Goal: Task Accomplishment & Management: Use online tool/utility

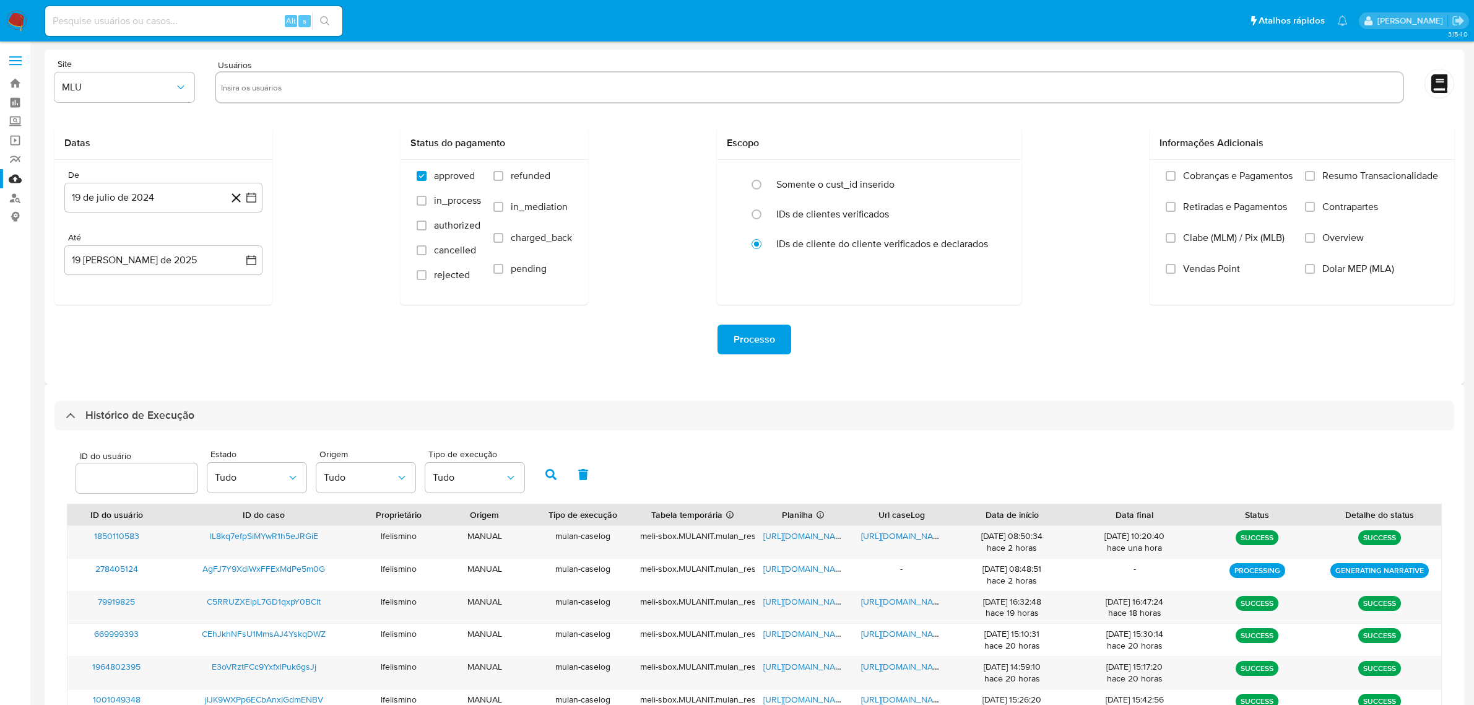
select select "10"
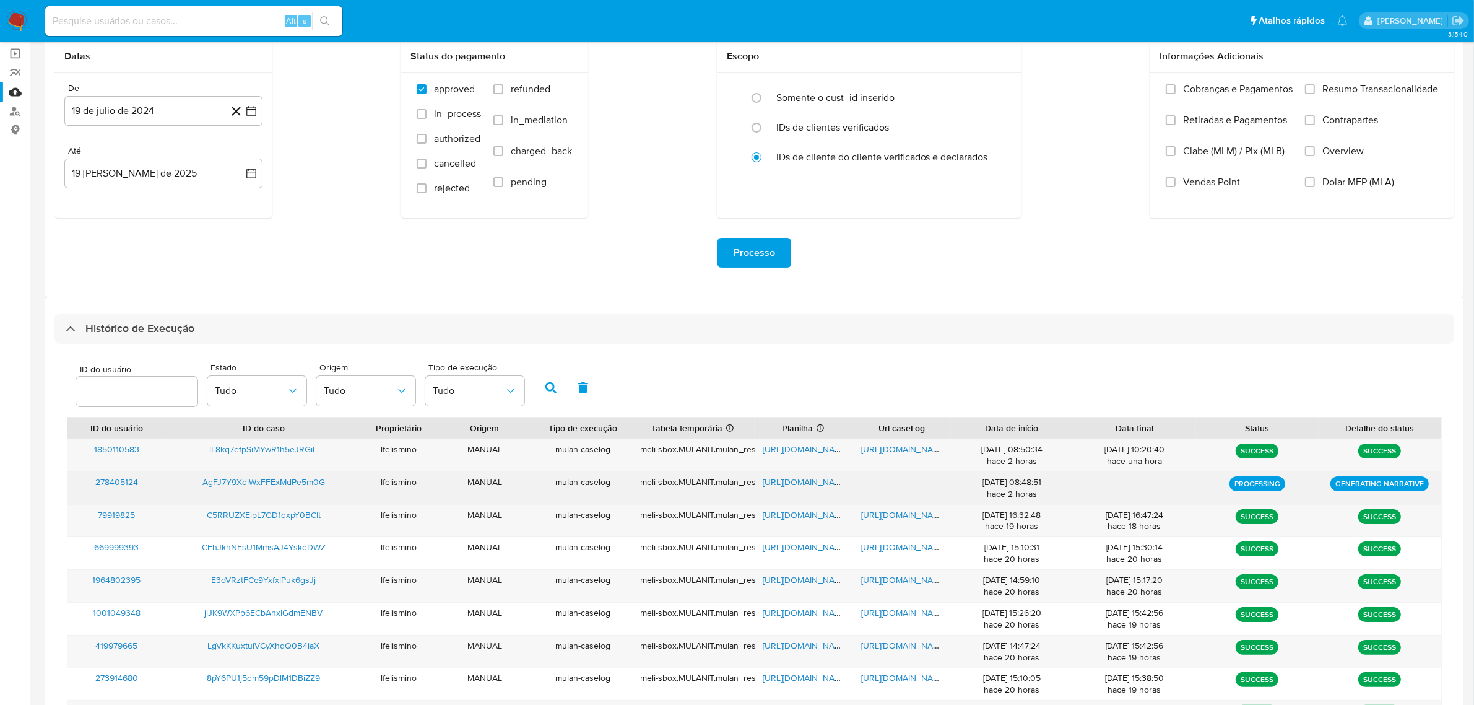
scroll to position [218, 0]
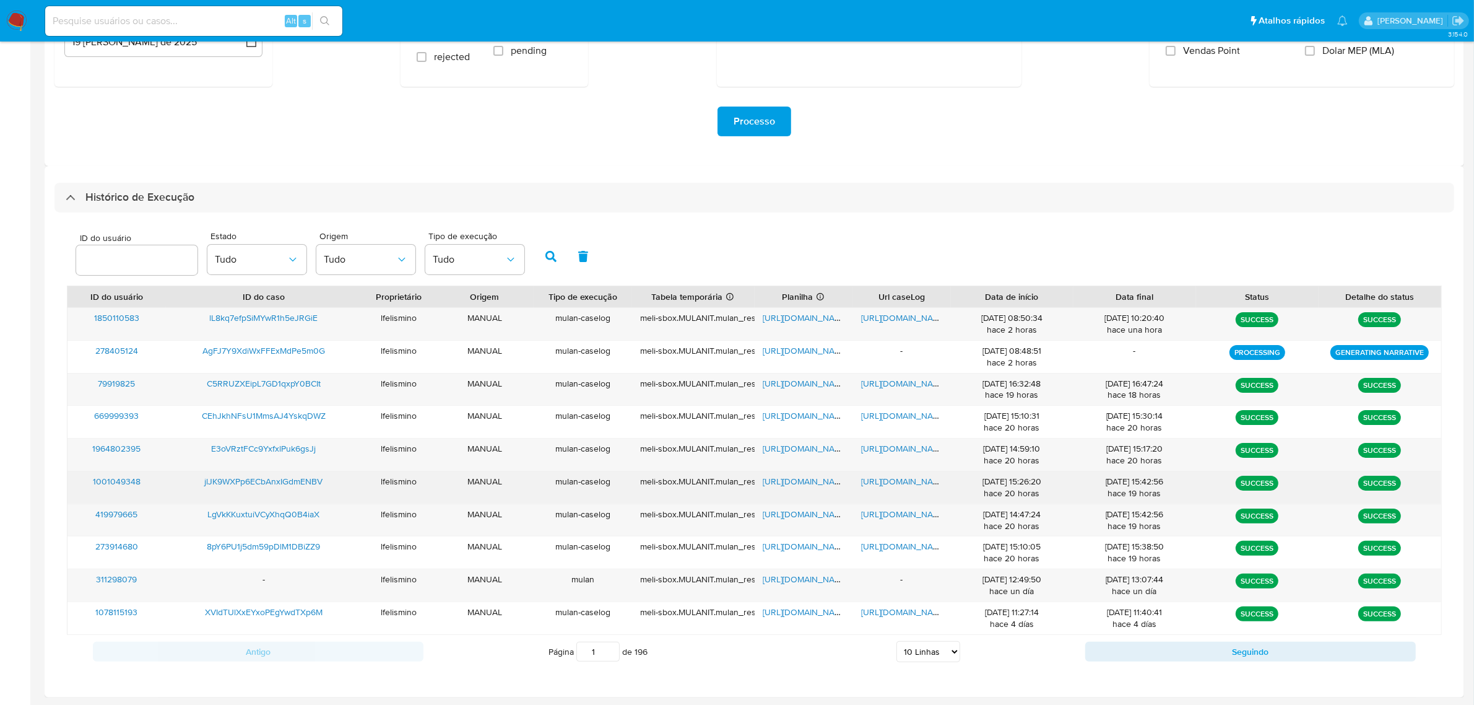
click at [864, 481] on span "https://docs.google.com/document/d/1cYfe5cO6RO-t3uKLtyS99CJ5FqxlVd7y4xF4OLaHVNI…" at bounding box center [903, 481] width 85 height 12
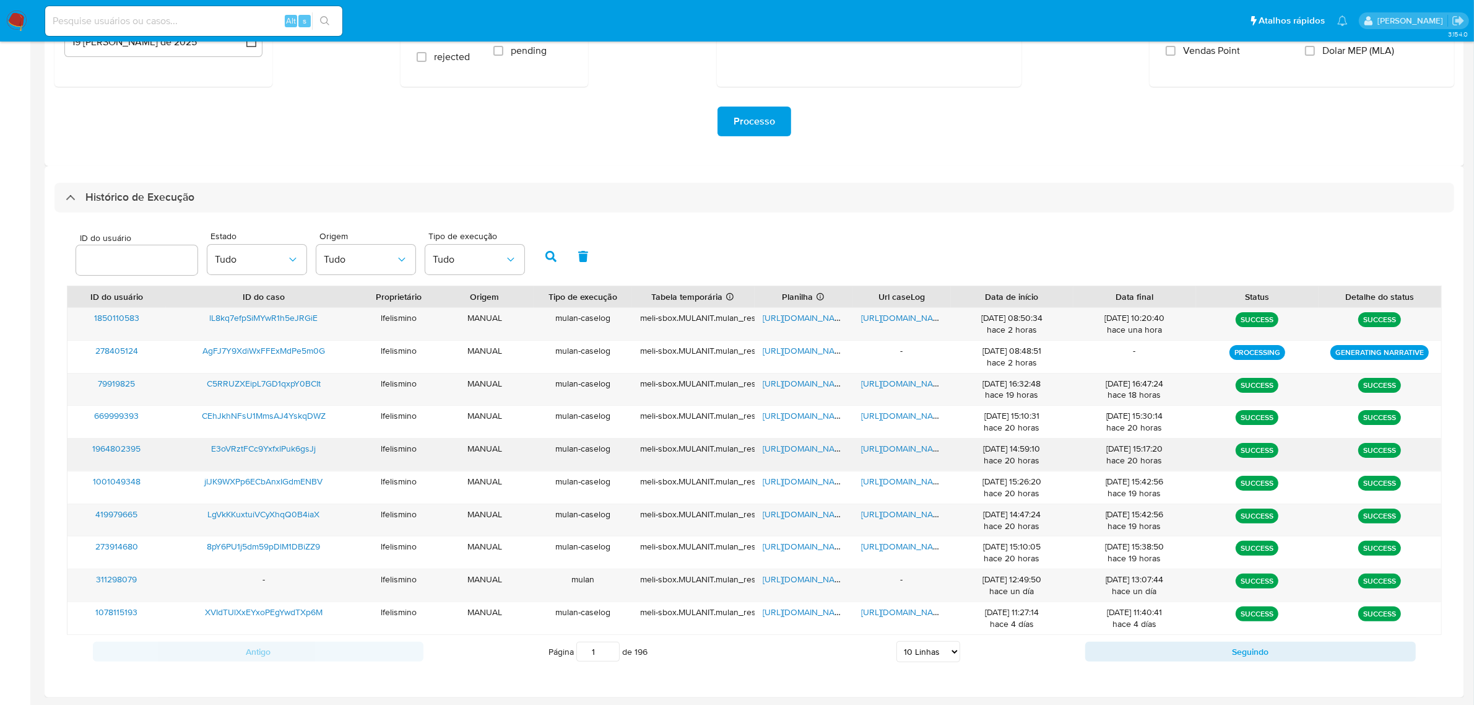
click at [891, 443] on span "https://docs.google.com/document/d/1_0AmoR5mobiAdLTGYCPn6O0Af9imdwKasvarxydZlQQ…" at bounding box center [903, 448] width 85 height 12
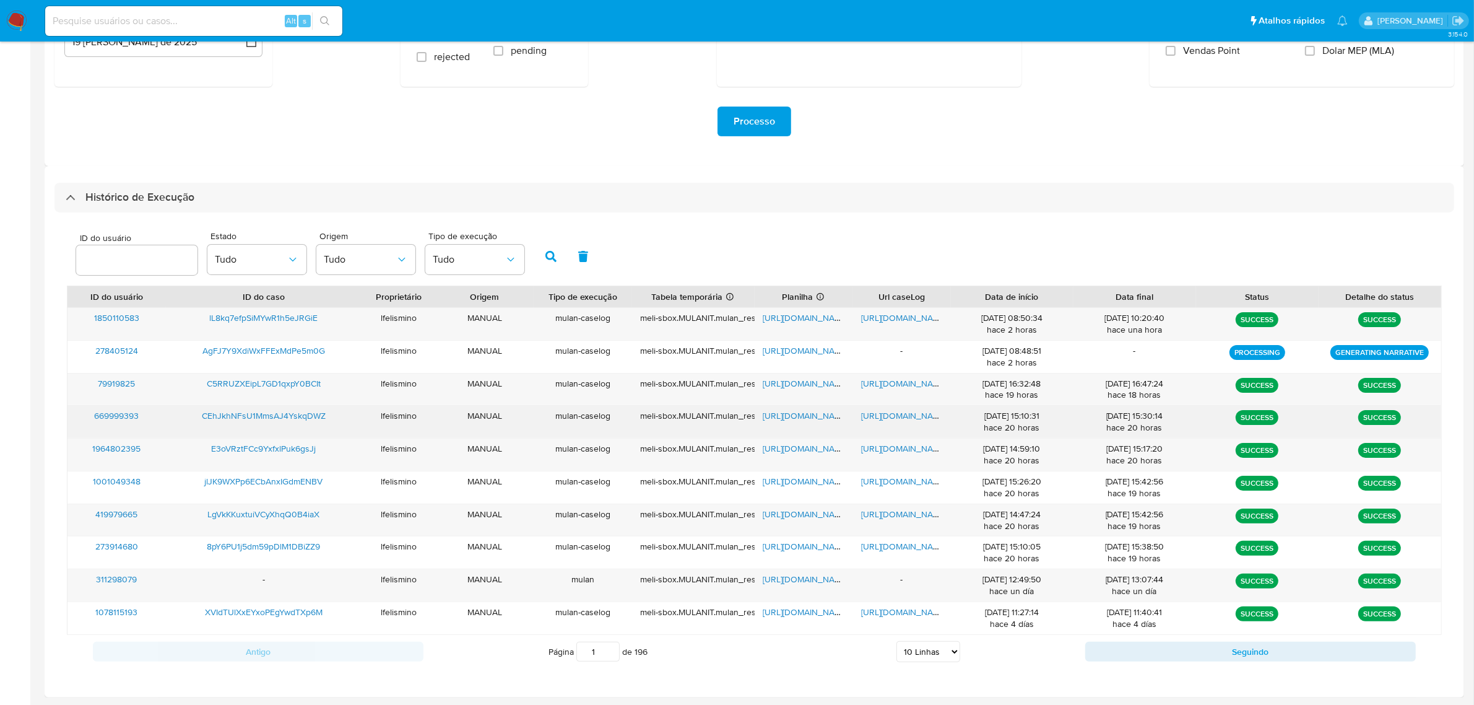
click at [898, 418] on span "https://docs.google.com/document/d/1s2VNjrAihIbkjFF0pQGQrrmBrwUIIjkeWlxaooZWlno…" at bounding box center [903, 415] width 85 height 12
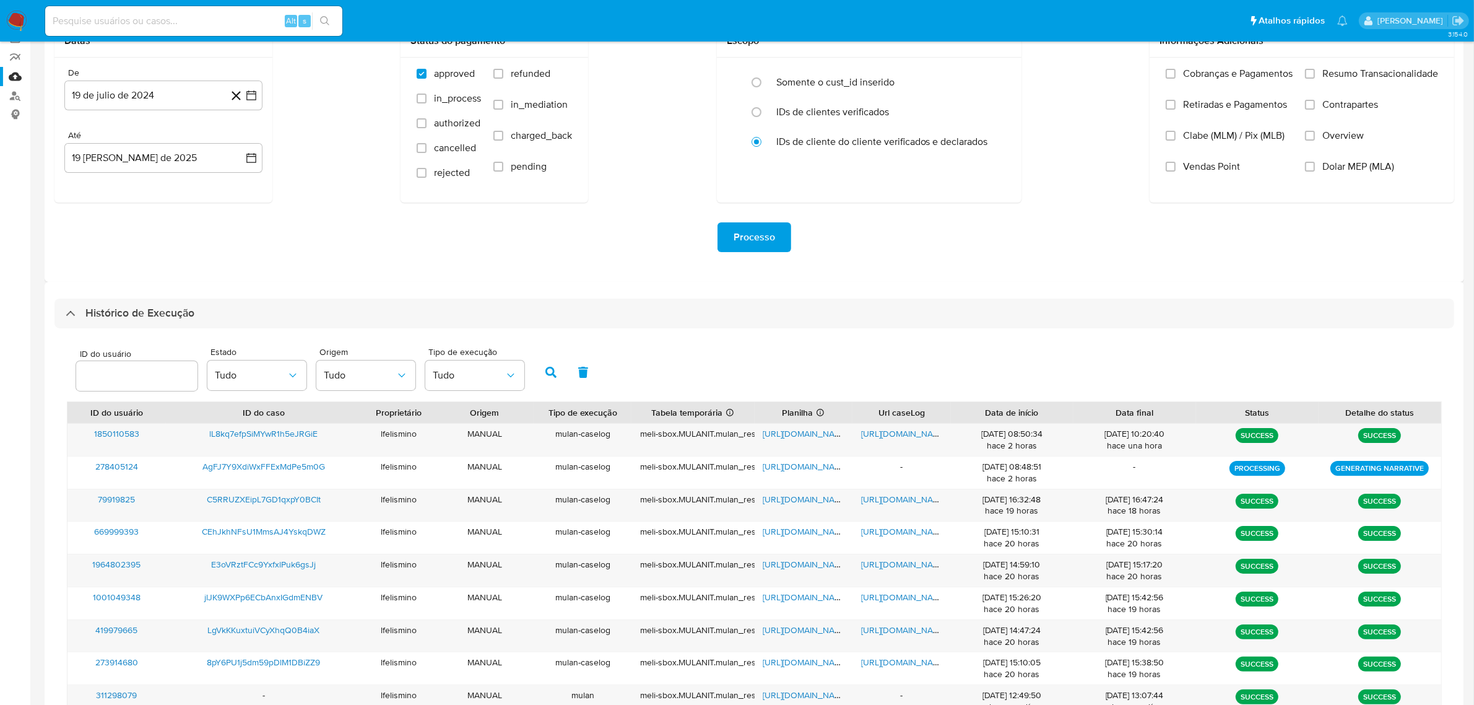
scroll to position [0, 0]
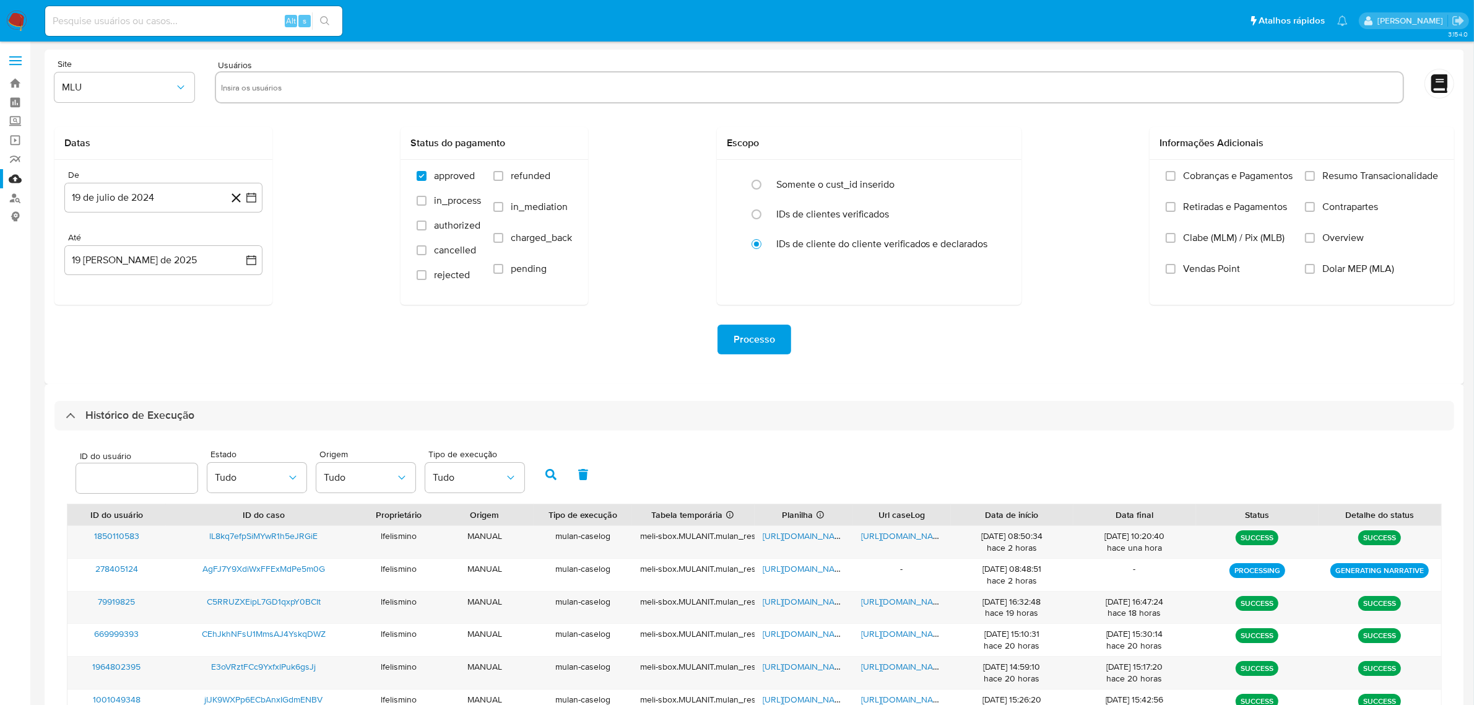
click at [10, 25] on img at bounding box center [16, 21] width 21 height 21
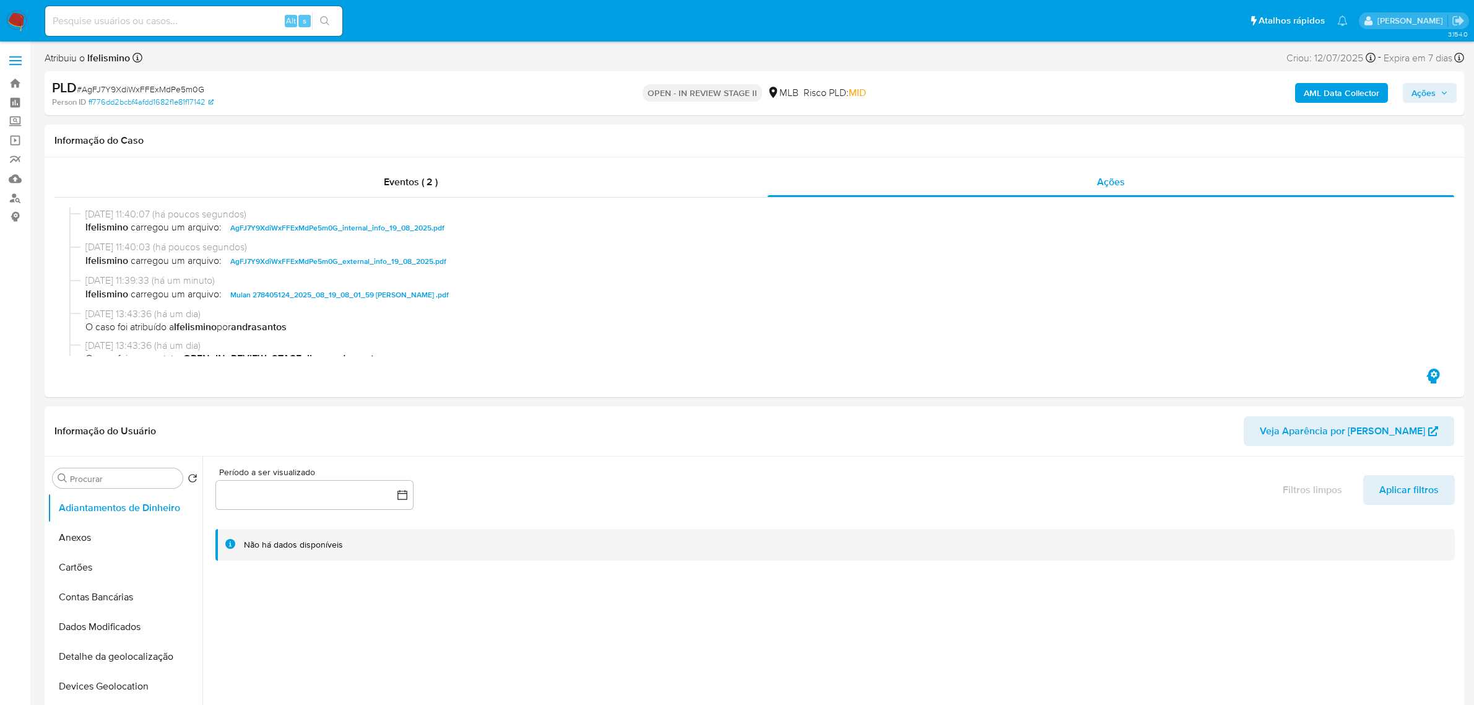
select select "10"
click at [189, 26] on input at bounding box center [193, 21] width 297 height 16
paste input "jlJK9WXPp6ECbAnxIGdmENBV"
type input "jlJK9WXPp6ECbAnxIGdmENBV"
click at [146, 15] on input "jlJK9WXPp6ECbAnxIGdmENBV" at bounding box center [193, 21] width 297 height 16
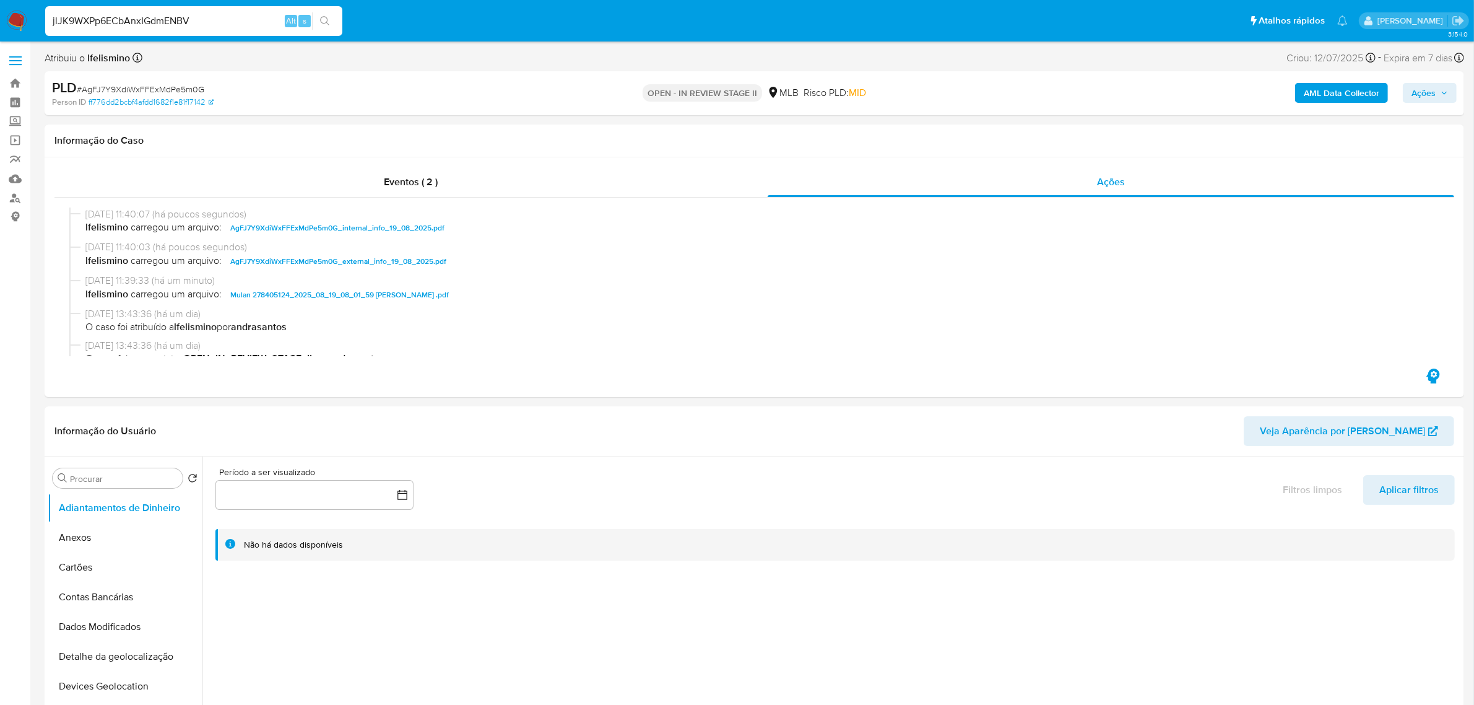
click at [146, 15] on input "jlJK9WXPp6ECbAnxIGdmENBV" at bounding box center [193, 21] width 297 height 16
click at [329, 19] on icon "search-icon" at bounding box center [325, 21] width 10 height 10
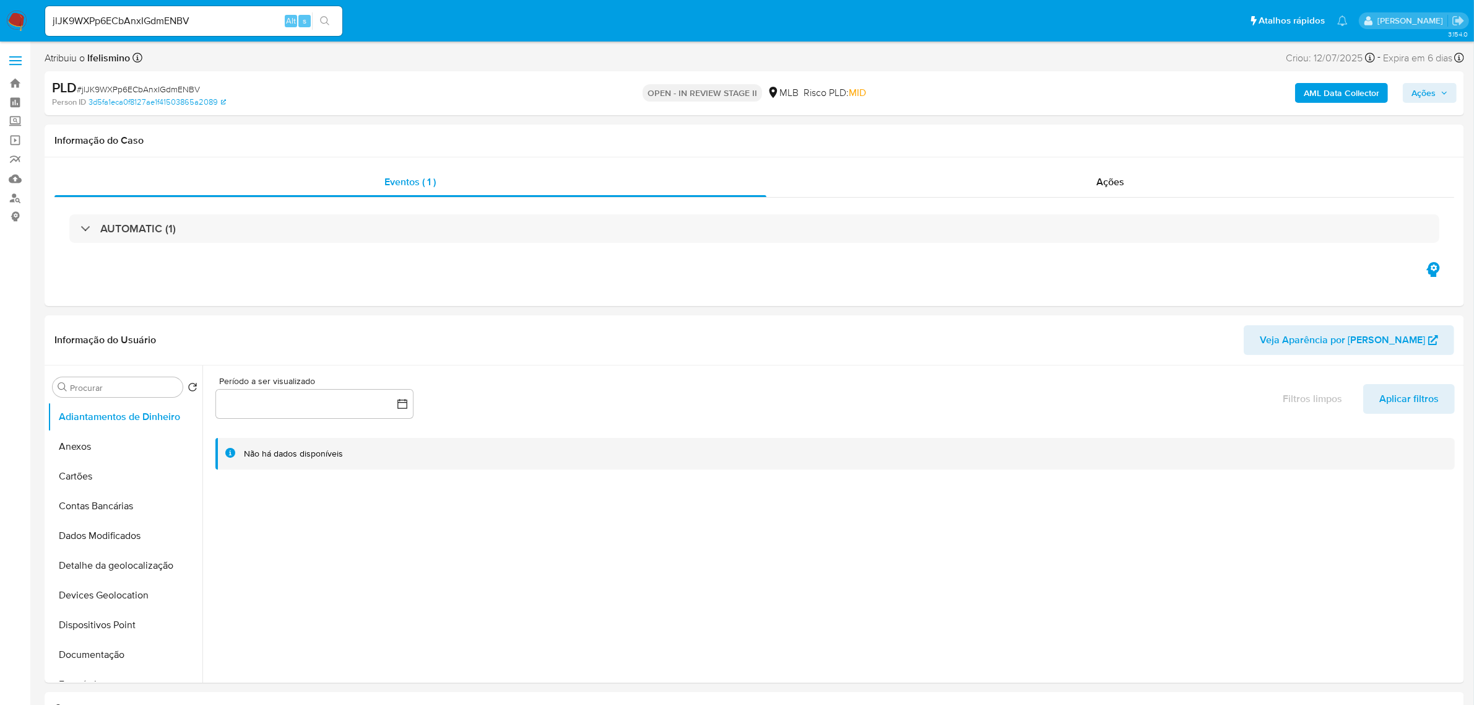
select select "10"
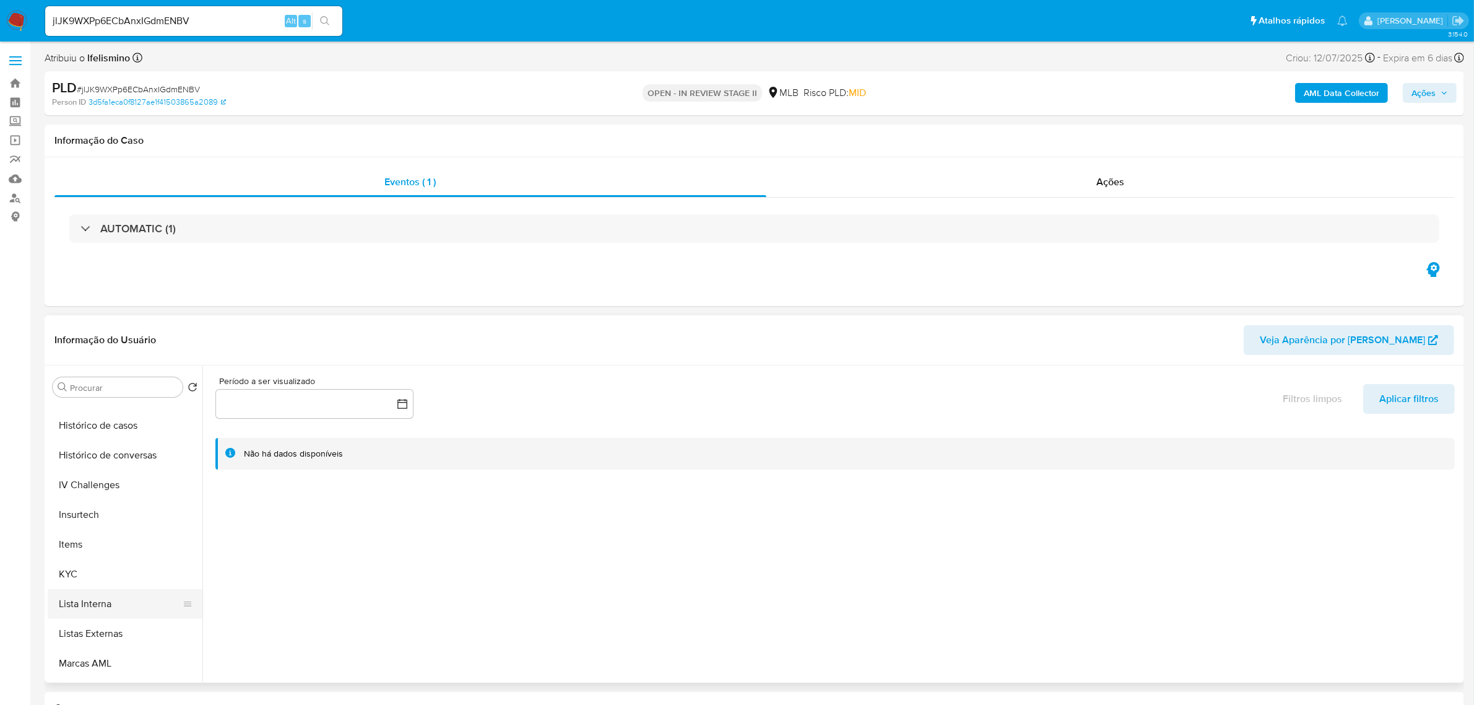
scroll to position [464, 0]
click at [129, 561] on button "KYC" at bounding box center [120, 547] width 145 height 30
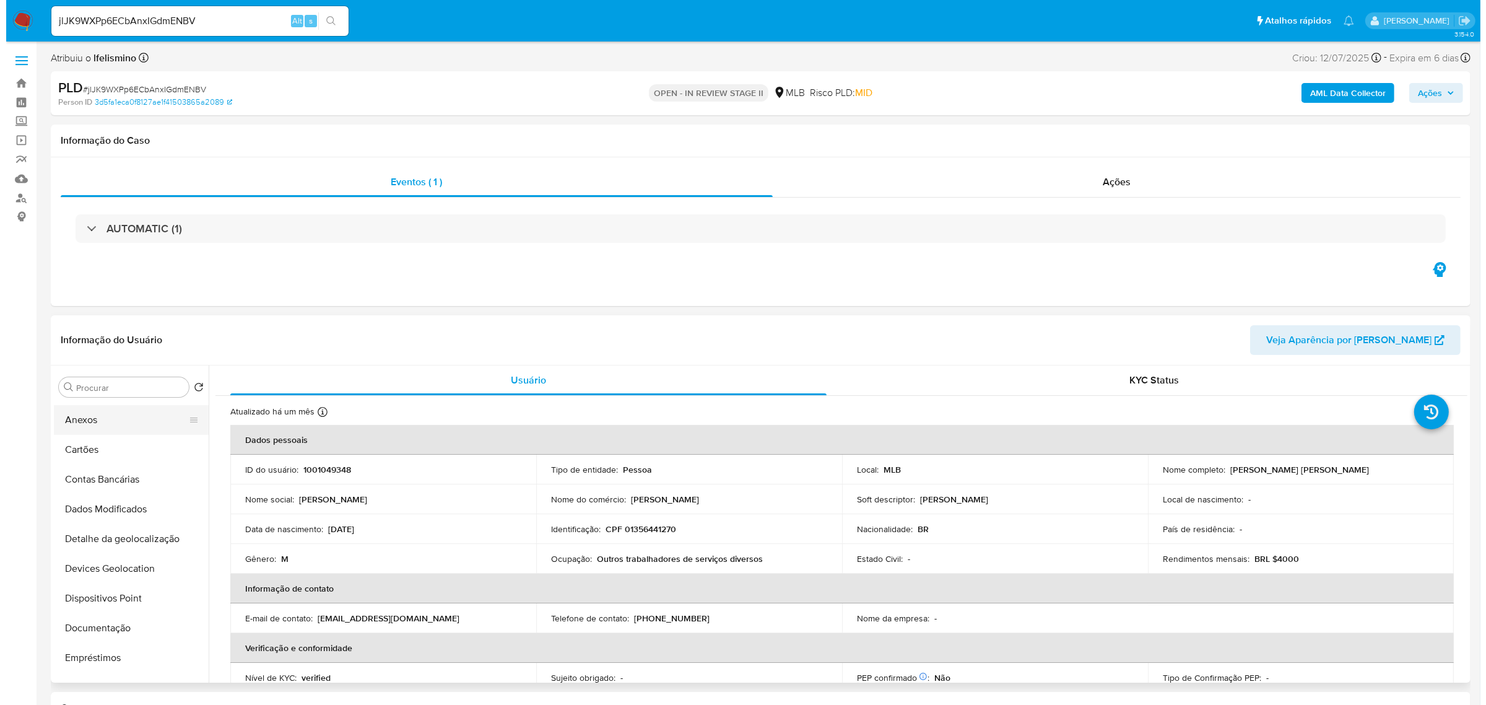
scroll to position [0, 0]
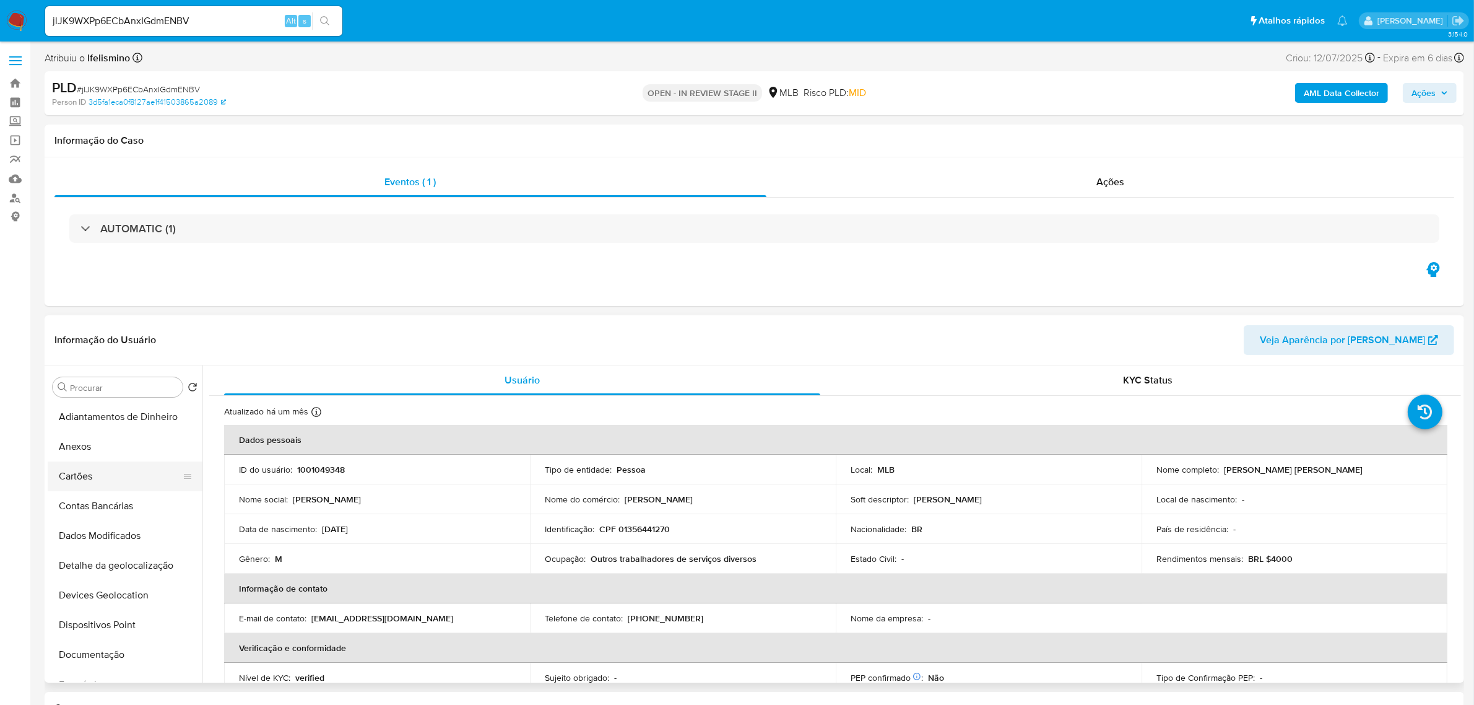
click at [116, 477] on button "Cartões" at bounding box center [120, 476] width 145 height 30
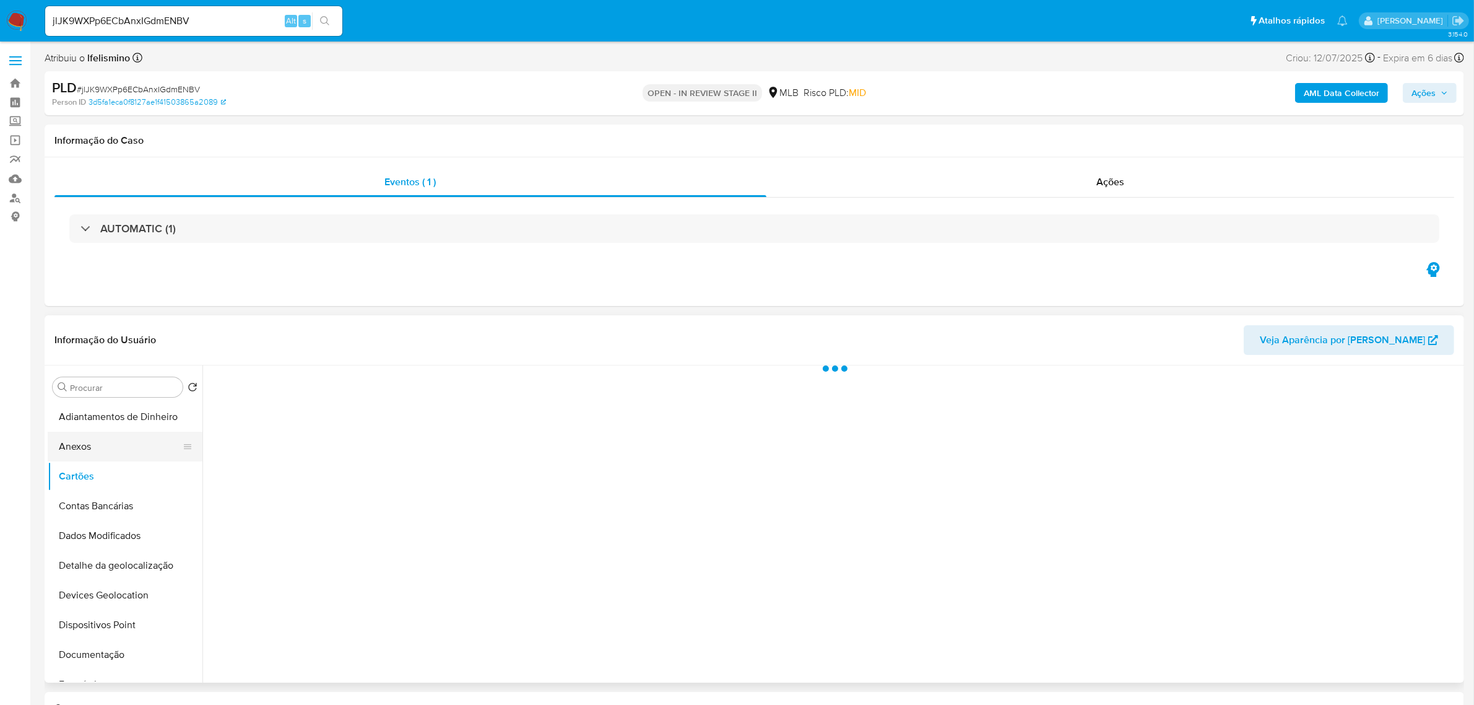
click at [119, 457] on button "Anexos" at bounding box center [120, 446] width 145 height 30
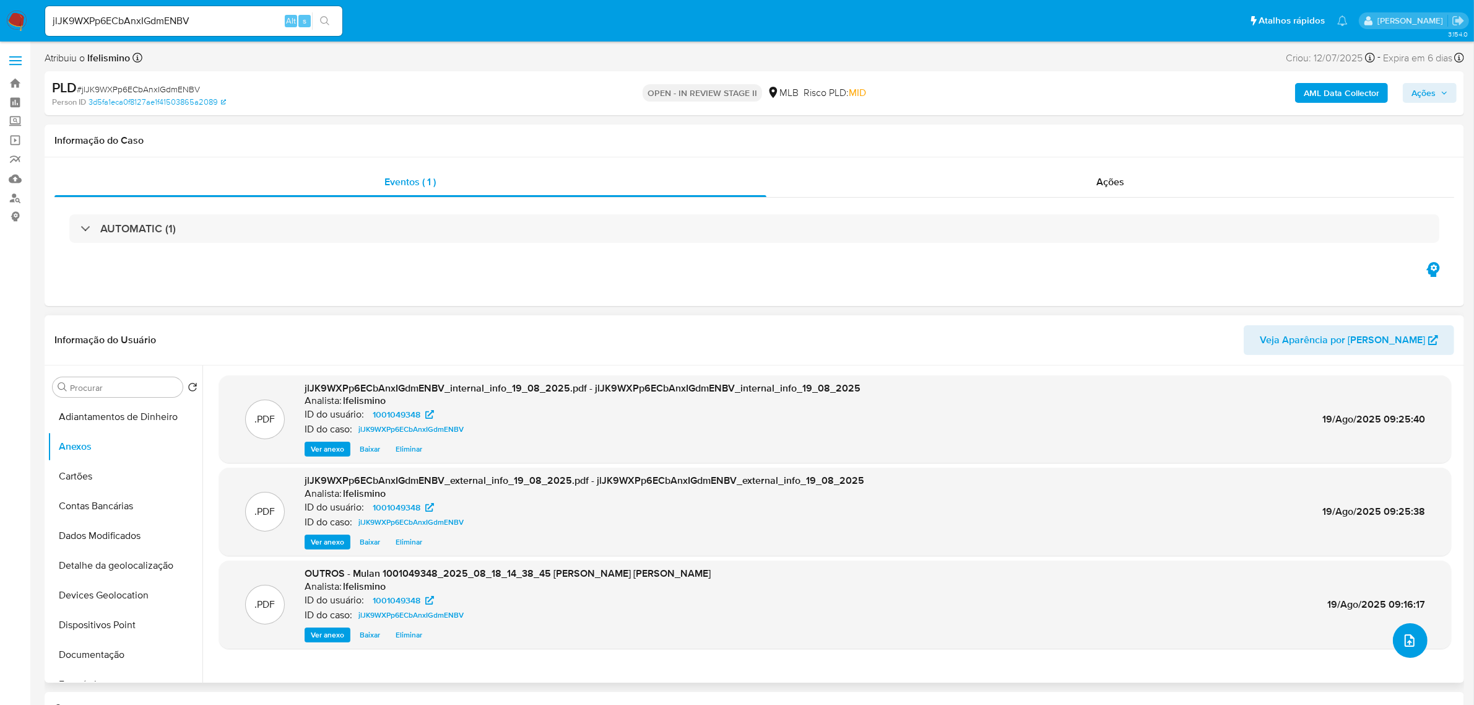
click at [1412, 636] on icon "upload-file" at bounding box center [1409, 640] width 15 height 15
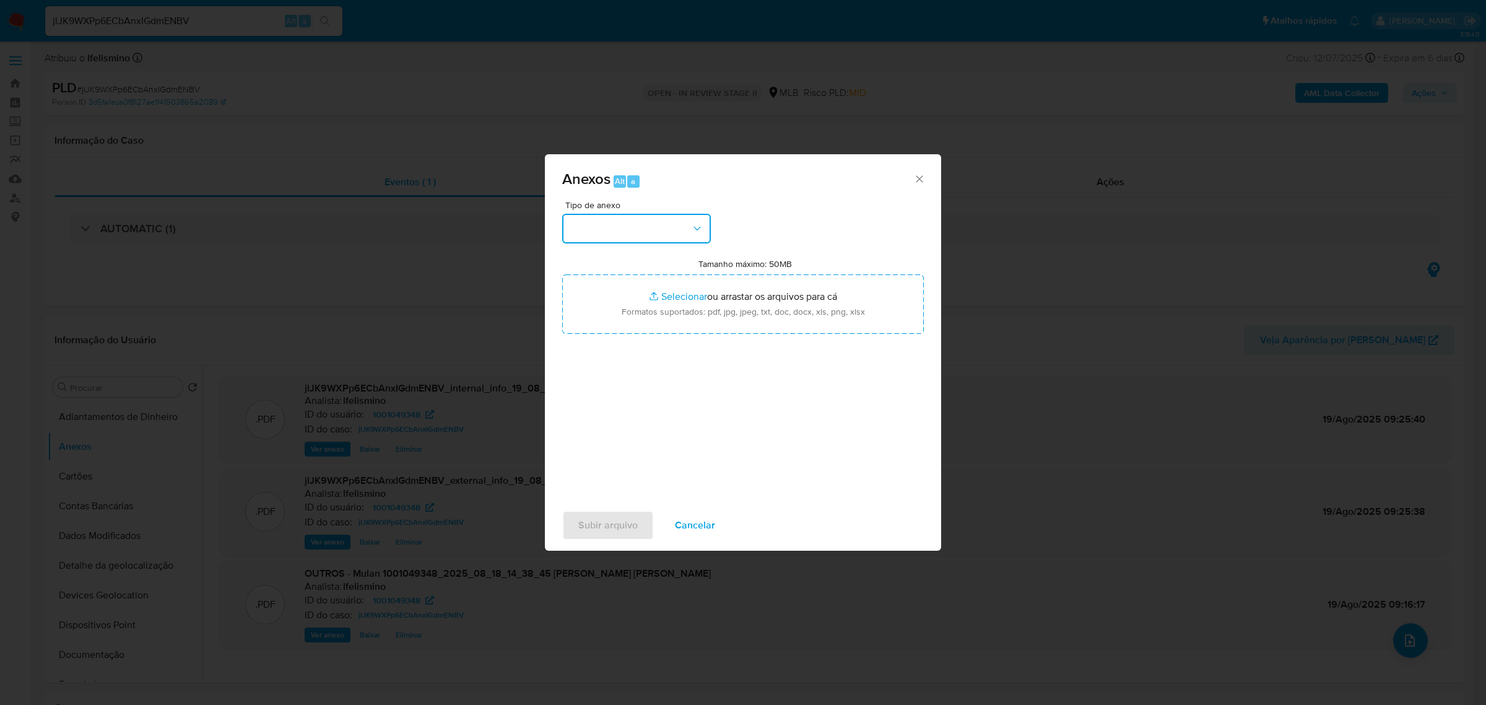
click at [656, 229] on button "button" at bounding box center [636, 229] width 149 height 30
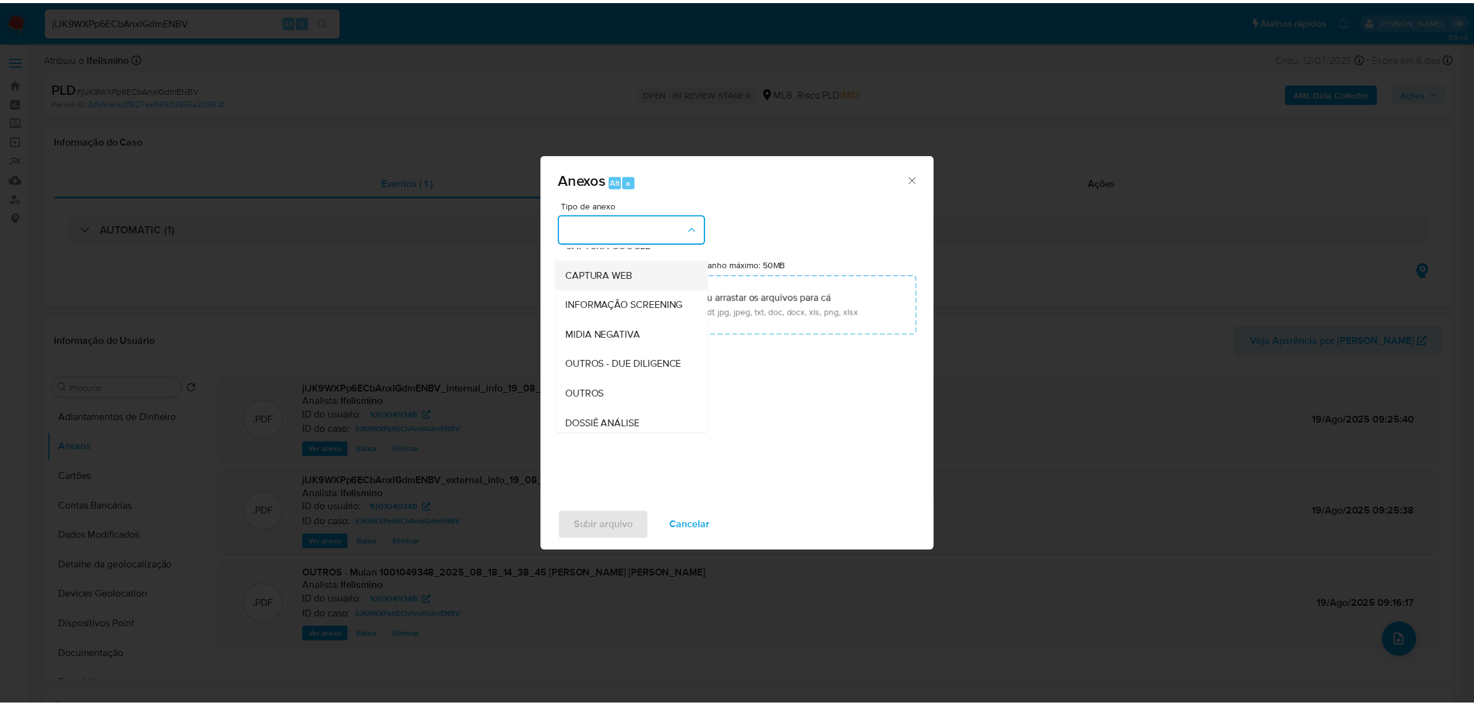
scroll to position [190, 0]
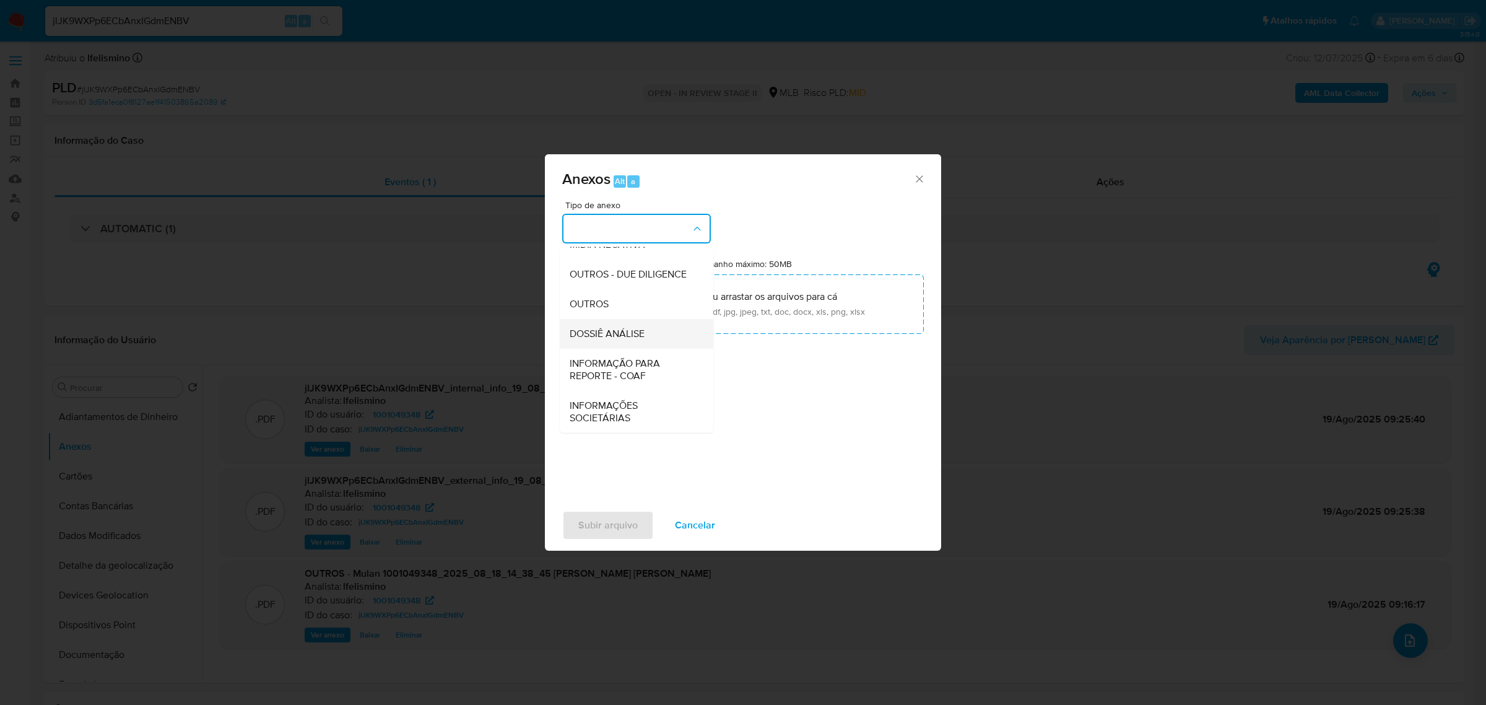
click at [614, 320] on div "DOSSIÊ ANÁLISE" at bounding box center [633, 333] width 126 height 30
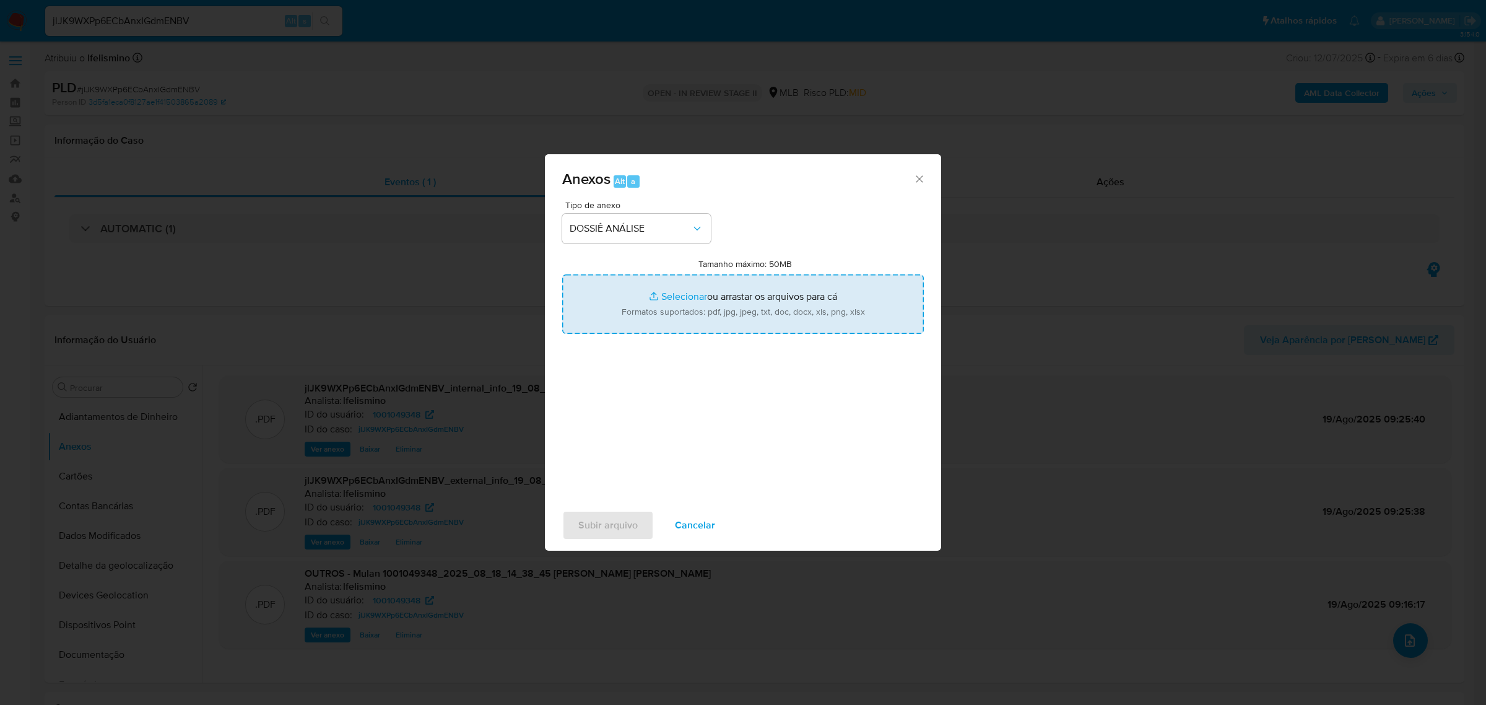
type input "C:\fakepath\SAR - CPF 01356441270 - WAGNER SILVA TEIXEIRA.pdf"
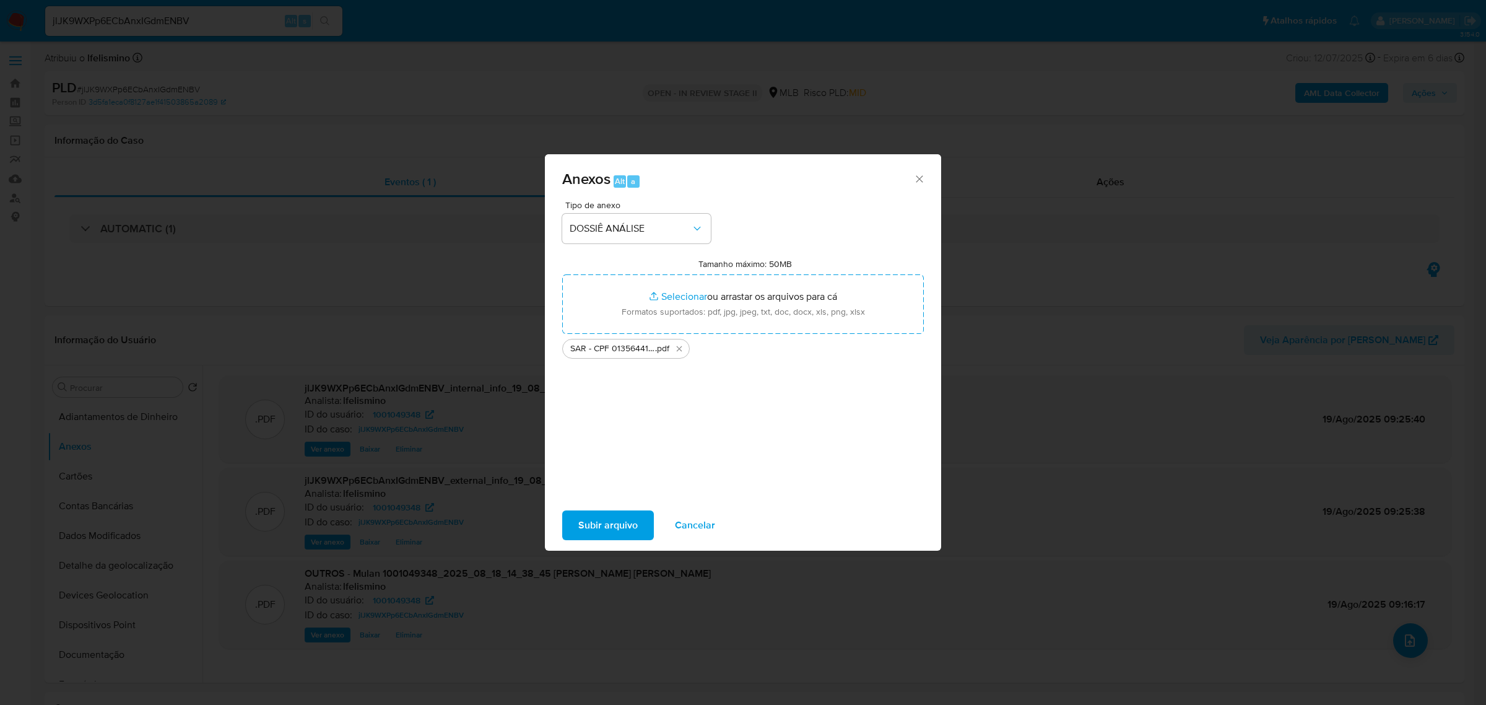
click at [601, 533] on span "Subir arquivo" at bounding box center [607, 524] width 59 height 27
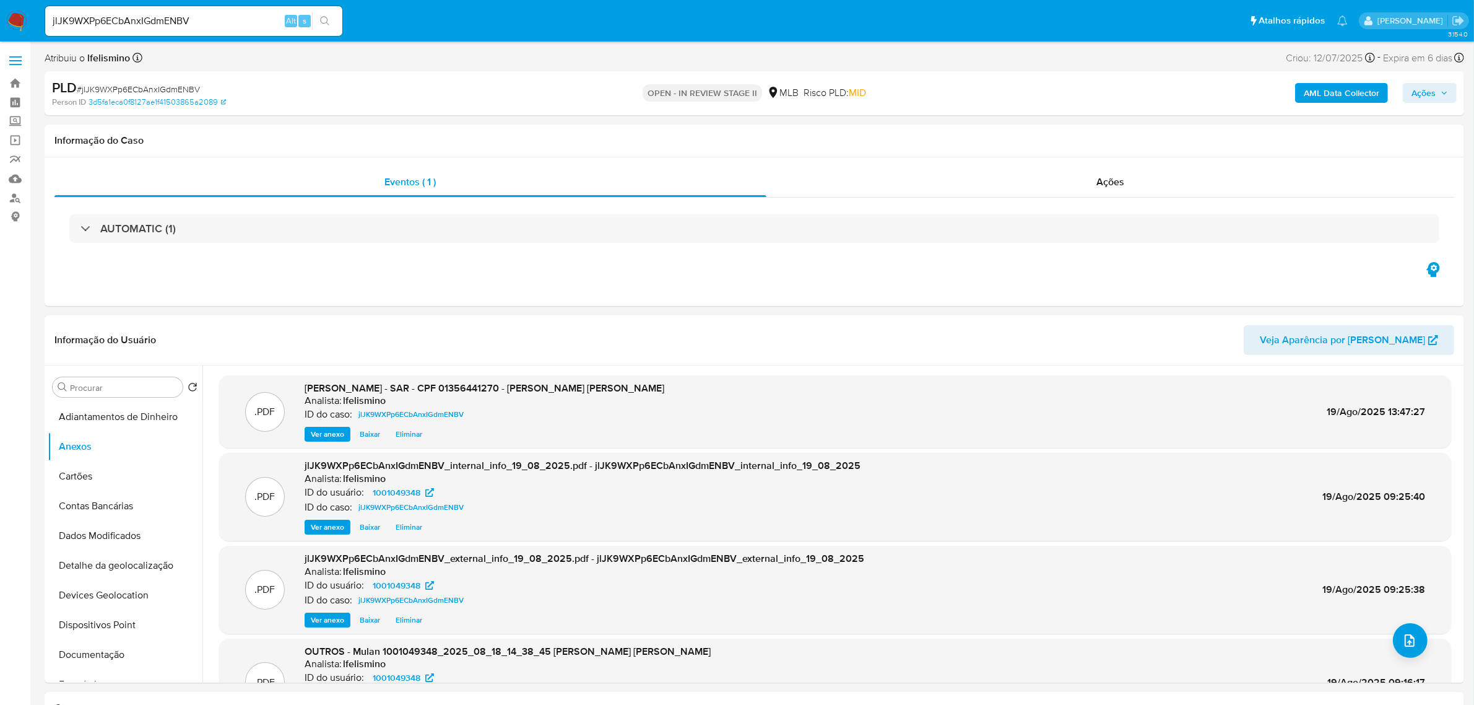
click at [1428, 94] on span "Ações" at bounding box center [1424, 93] width 24 height 20
click at [1072, 132] on span "Resolução do caso" at bounding box center [1070, 132] width 84 height 14
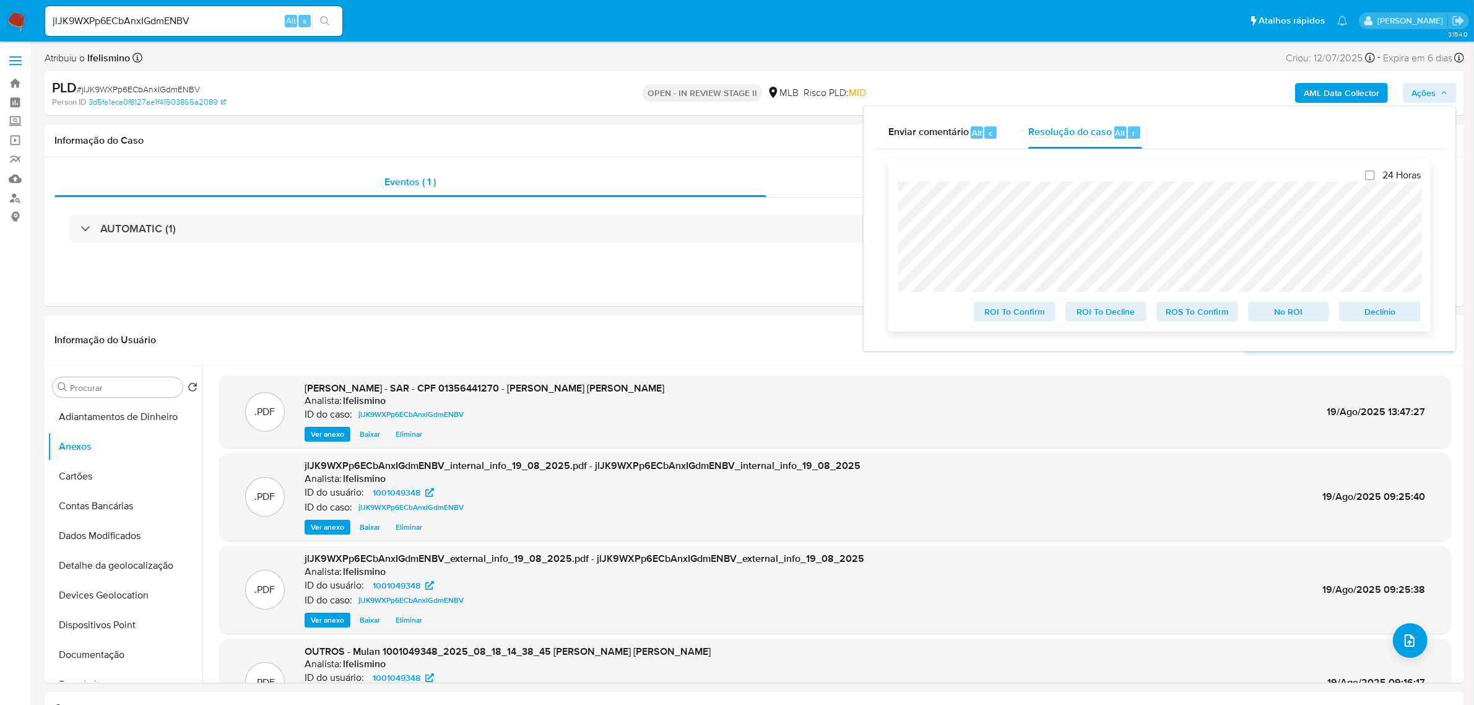
click at [1178, 310] on span "ROS To Confirm" at bounding box center [1197, 311] width 64 height 17
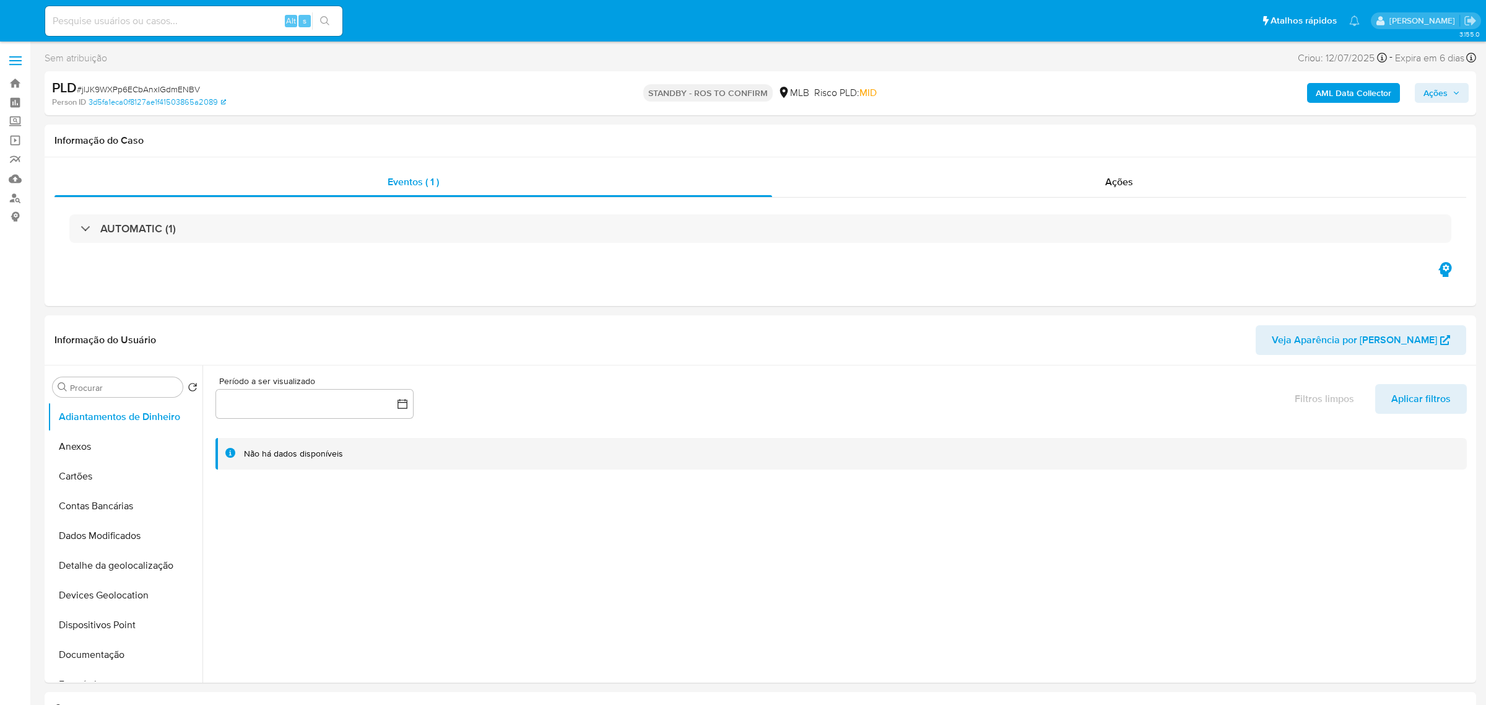
select select "10"
click at [258, 26] on input at bounding box center [193, 21] width 297 height 16
paste input "E3oVRztFCc9YxfxlPuk6gsJj"
type input "E3oVRztFCc9YxfxlPuk6gsJj"
click at [334, 14] on button "search-icon" at bounding box center [324, 20] width 25 height 17
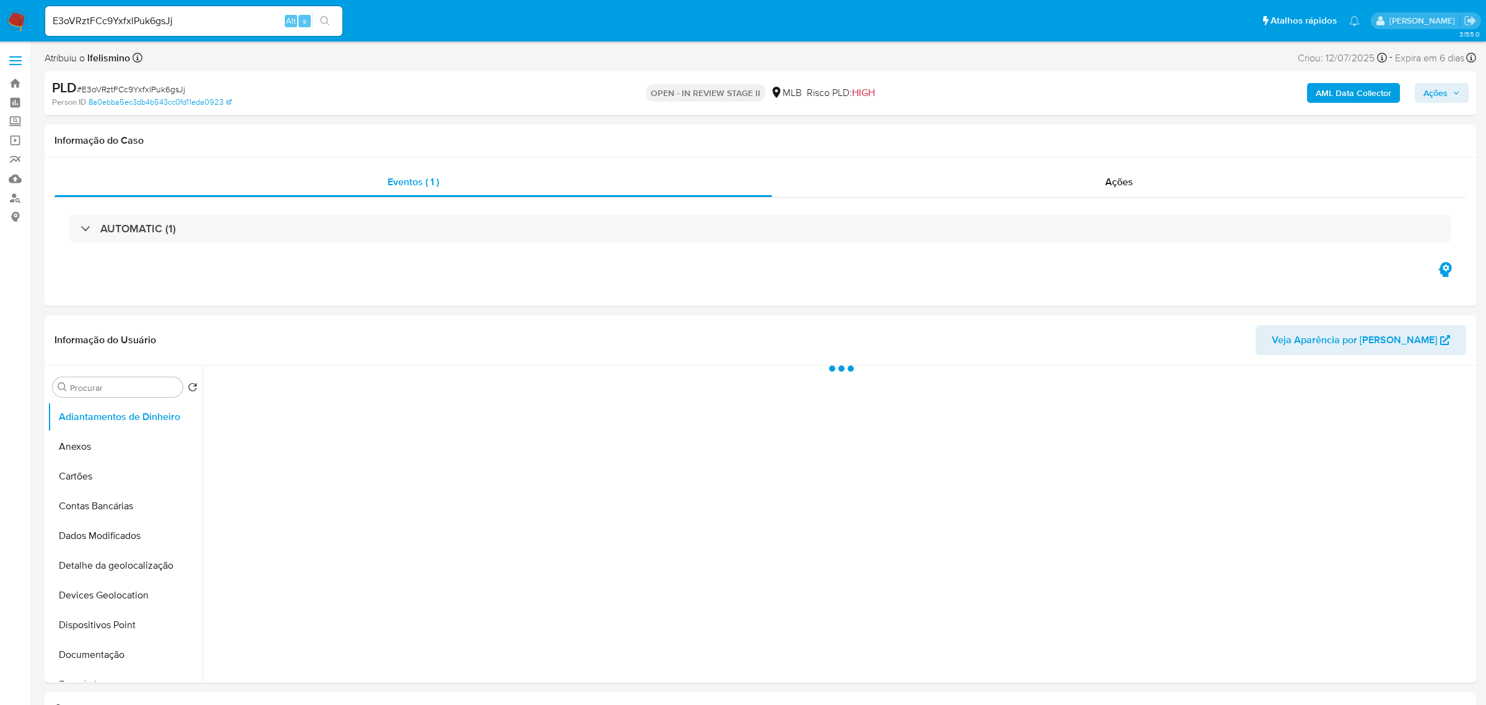
select select "10"
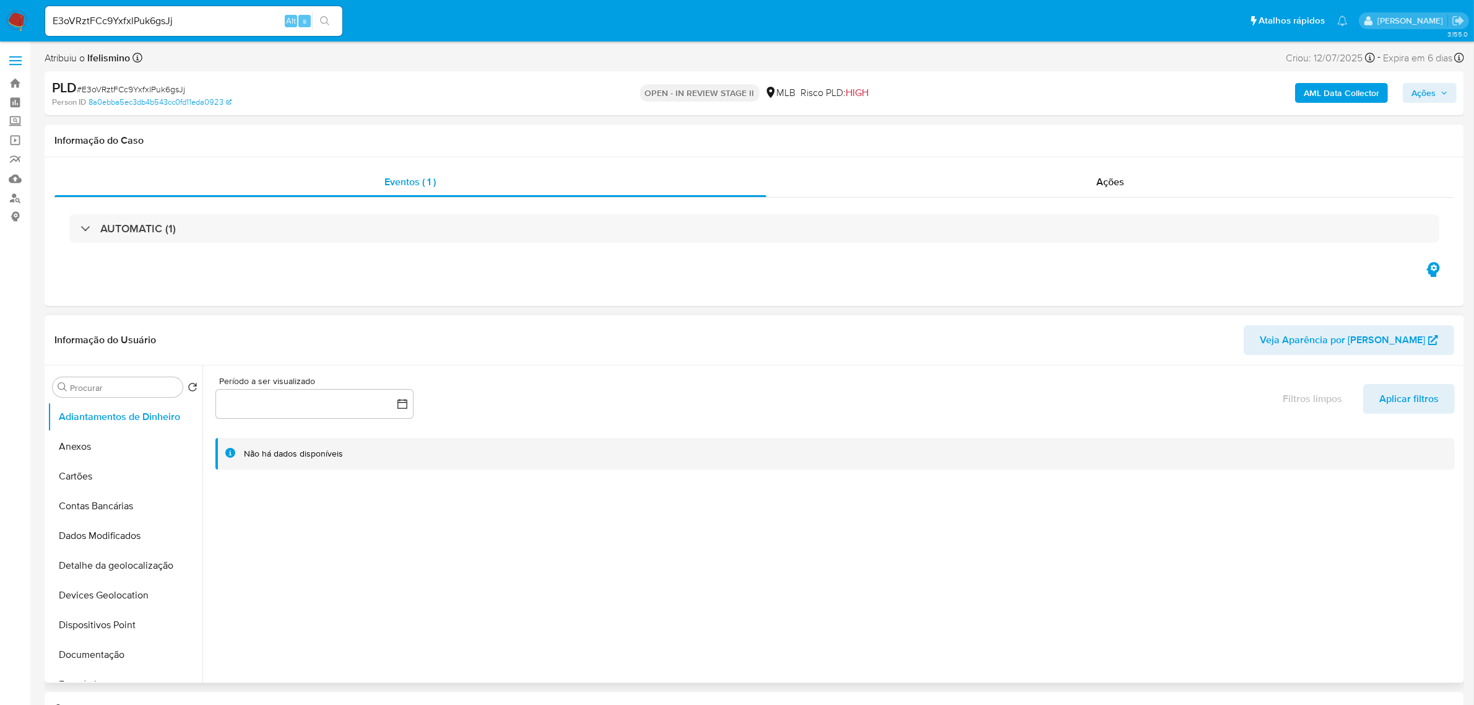
drag, startPoint x: 171, startPoint y: 447, endPoint x: 280, endPoint y: 453, distance: 108.5
click at [171, 447] on button "Anexos" at bounding box center [125, 446] width 155 height 30
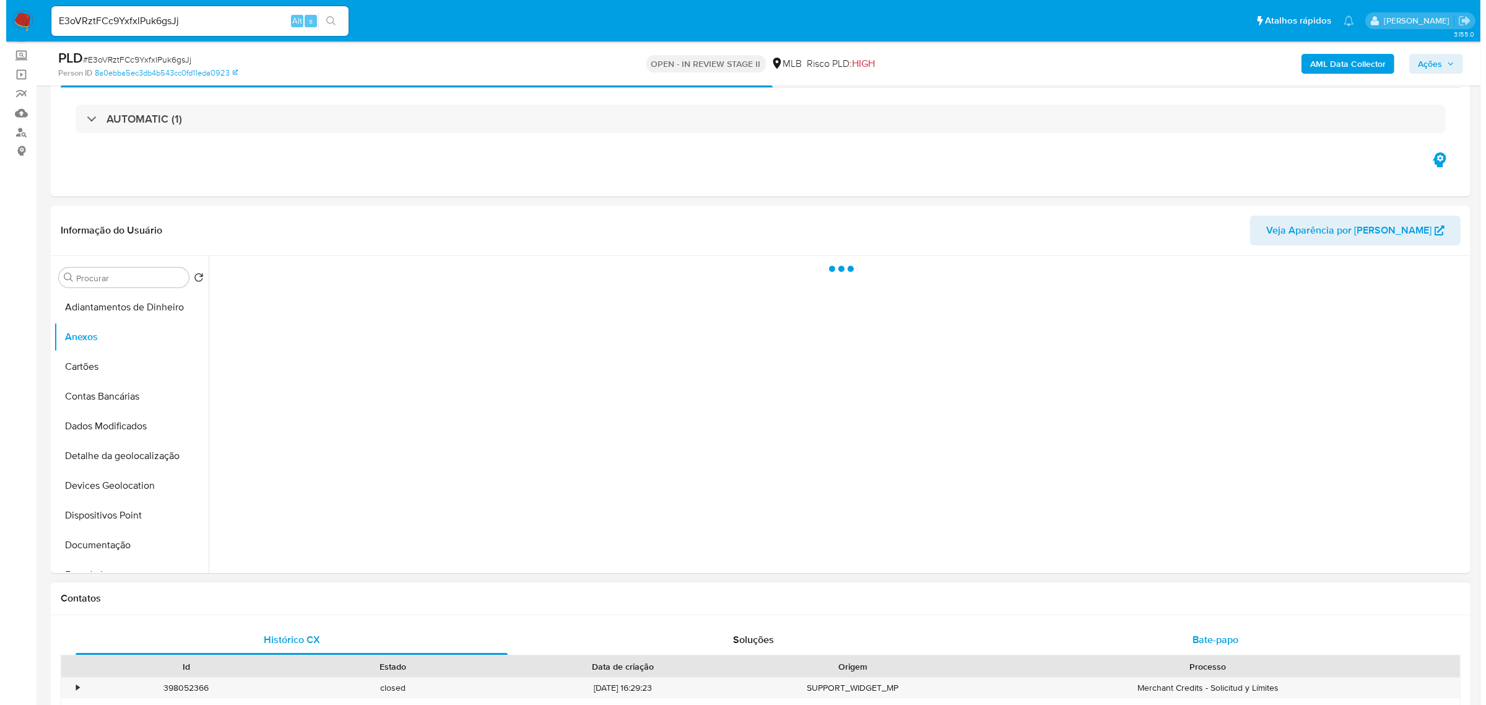
scroll to position [155, 0]
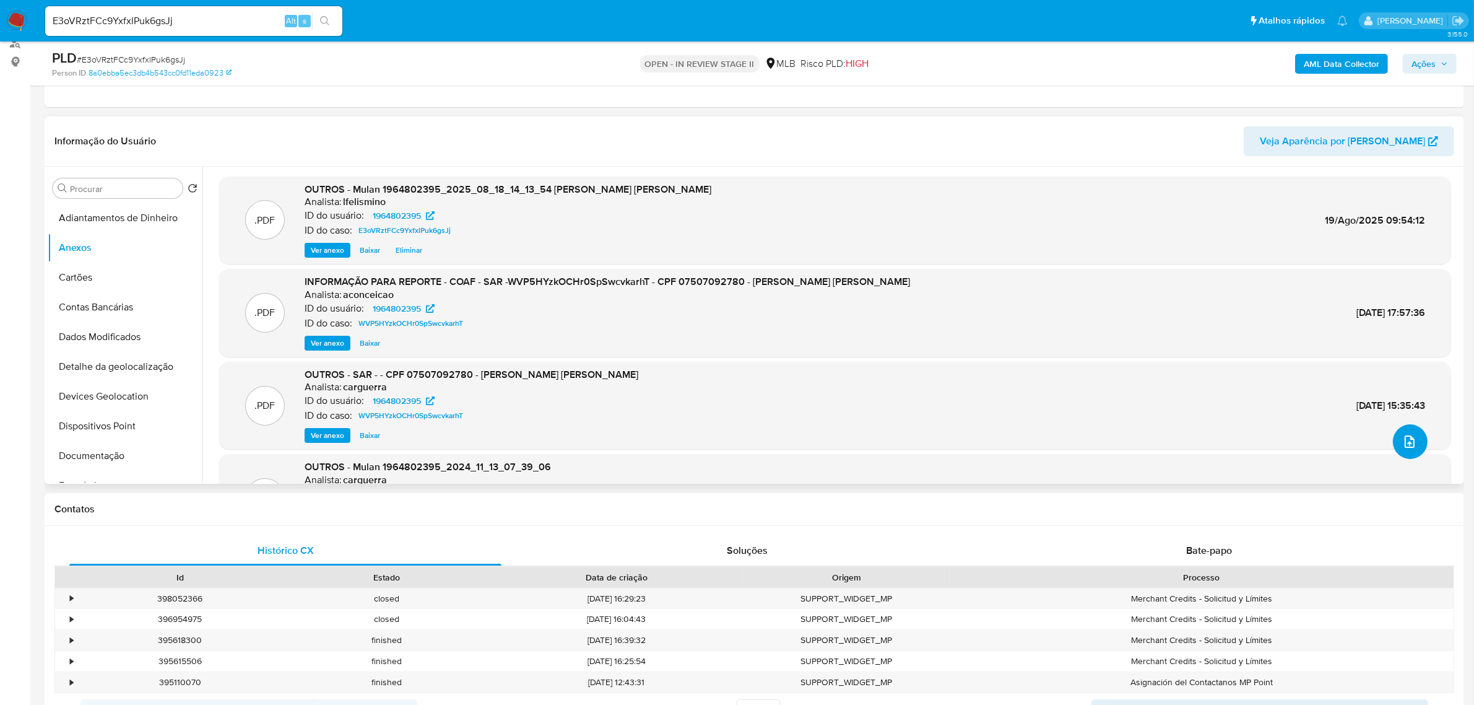
click at [1397, 440] on button "upload-file" at bounding box center [1410, 441] width 35 height 35
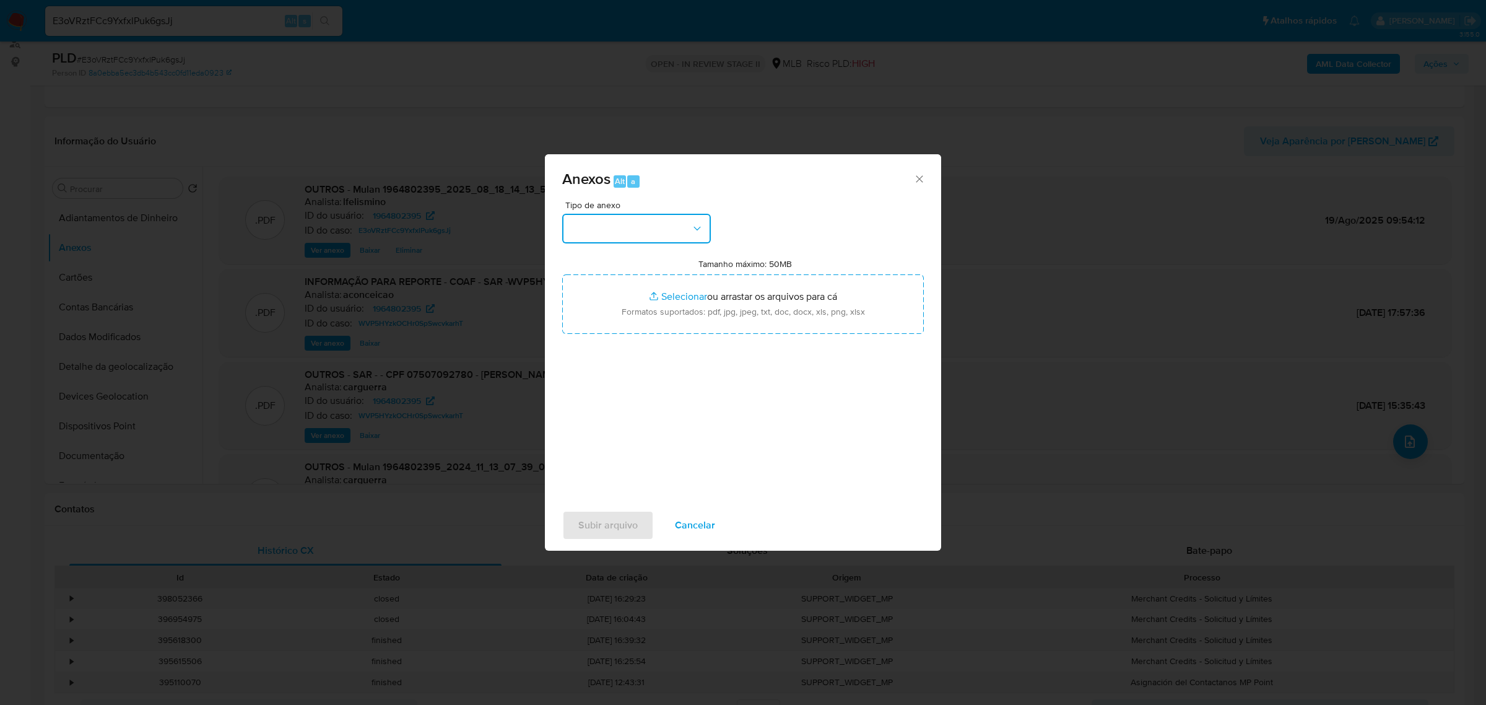
click at [672, 231] on button "button" at bounding box center [636, 229] width 149 height 30
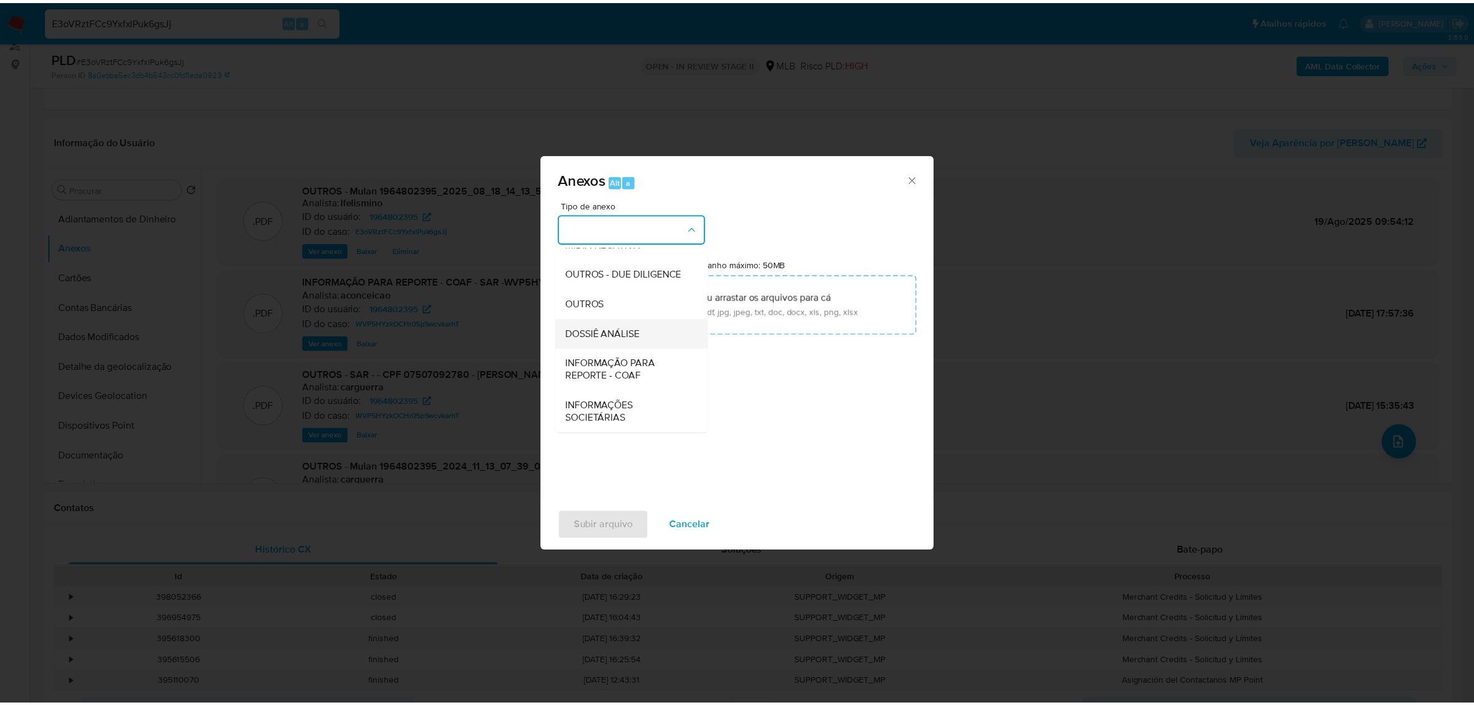
scroll to position [190, 0]
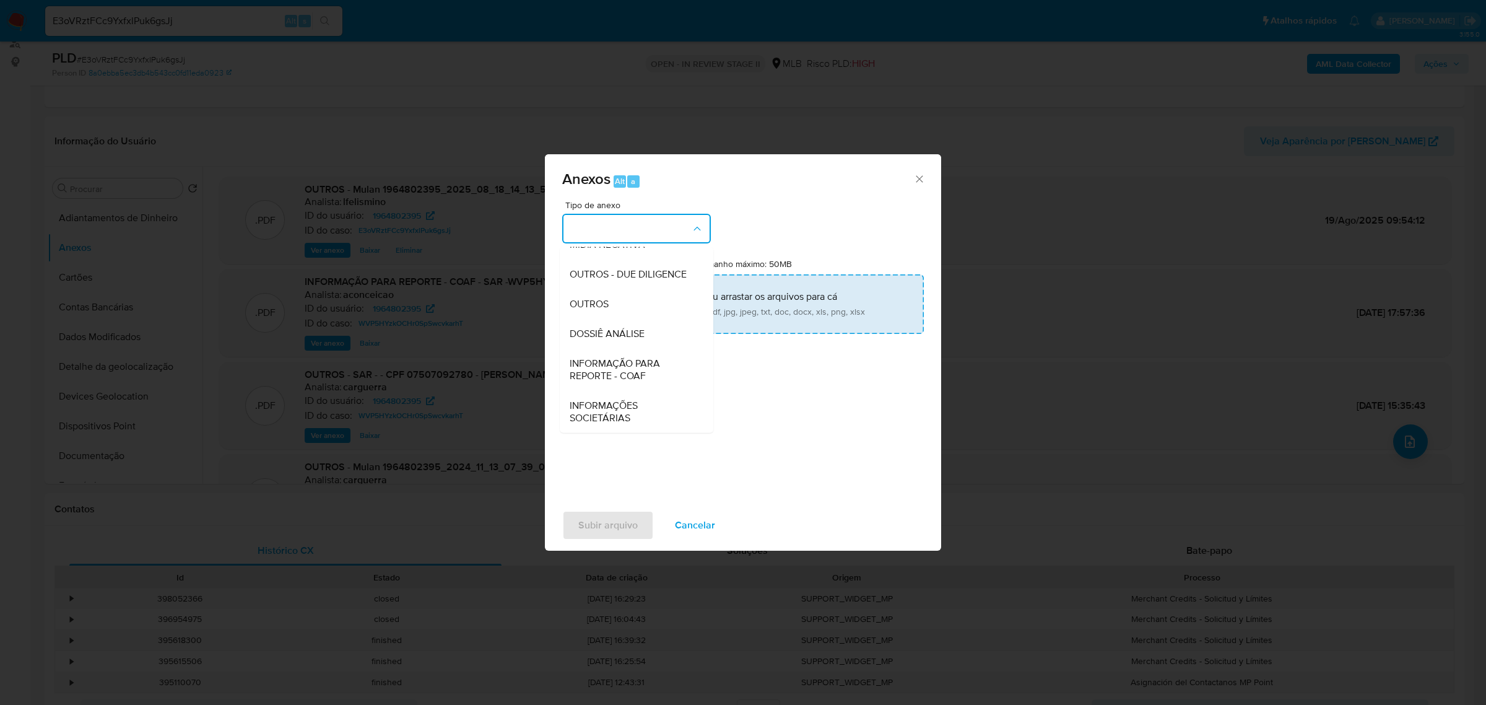
click at [657, 292] on div "OUTROS" at bounding box center [633, 303] width 126 height 30
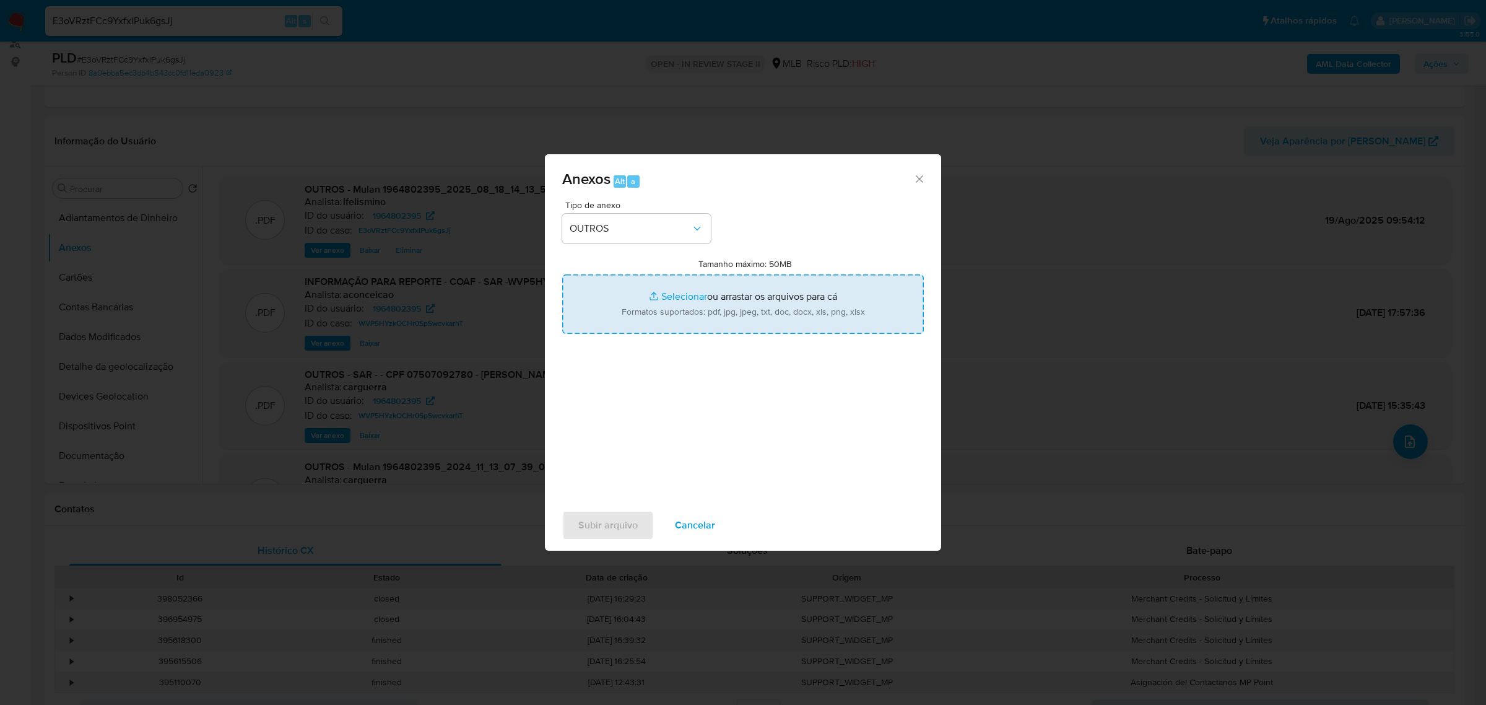
type input "C:\fakepath\2.º SAR - CPF 07507092780 - LUIZ CARLOS DA SILVEIRA COELHO.pdf"
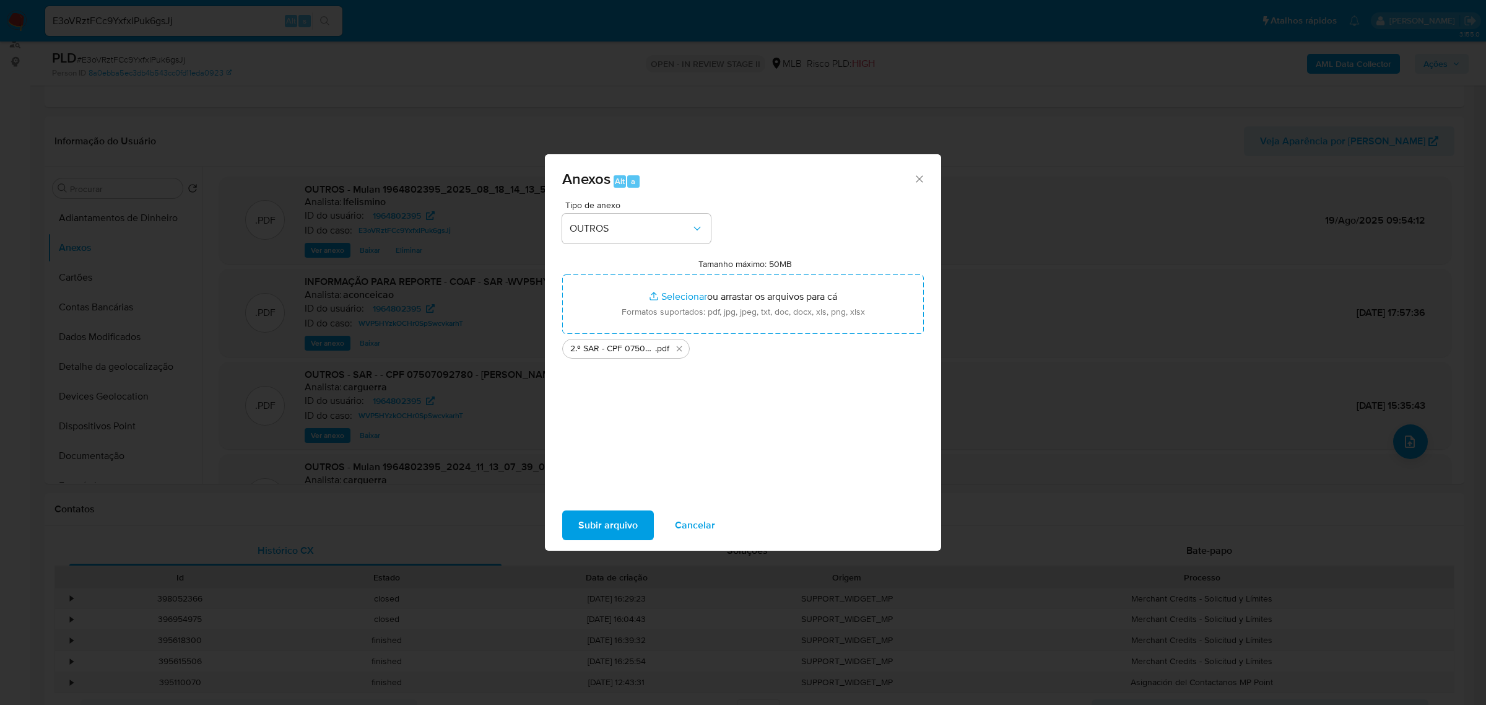
click at [653, 521] on div "Subir arquivo Cancelar" at bounding box center [743, 524] width 396 height 47
click at [635, 521] on span "Subir arquivo" at bounding box center [607, 524] width 59 height 27
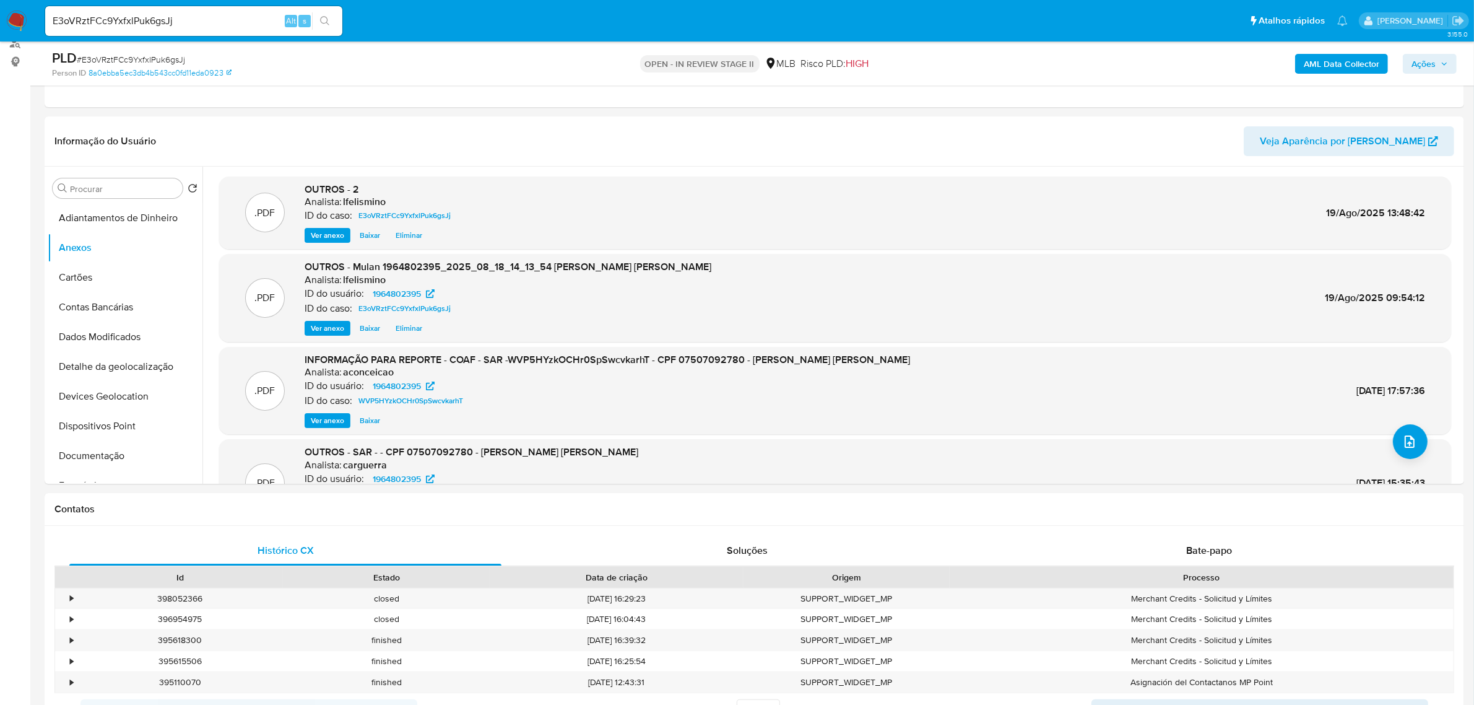
click at [1436, 60] on span "Ações" at bounding box center [1424, 64] width 24 height 20
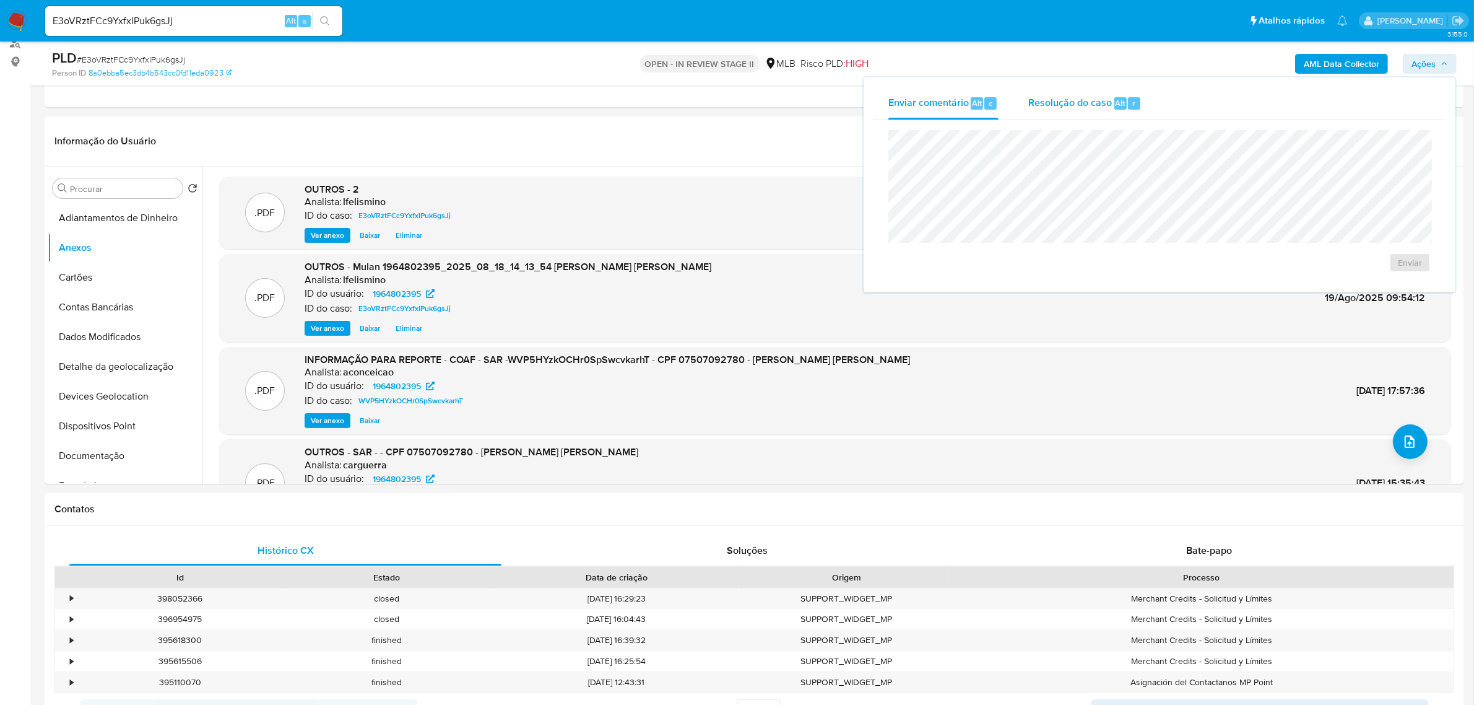
click at [1075, 99] on span "Resolução do caso" at bounding box center [1070, 102] width 84 height 14
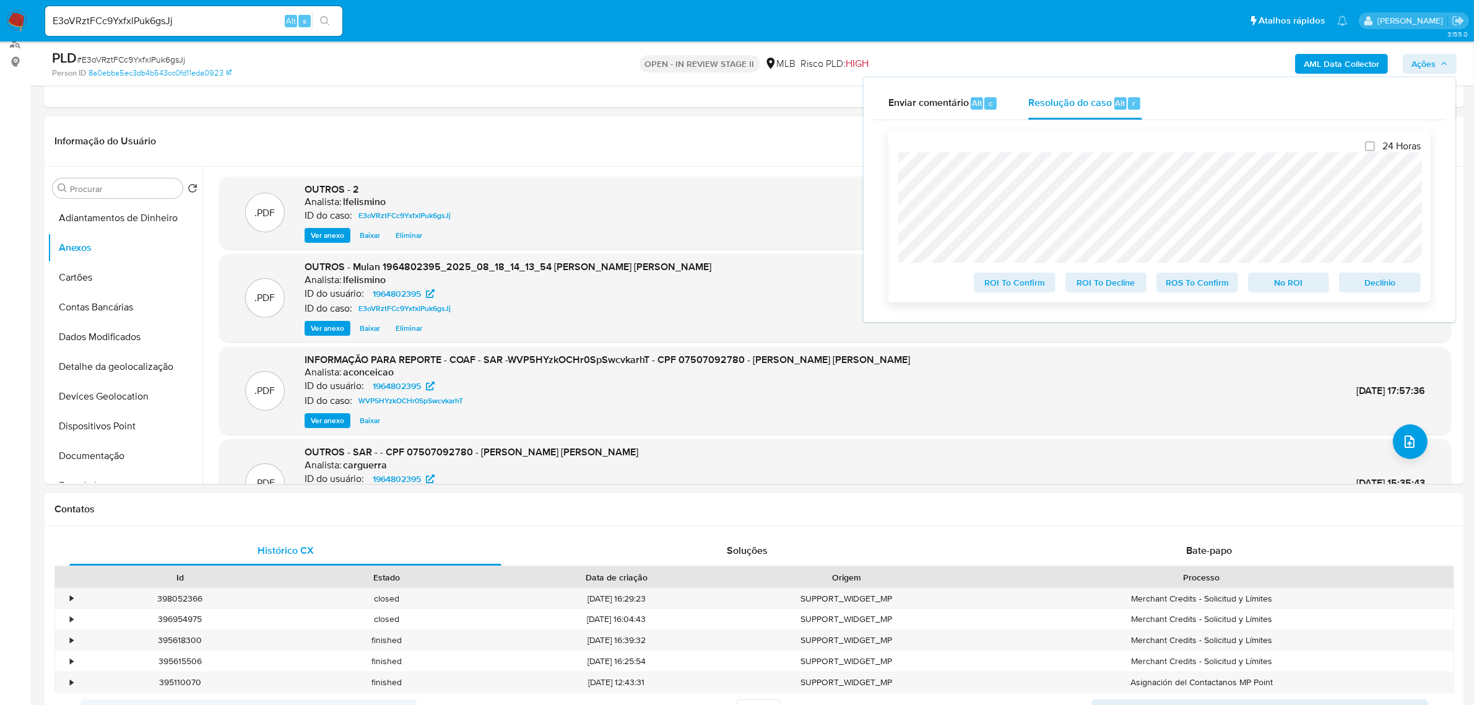
click at [1220, 285] on span "ROS To Confirm" at bounding box center [1197, 282] width 64 height 17
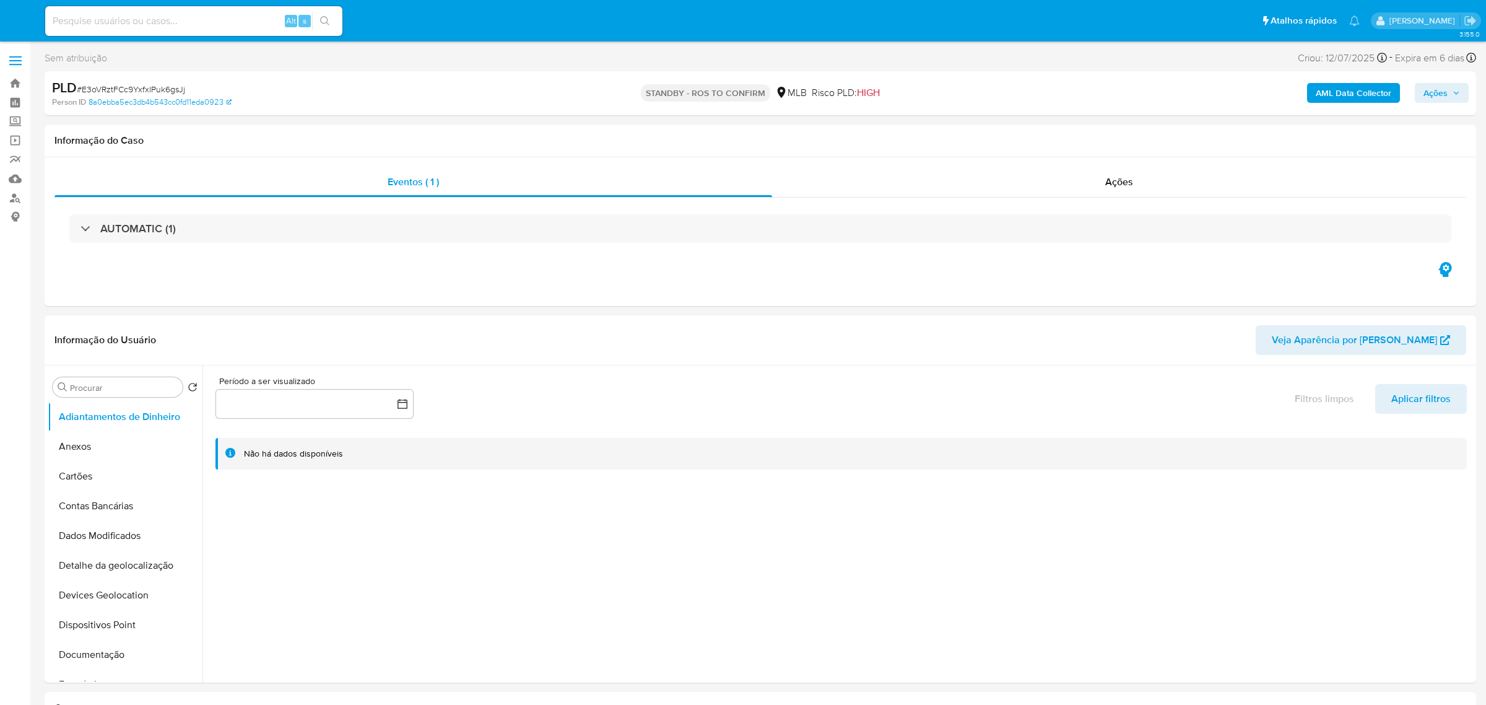
select select "10"
click at [237, 20] on input at bounding box center [193, 21] width 297 height 16
paste input "CEhJkhNFsU1MmsAJ4YskqDWZ"
type input "CEhJkhNFsU1MmsAJ4YskqDWZ"
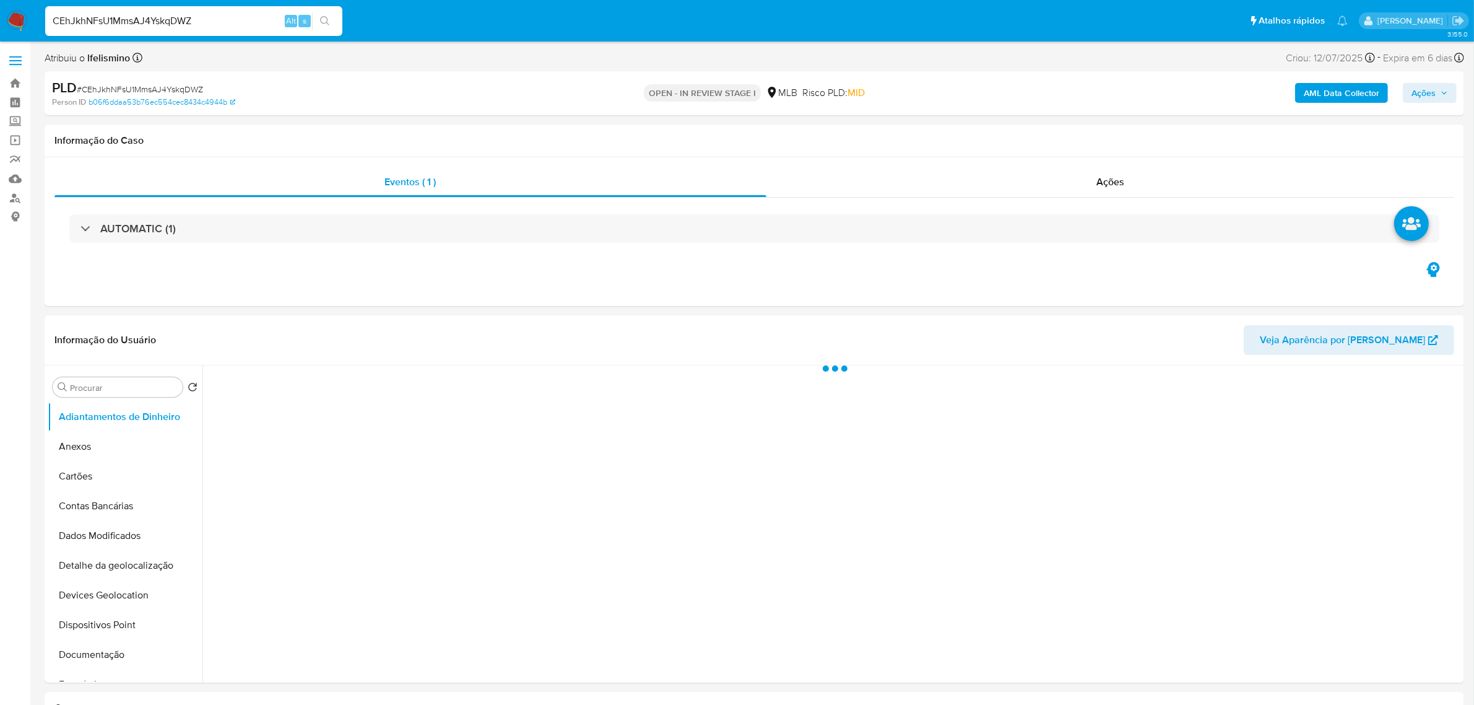
select select "10"
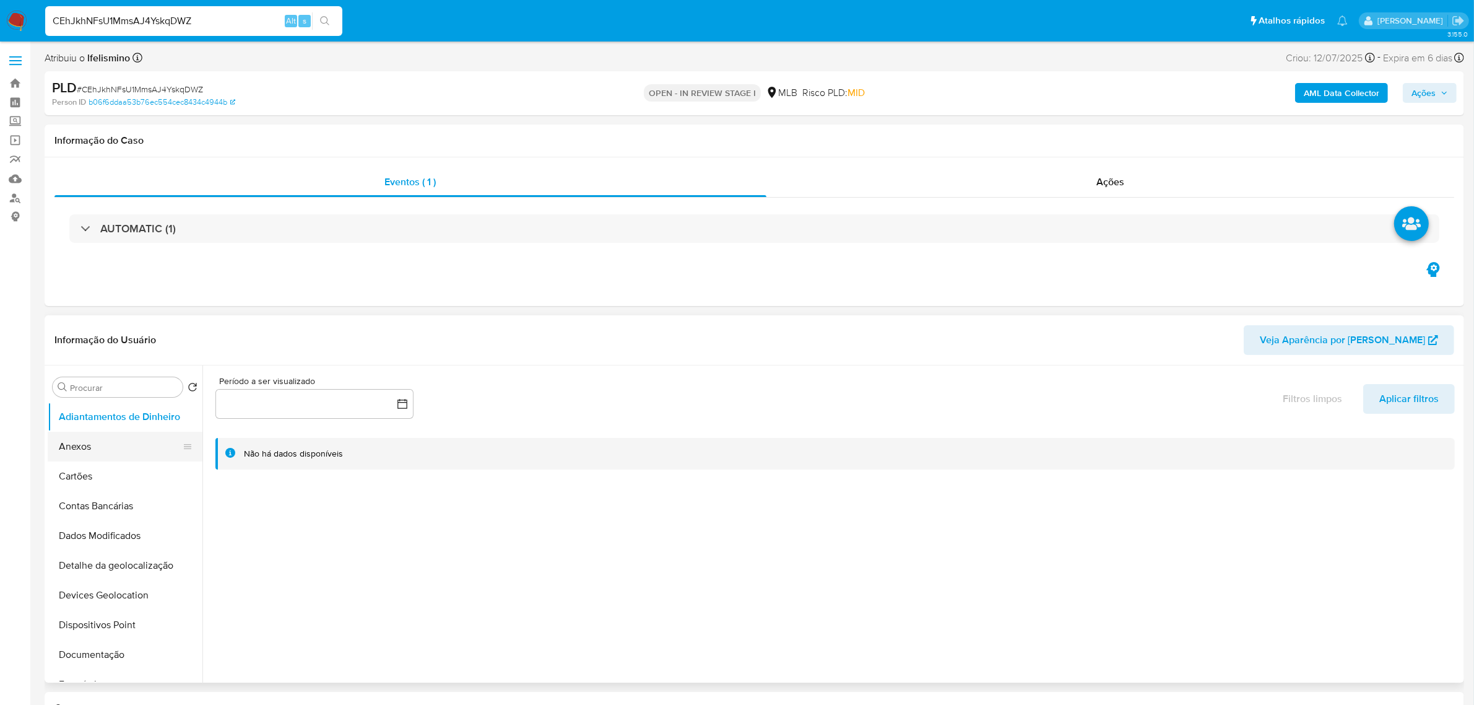
click at [137, 446] on button "Anexos" at bounding box center [120, 446] width 145 height 30
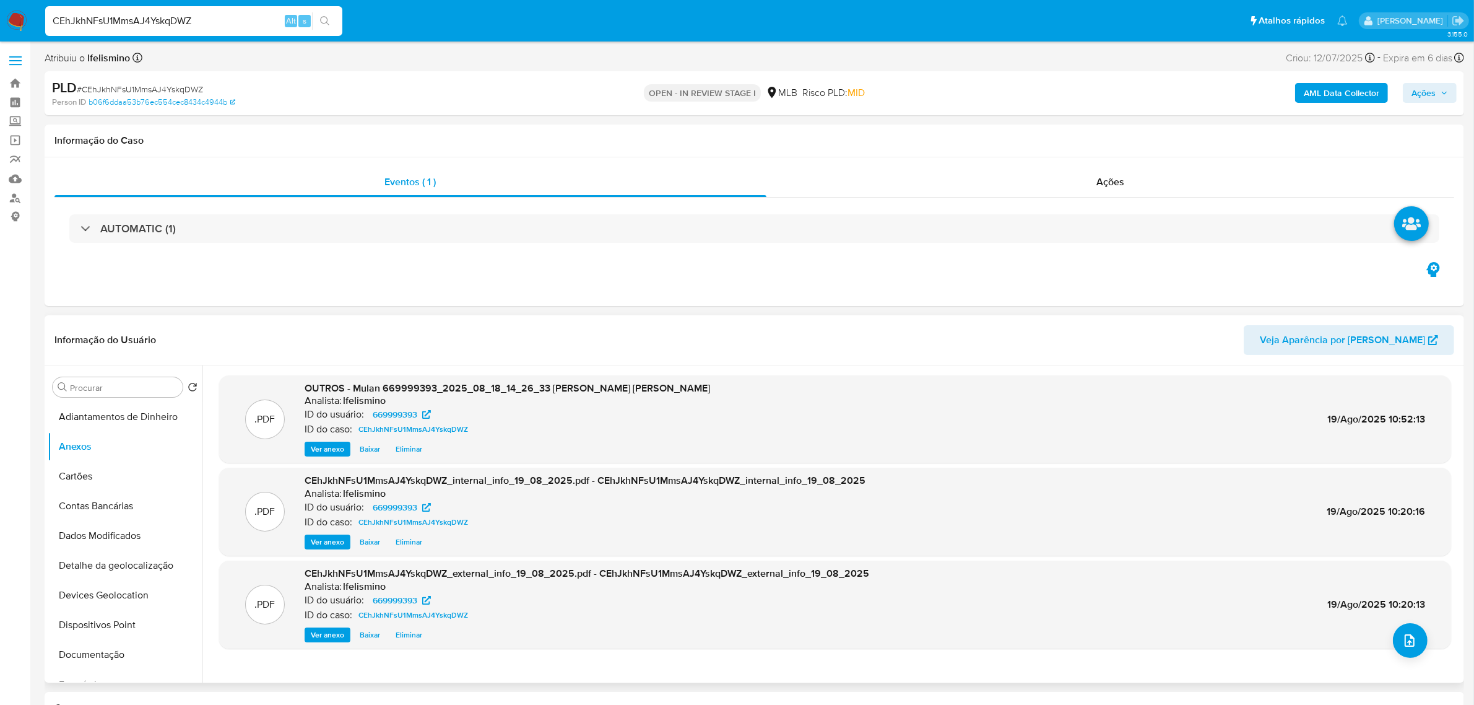
click at [1421, 656] on div ".PDF OUTROS - Mulan 669999393_2025_08_18_14_26_33 JOEL COSTA MARQUES Analista: …" at bounding box center [835, 523] width 1232 height 297
click at [1410, 648] on span "upload-file" at bounding box center [1410, 640] width 14 height 15
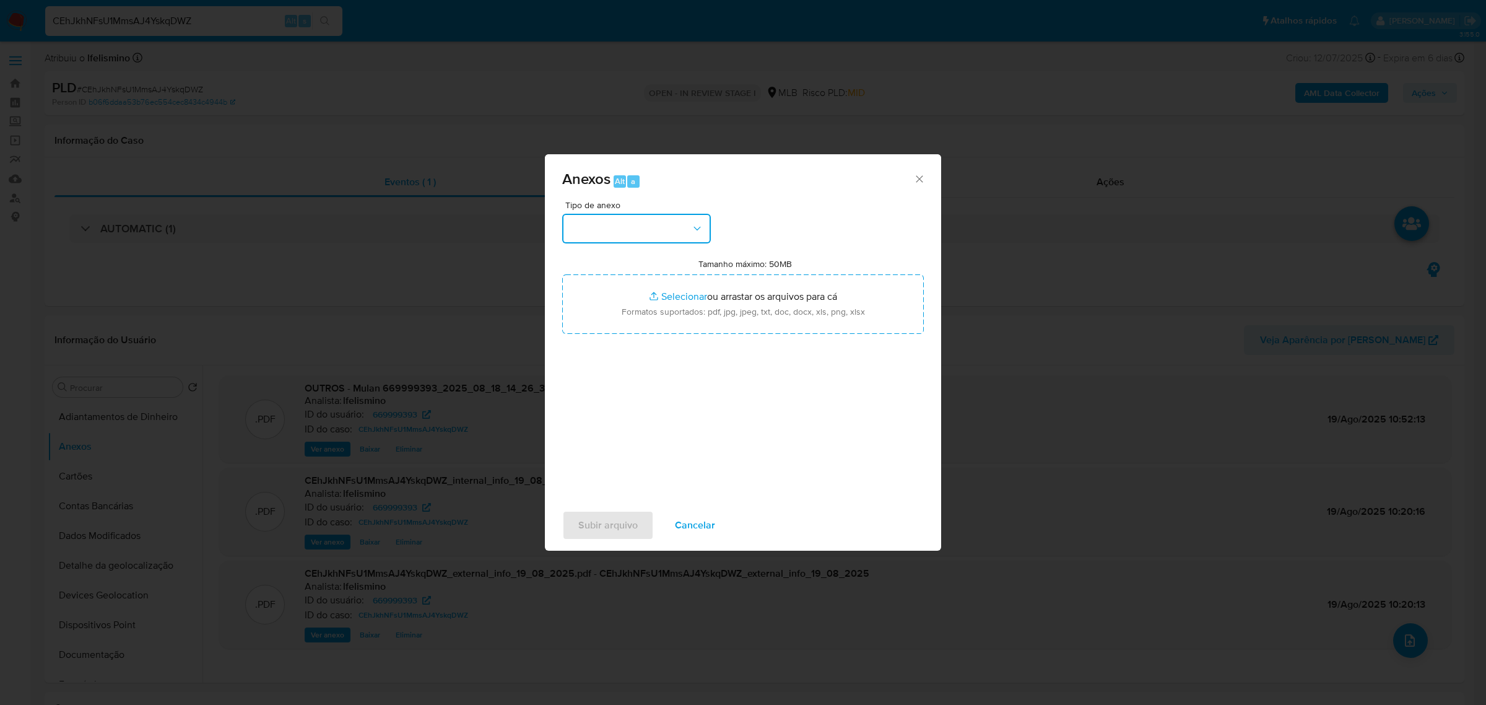
drag, startPoint x: 651, startPoint y: 224, endPoint x: 643, endPoint y: 235, distance: 14.1
click at [651, 224] on button "button" at bounding box center [636, 229] width 149 height 30
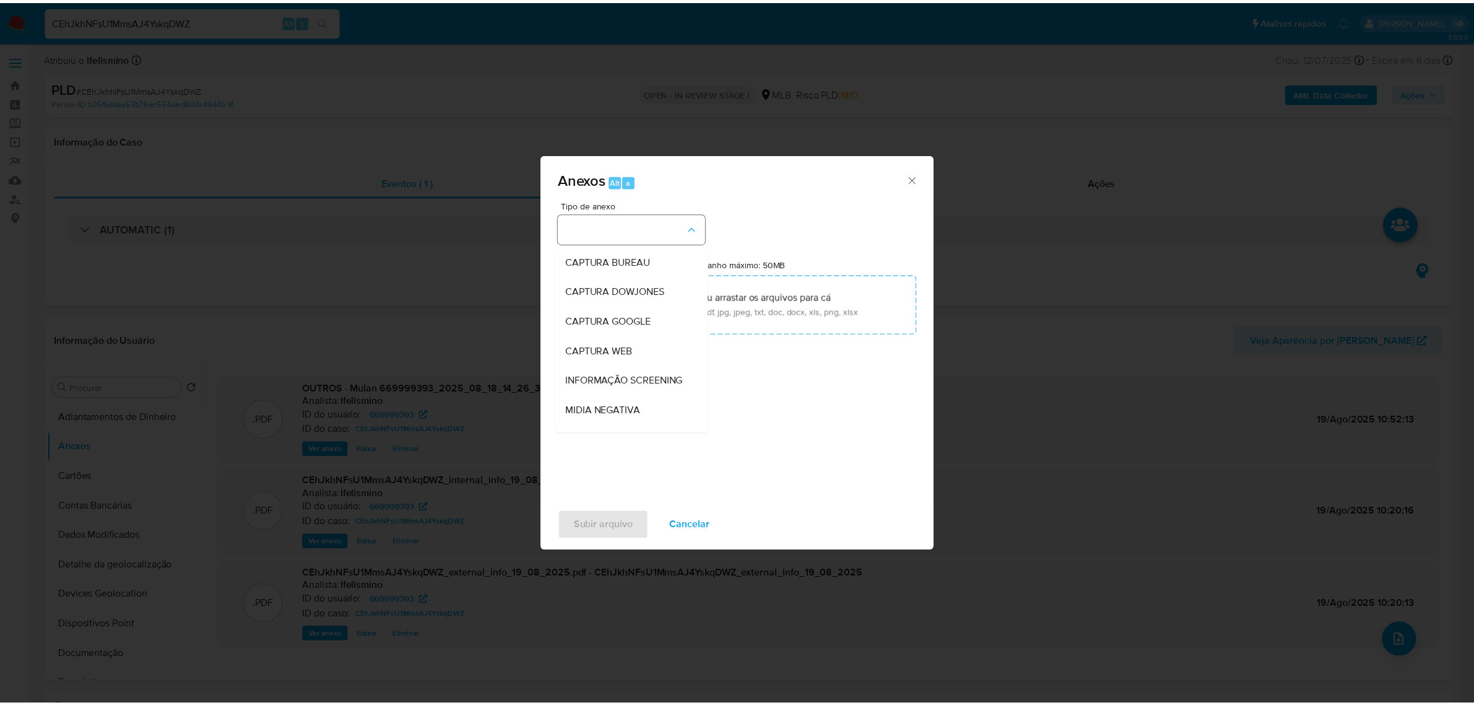
scroll to position [190, 0]
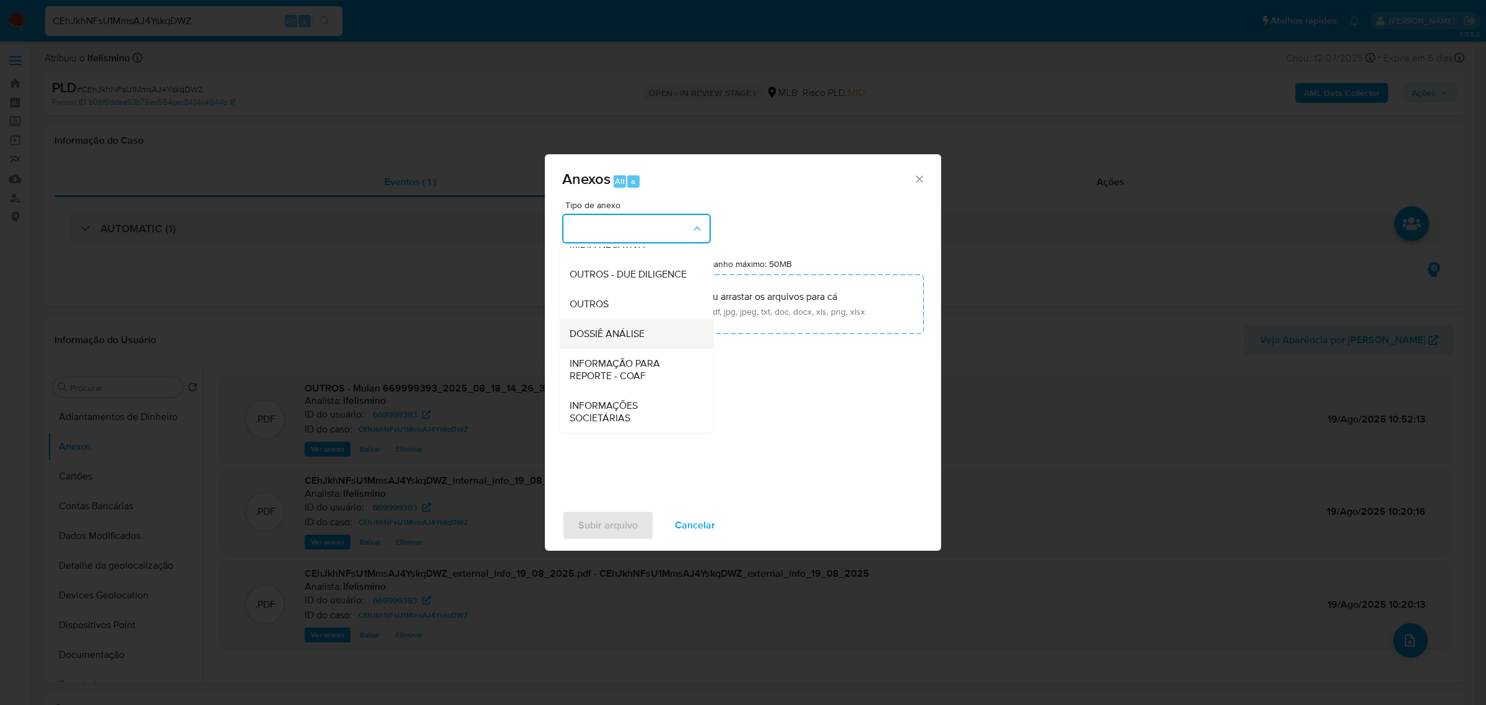
click at [641, 329] on span "DOSSIÊ ANÁLISE" at bounding box center [607, 333] width 75 height 12
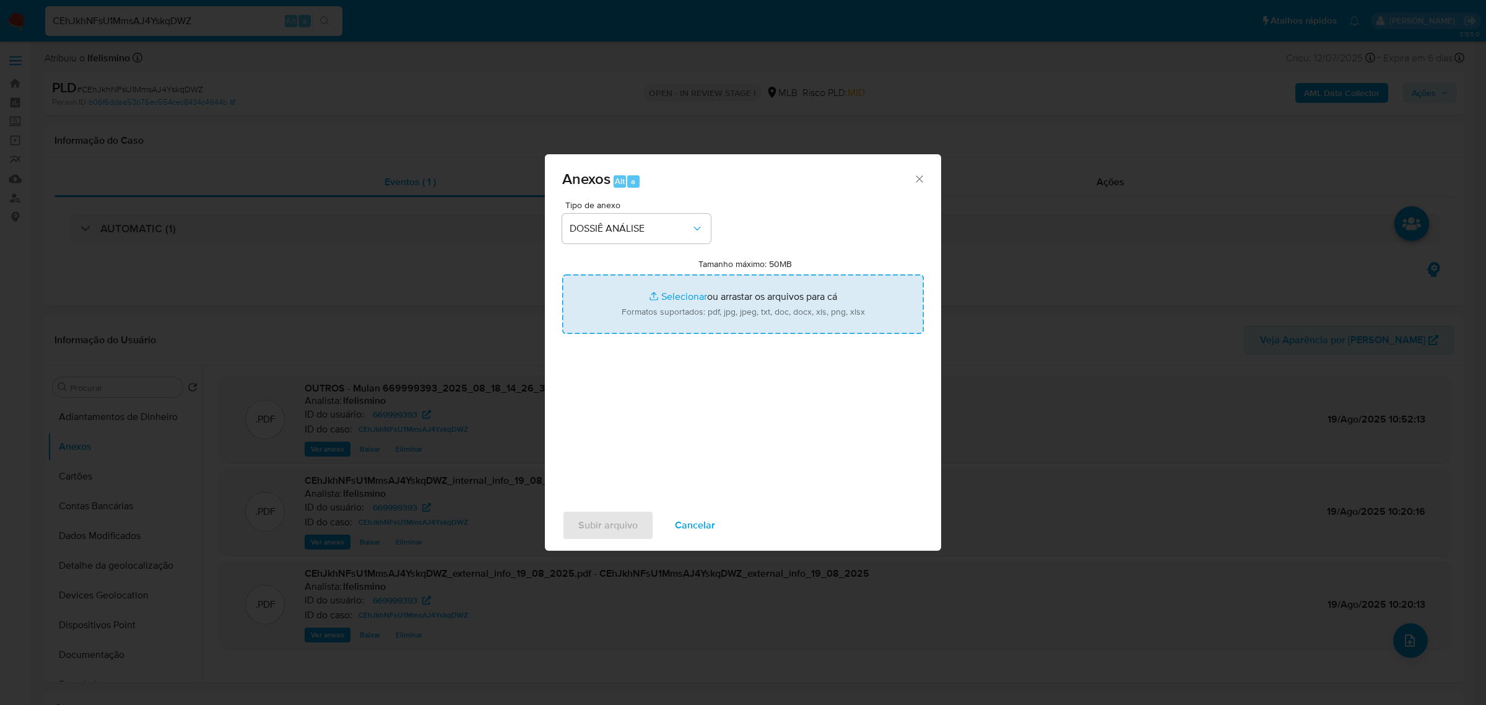
type input "C:\fakepath\SAR - CPF 39406601249 - JOEL COSTA MARQUES.pdf"
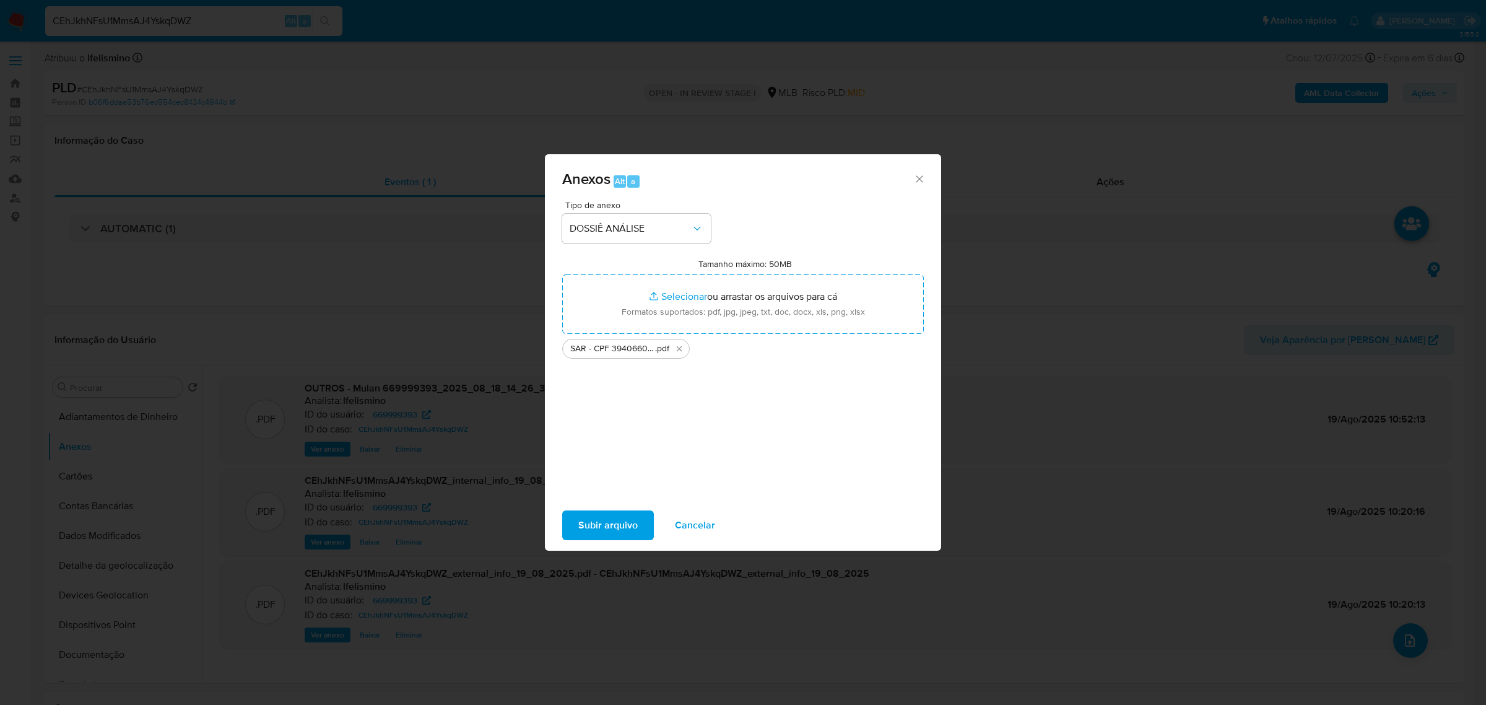
drag, startPoint x: 592, startPoint y: 522, endPoint x: 466, endPoint y: 697, distance: 216.3
click at [594, 521] on span "Subir arquivo" at bounding box center [607, 524] width 59 height 27
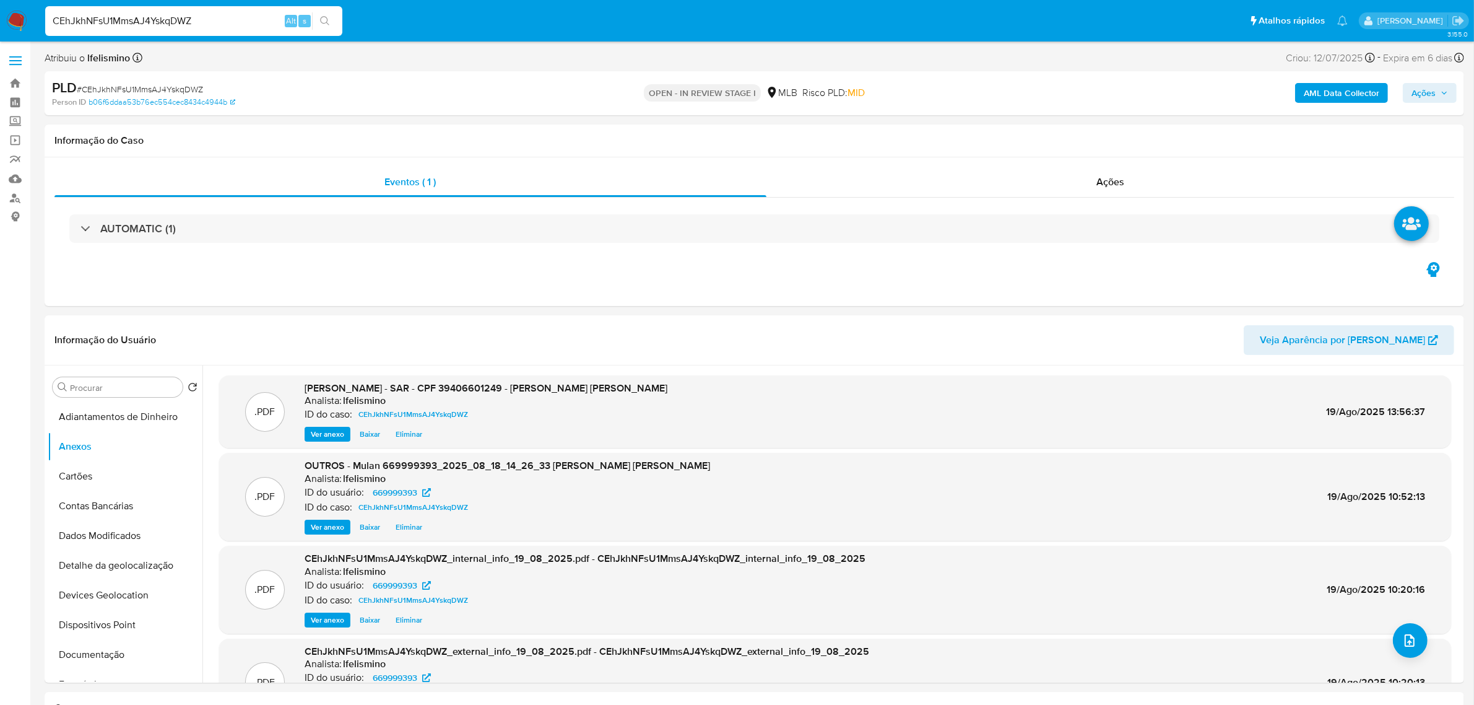
click at [1416, 92] on span "Ações" at bounding box center [1424, 93] width 24 height 20
click at [1090, 123] on div "Resolução do caso Alt r" at bounding box center [1084, 132] width 113 height 32
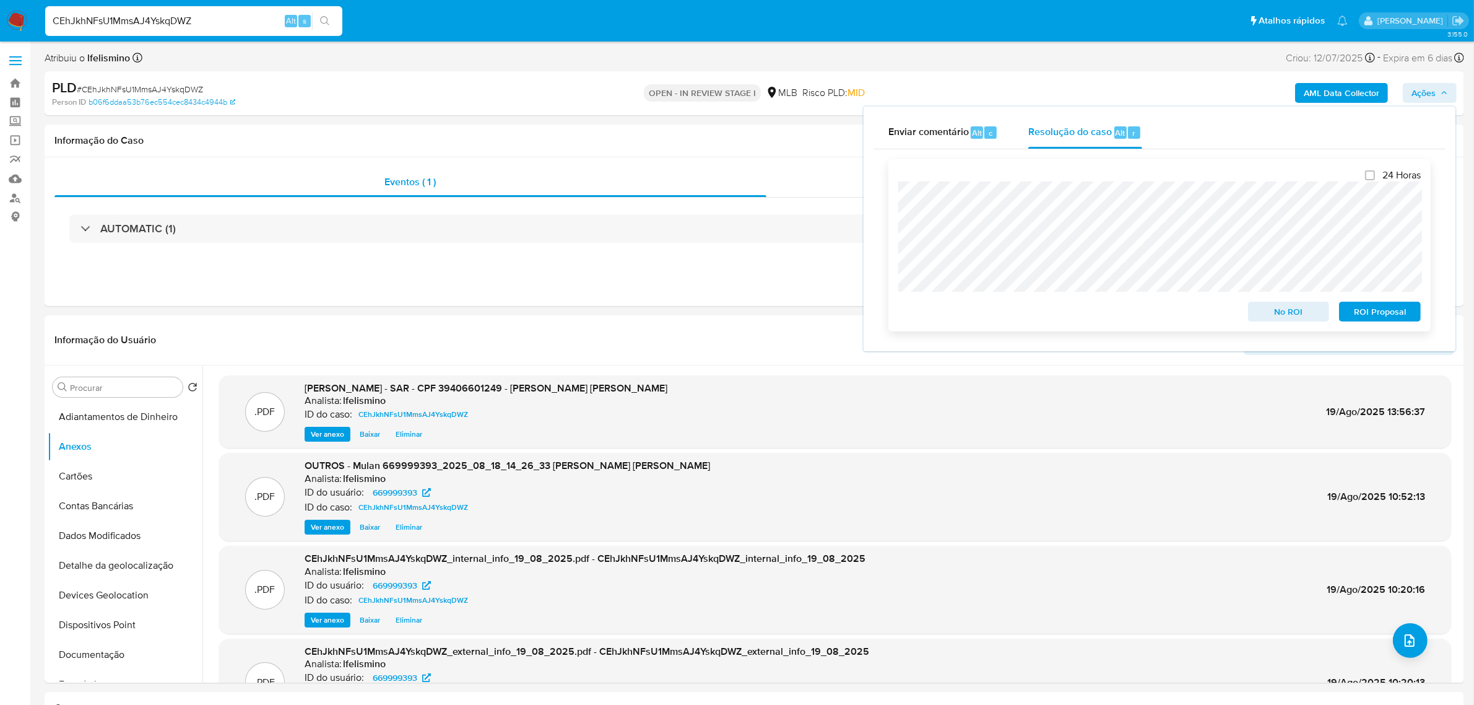
click at [1382, 320] on span "ROI Proposal" at bounding box center [1380, 311] width 64 height 17
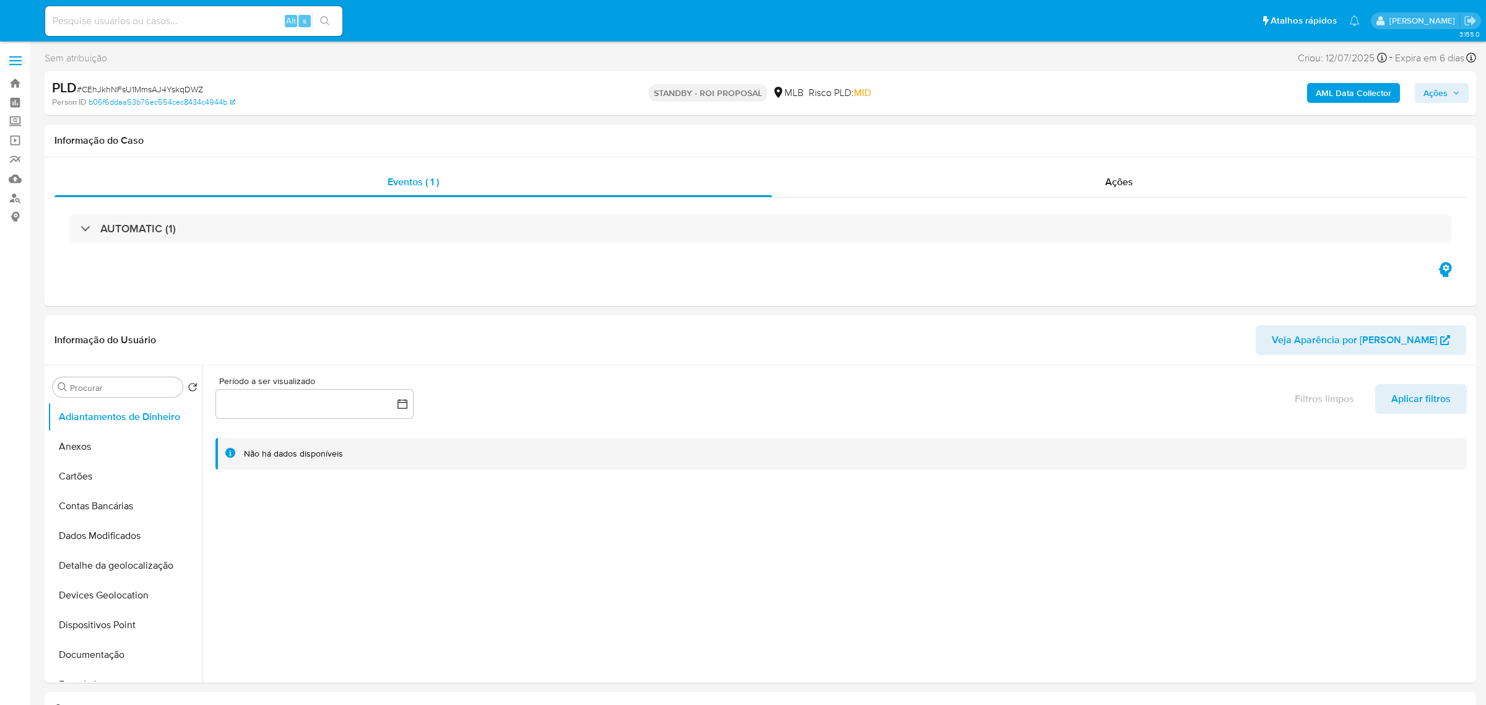
select select "10"
click at [256, 19] on input at bounding box center [193, 21] width 297 height 16
paste input "wiiU4iE7uxaTsgMfWv54EVDI"
type input "wiiU4iE7uxaTsgMfWv54EVDI"
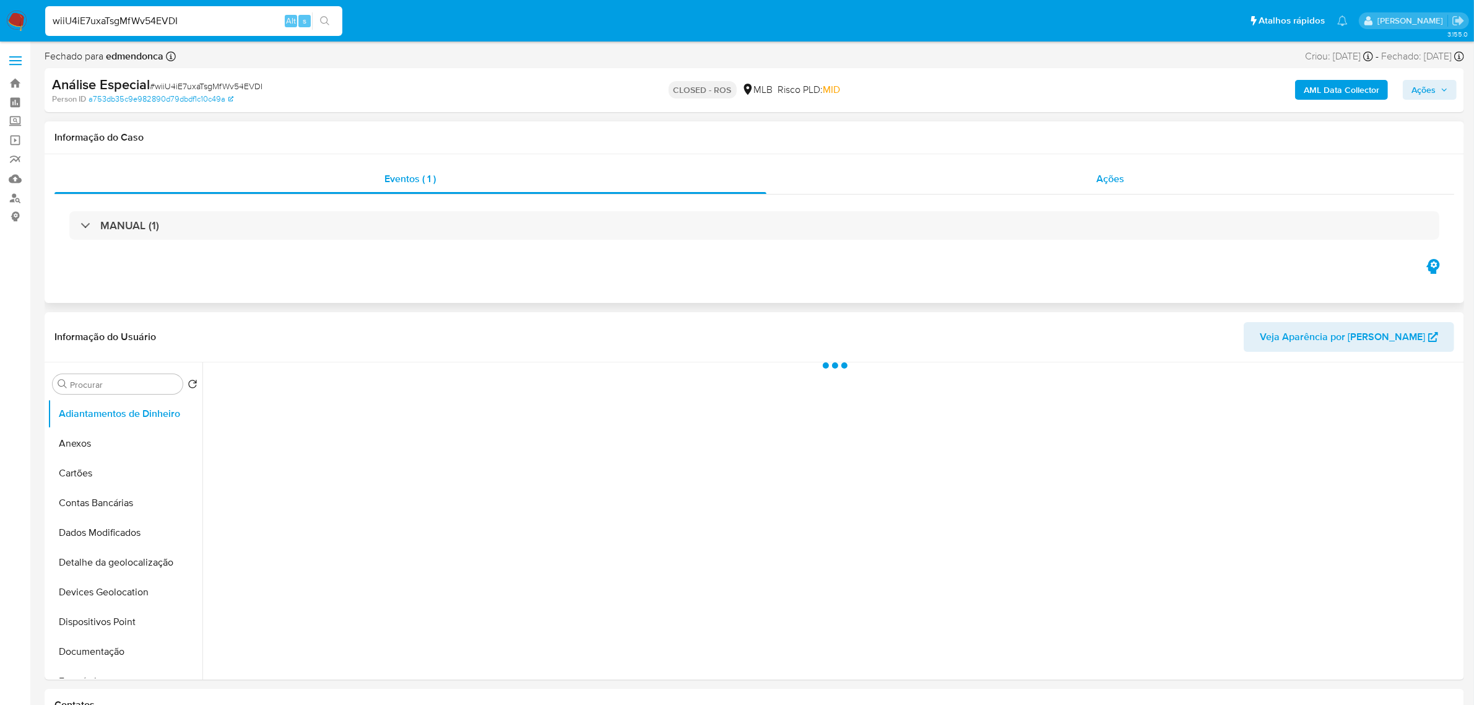
click at [1143, 181] on div "Ações" at bounding box center [1110, 179] width 688 height 30
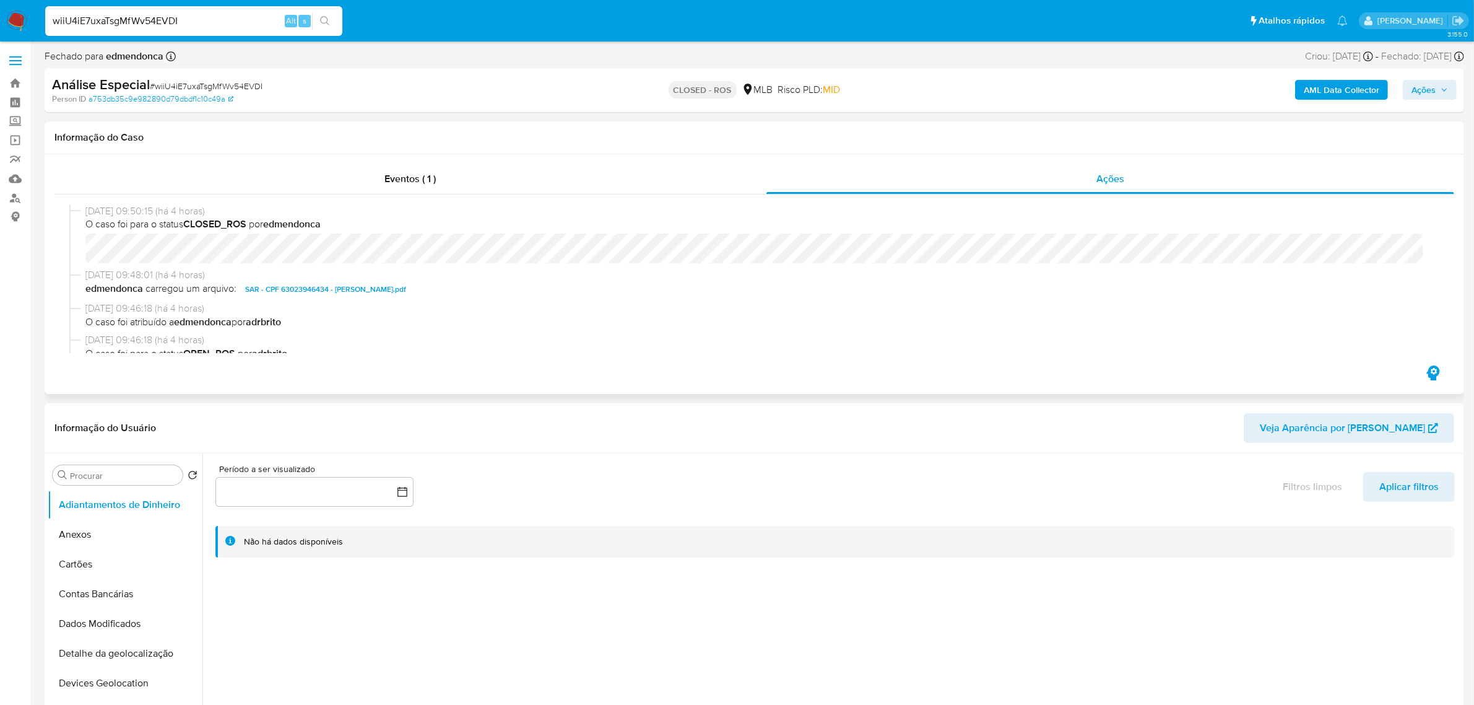
select select "10"
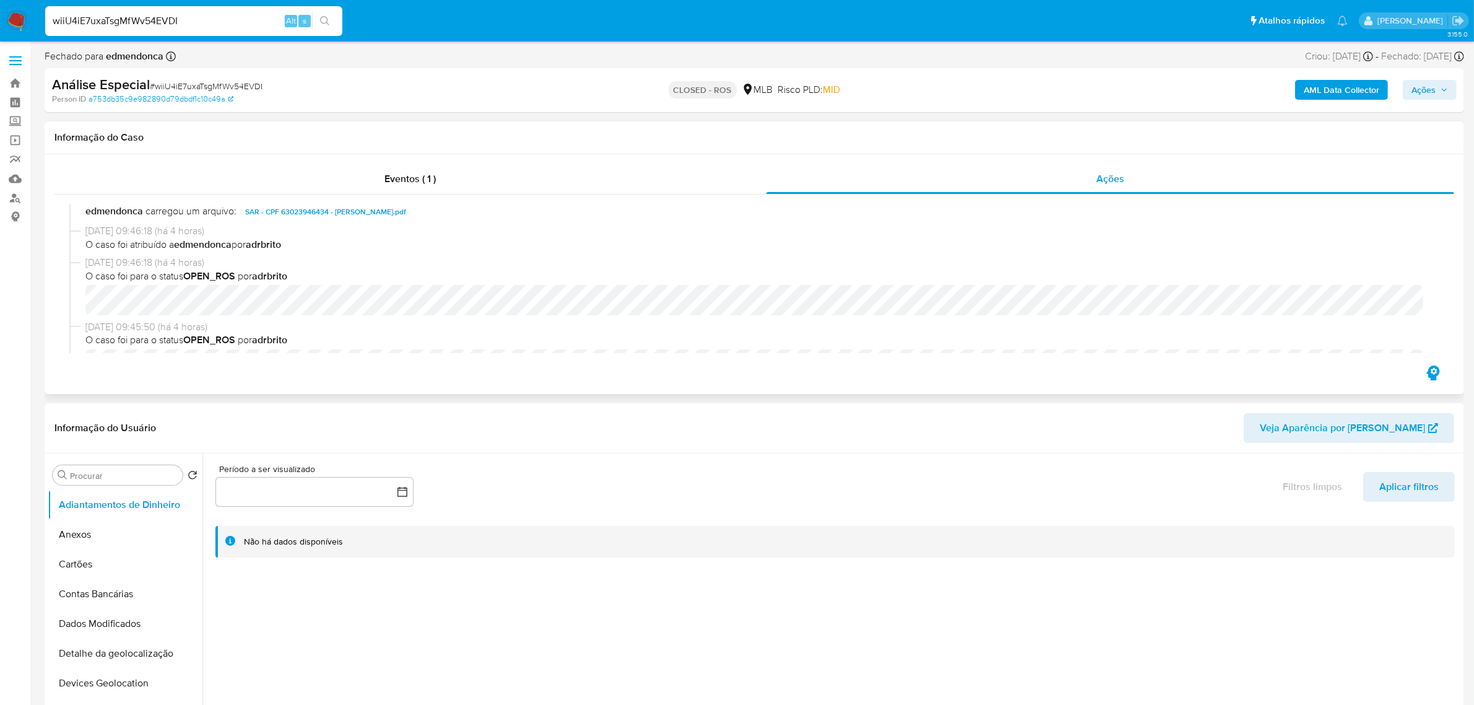
click at [388, 209] on span "SAR - CPF 63023946434 - [PERSON_NAME].pdf" at bounding box center [325, 211] width 161 height 15
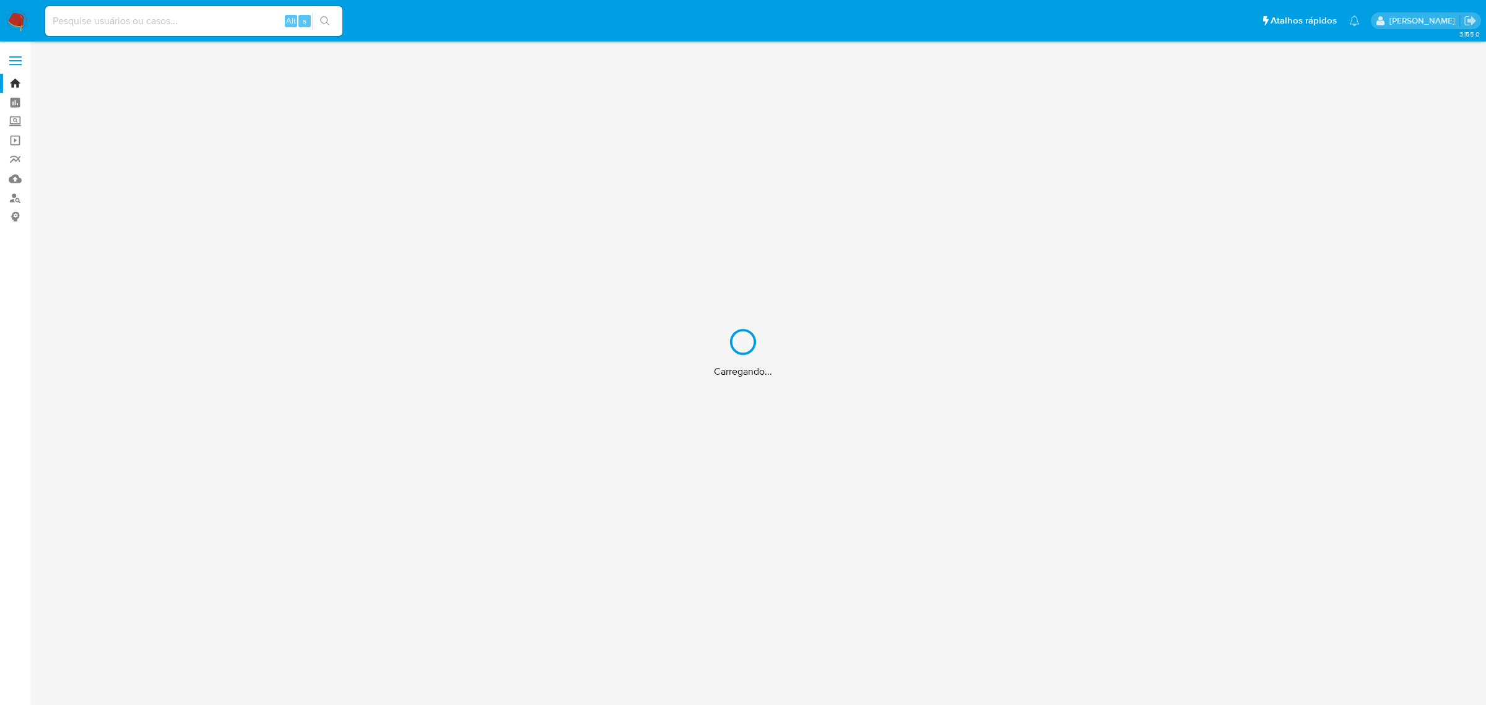
click at [225, 20] on div "Carregando..." at bounding box center [743, 352] width 1486 height 705
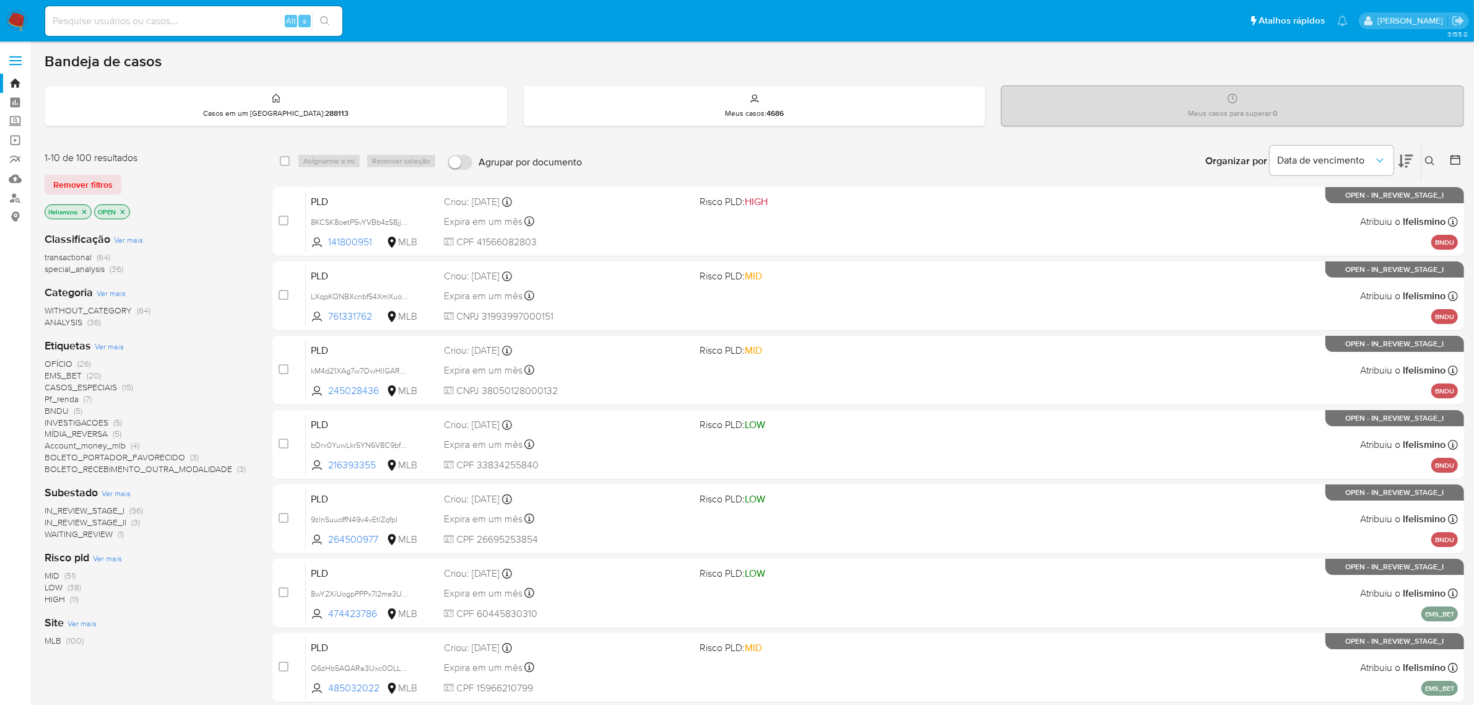
click at [160, 17] on input at bounding box center [193, 21] width 297 height 16
paste input "2124961592"
type input "2124961592"
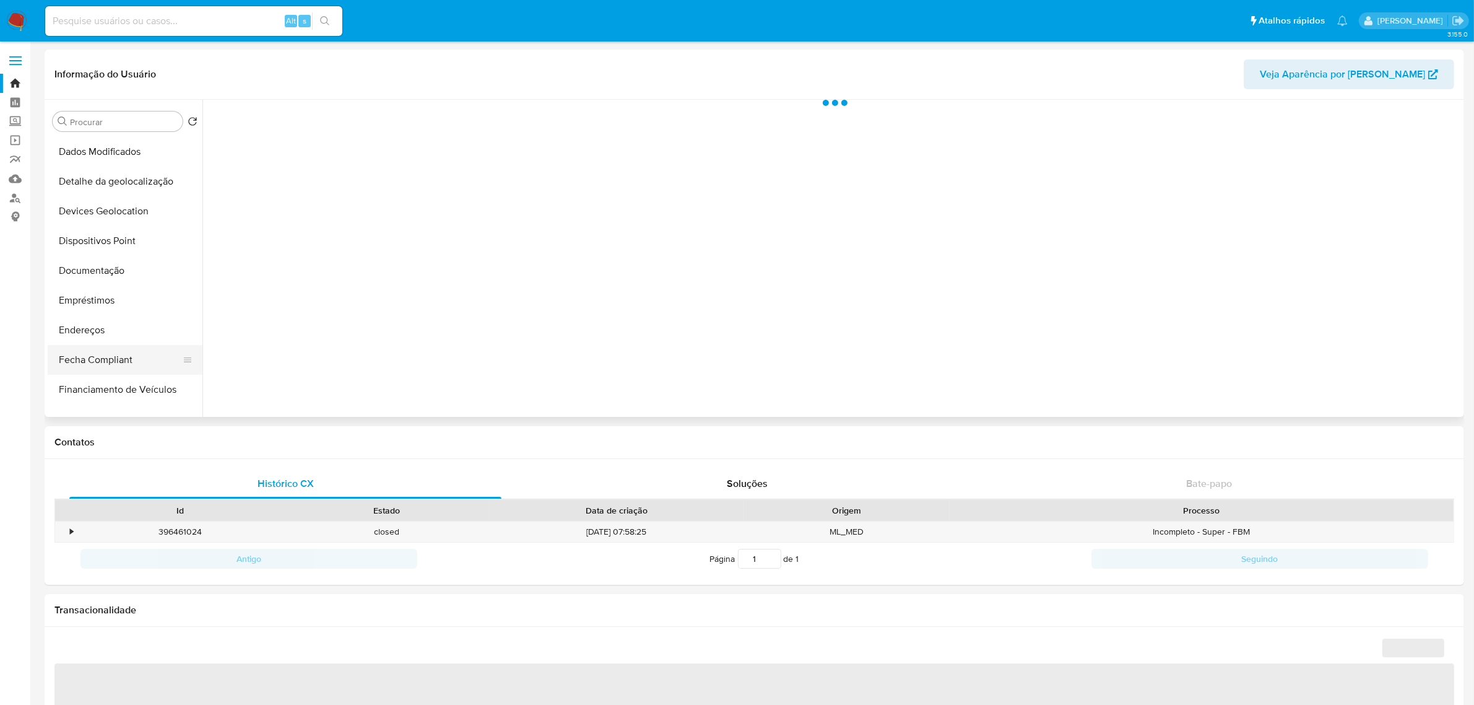
scroll to position [232, 0]
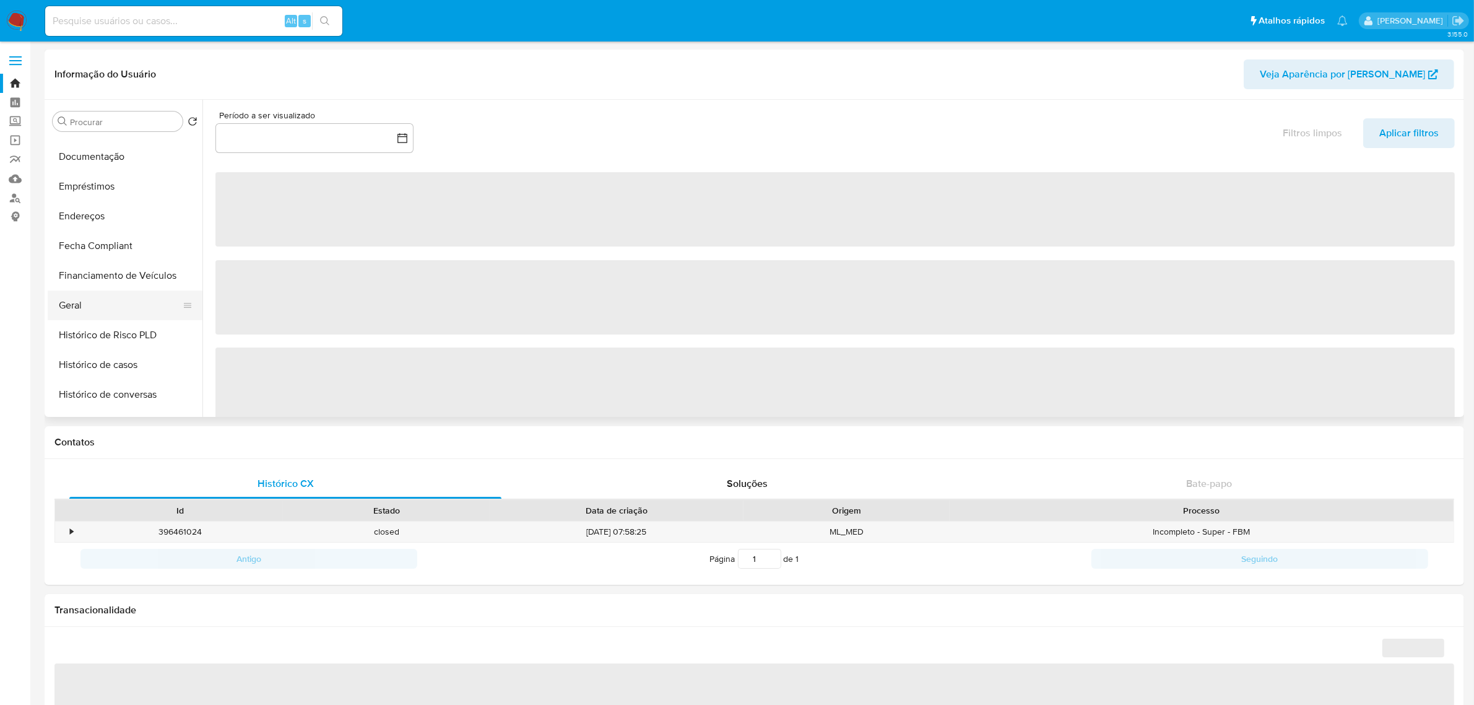
click at [88, 308] on button "Geral" at bounding box center [120, 305] width 145 height 30
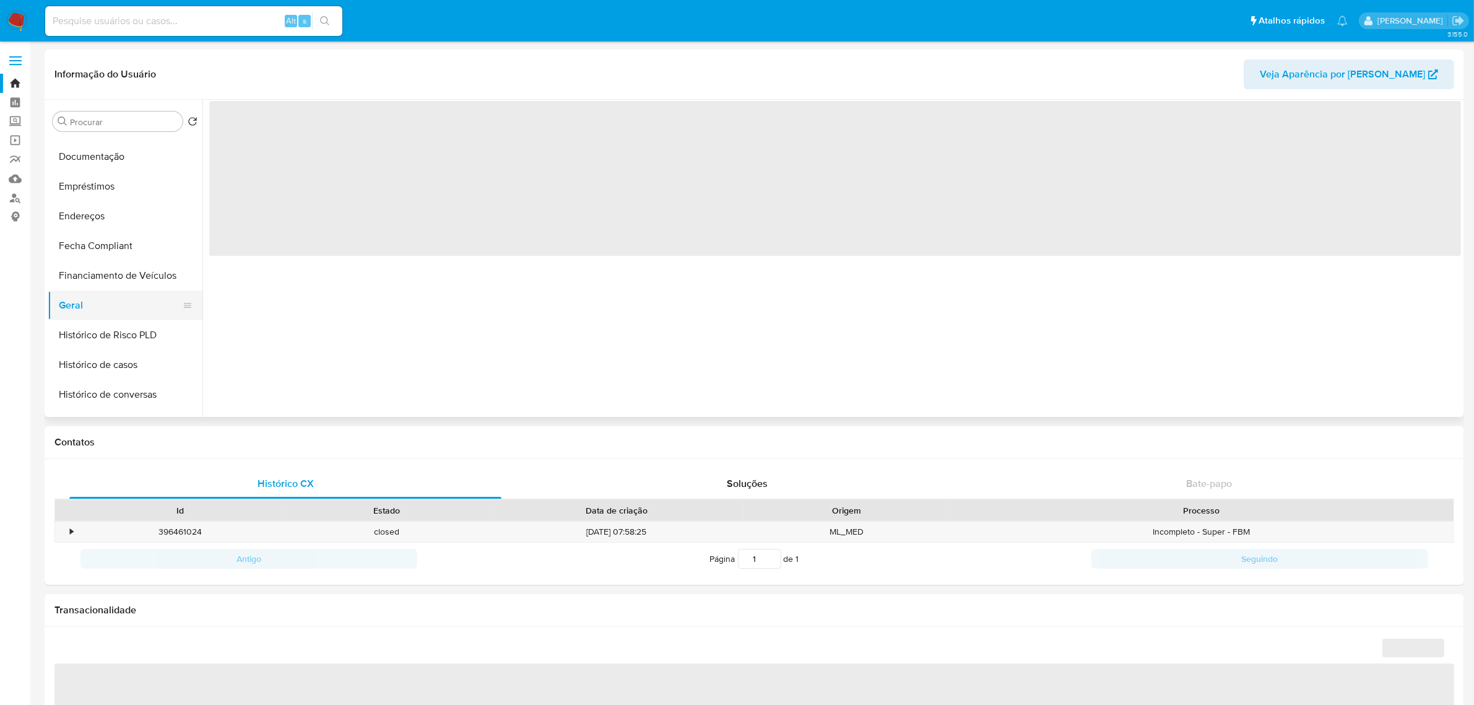
select select "10"
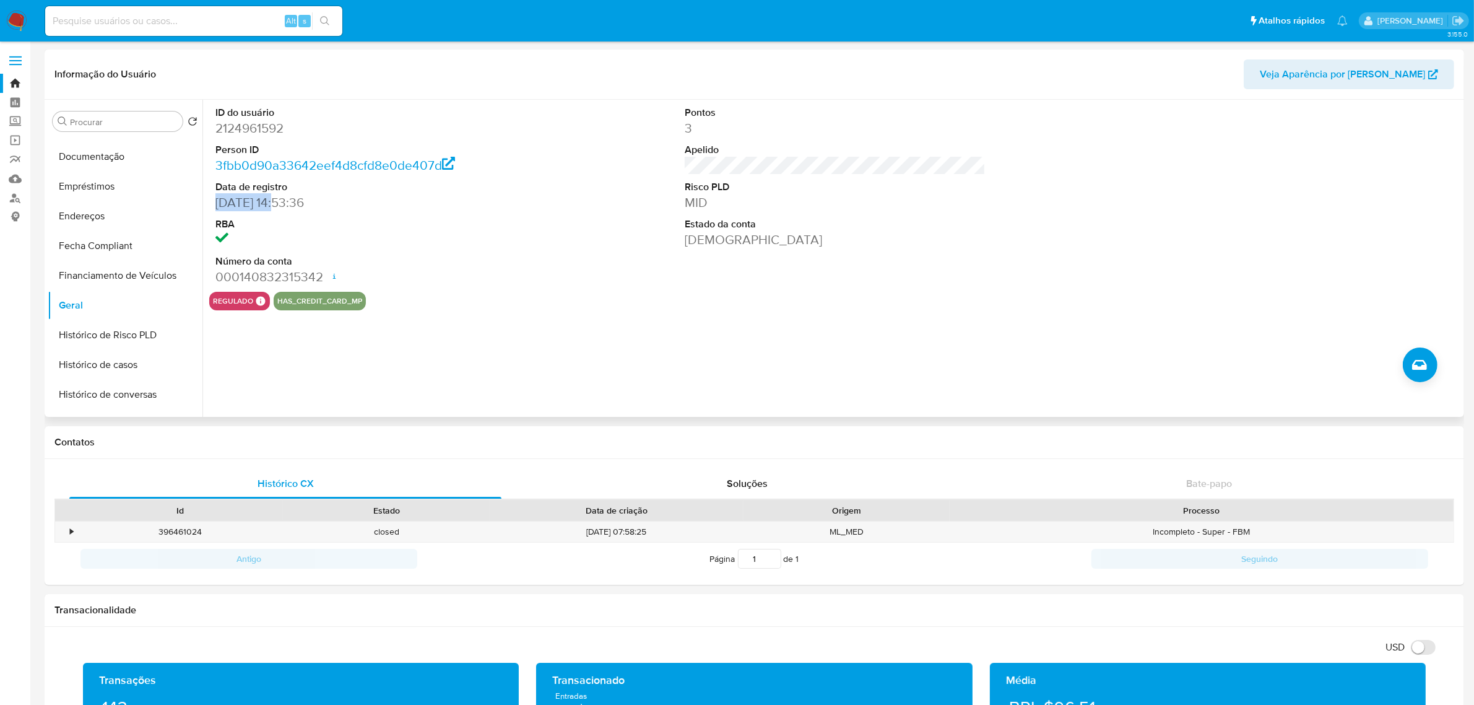
drag, startPoint x: 210, startPoint y: 199, endPoint x: 276, endPoint y: 205, distance: 65.9
click at [276, 205] on div "ID do usuário 2124961592 Person ID 3fbb0d90a33642eef4d8cfd8e0de407d Data de reg…" at bounding box center [365, 196] width 313 height 192
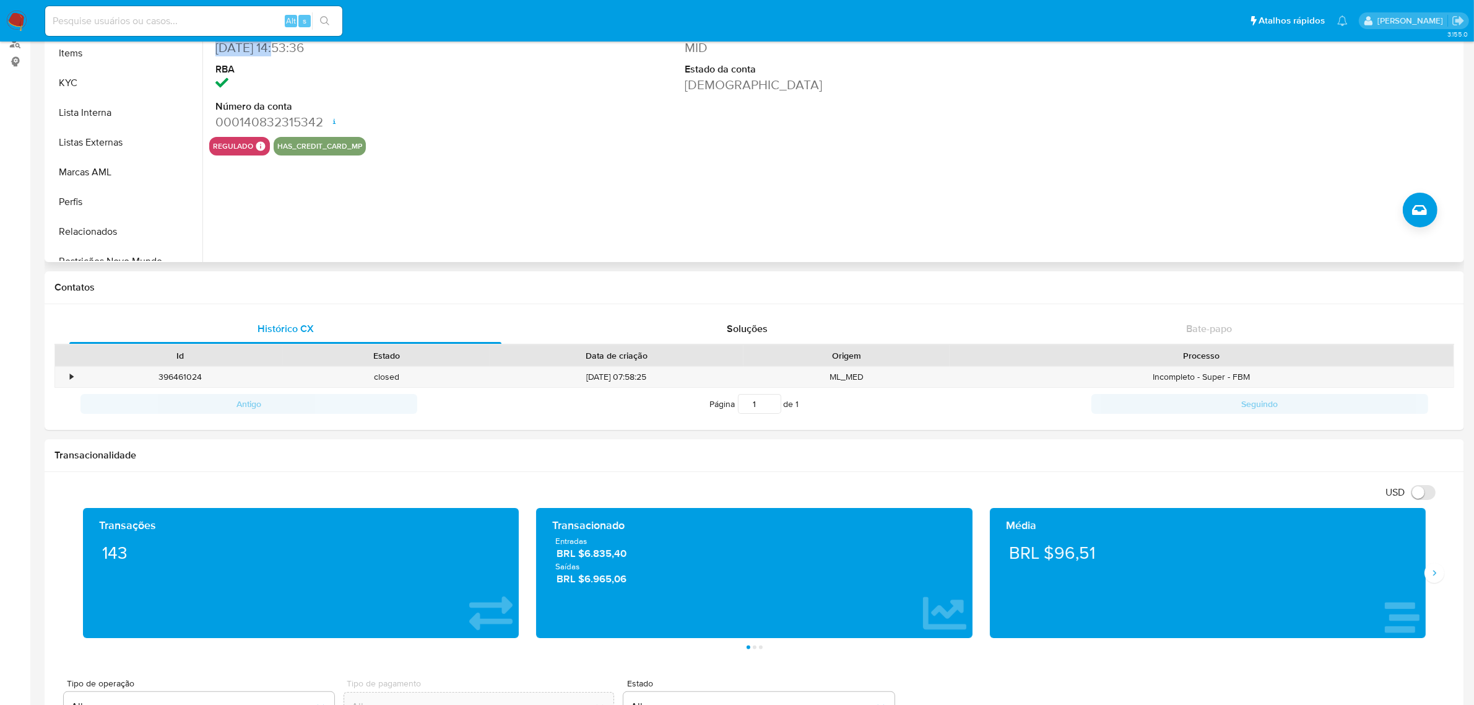
scroll to position [552, 0]
click at [131, 219] on button "Restrições Novo Mundo" at bounding box center [120, 217] width 145 height 30
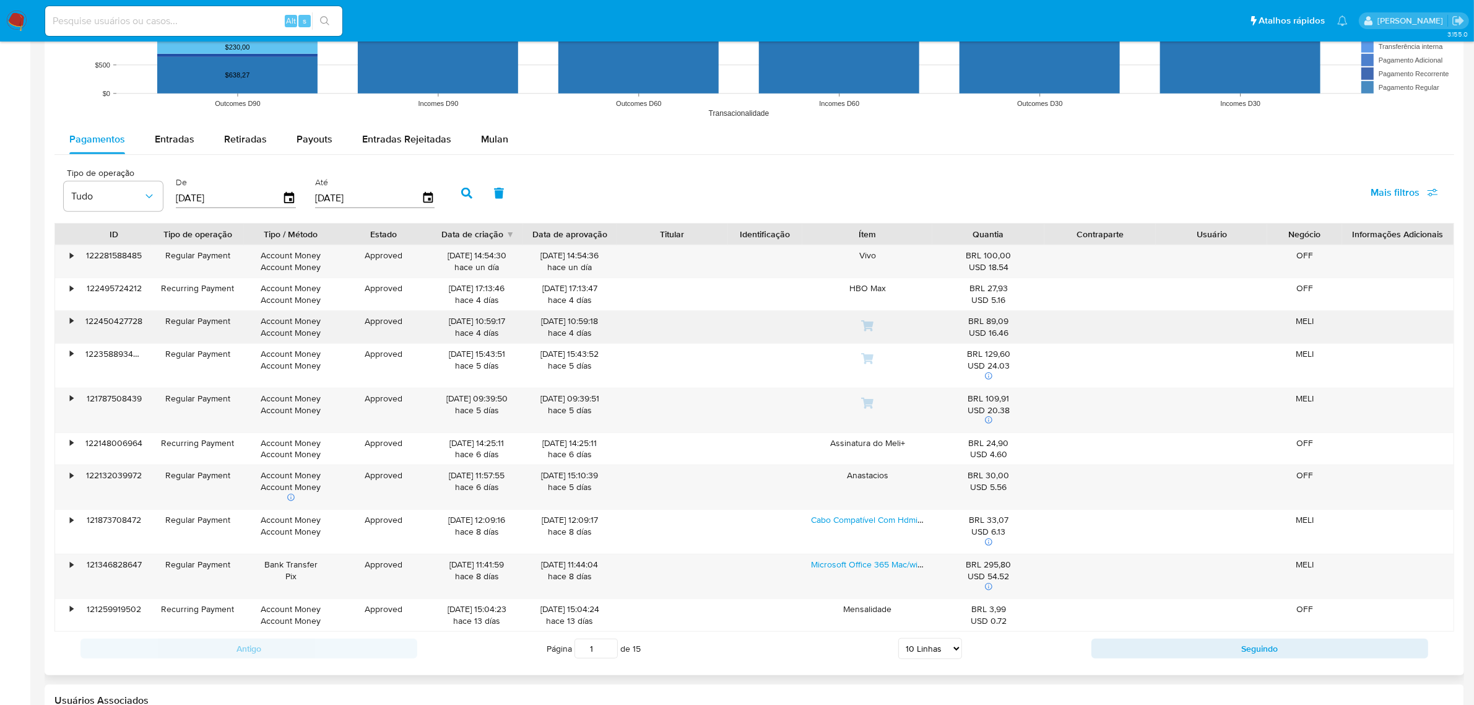
scroll to position [1083, 0]
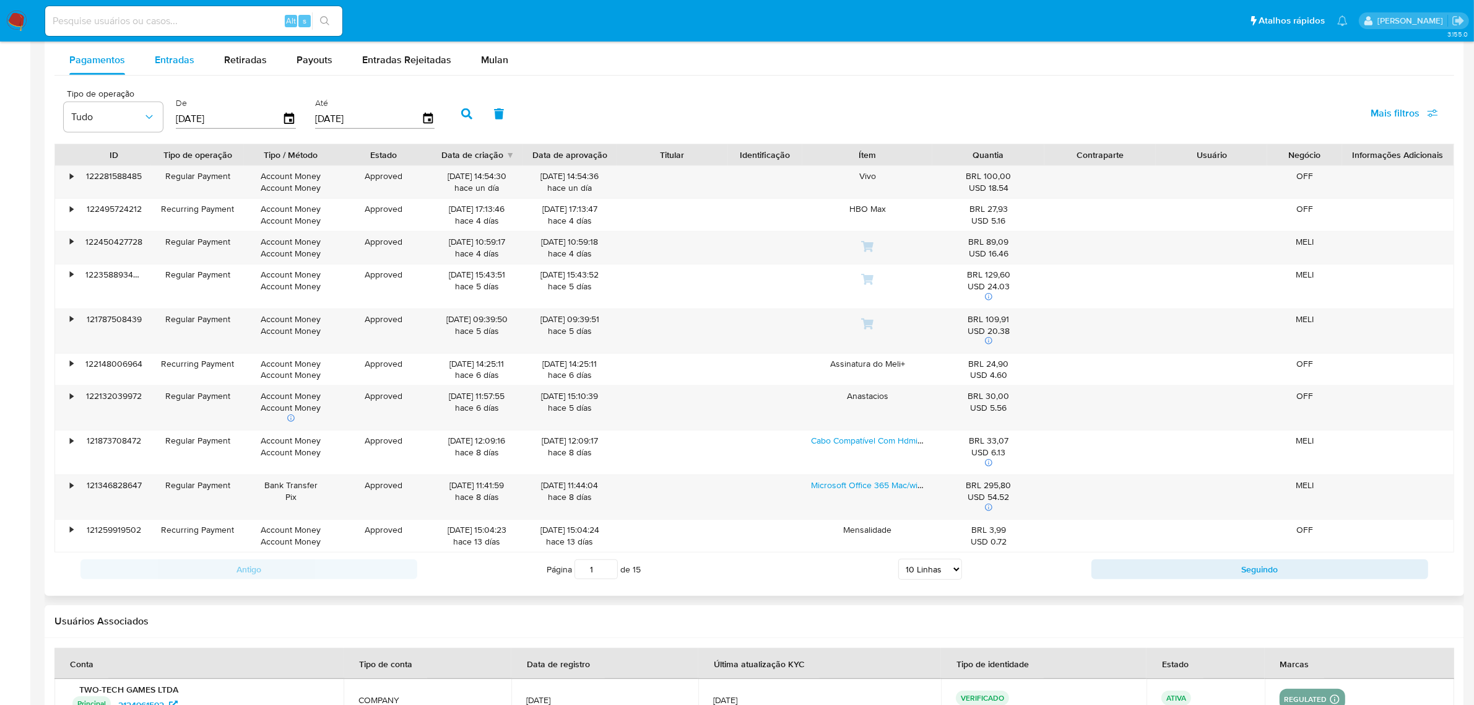
click at [178, 75] on div "Entradas" at bounding box center [175, 60] width 40 height 30
select select "10"
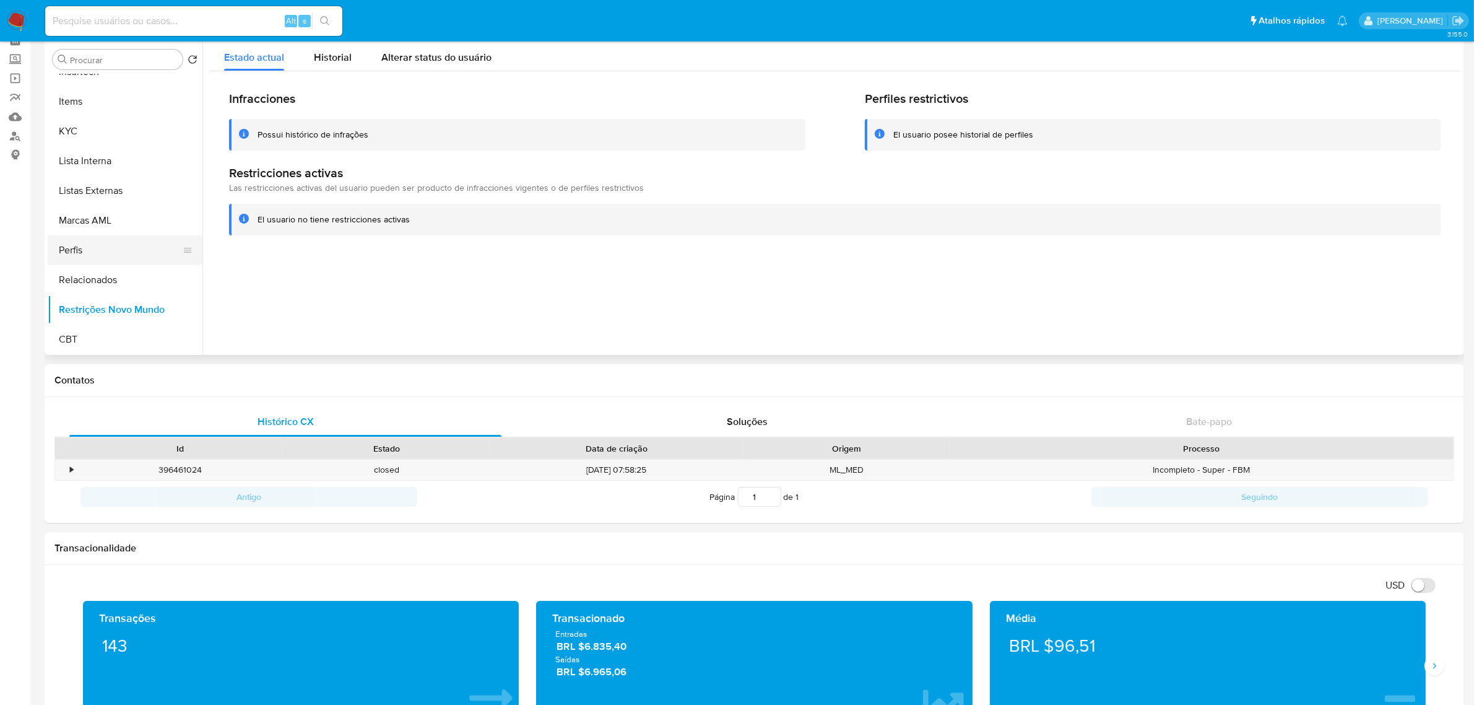
scroll to position [0, 0]
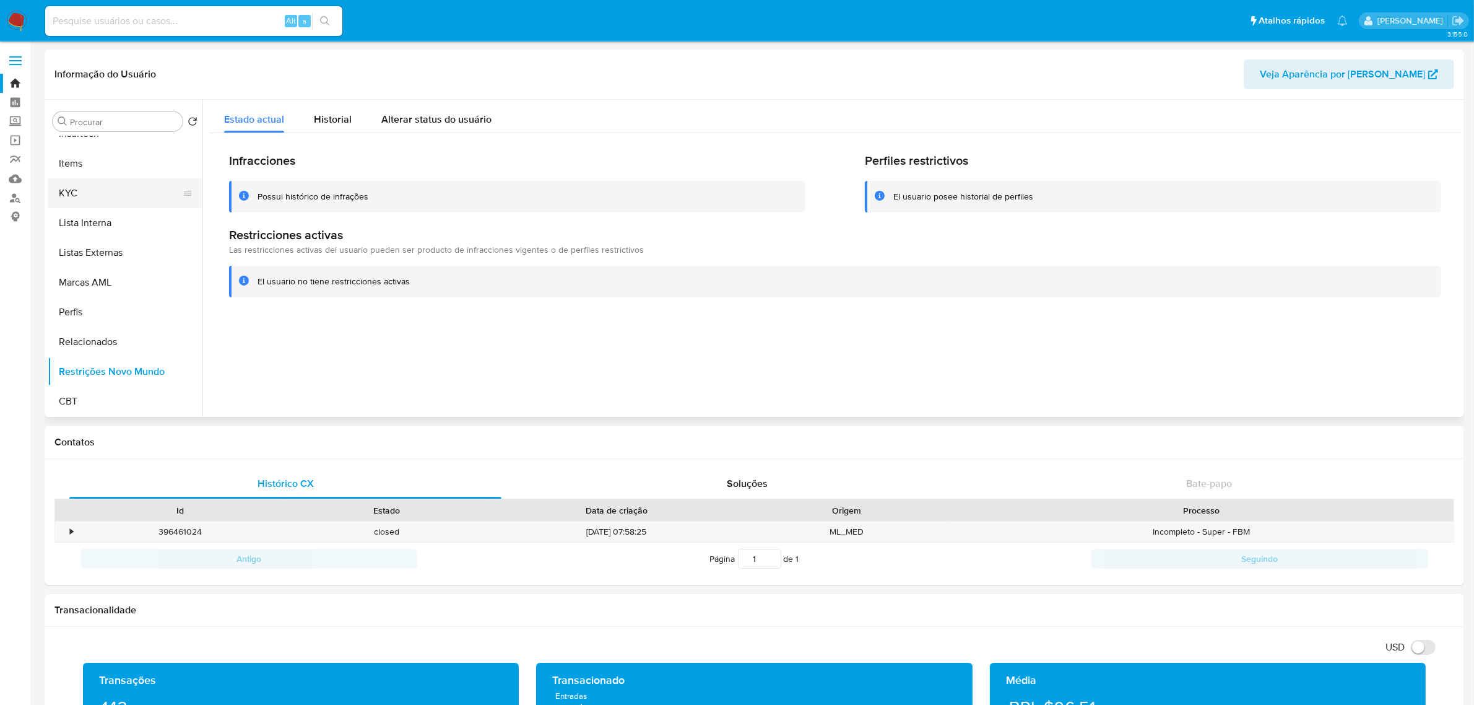
click at [97, 188] on button "KYC" at bounding box center [120, 193] width 145 height 30
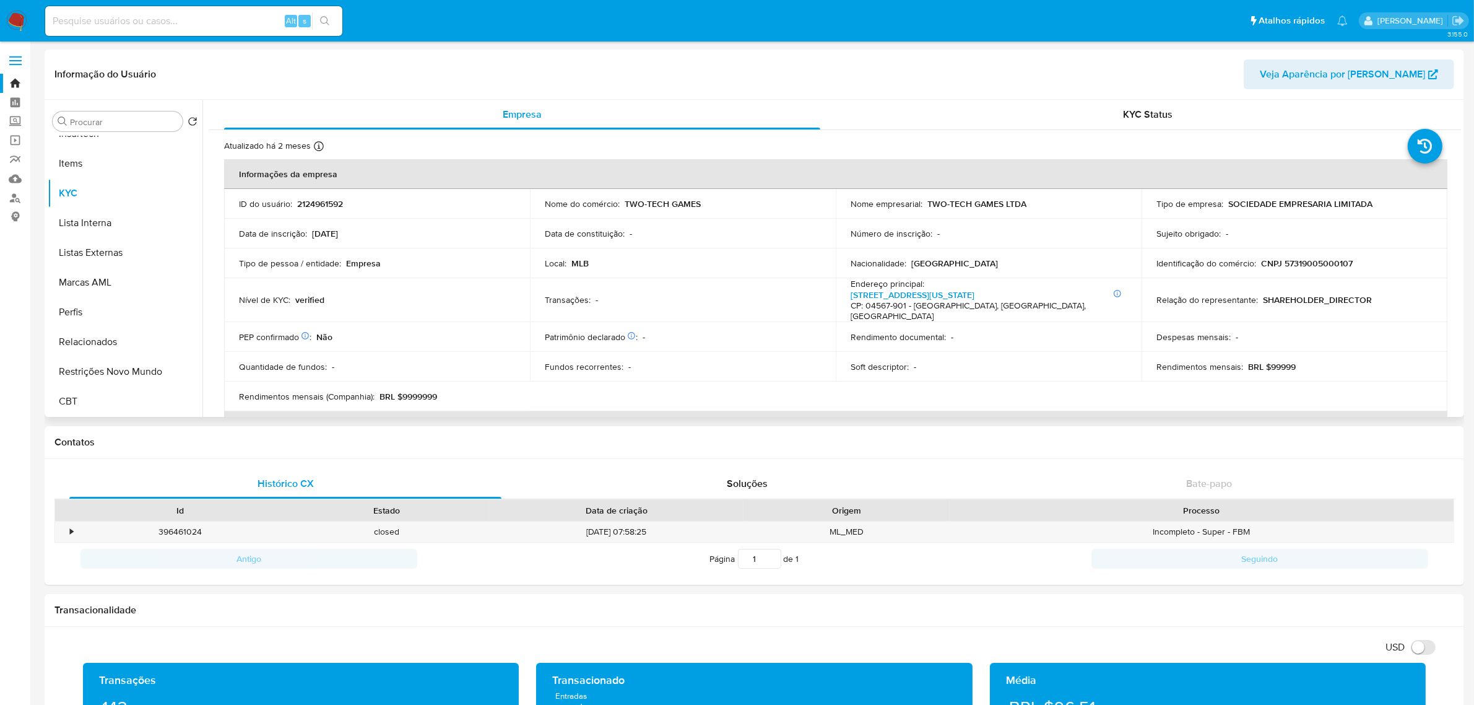
click at [1296, 258] on p "CNPJ 57319005000107" at bounding box center [1307, 263] width 92 height 11
click at [1297, 258] on p "CNPJ 57319005000107" at bounding box center [1307, 263] width 92 height 11
copy p "57319005000107"
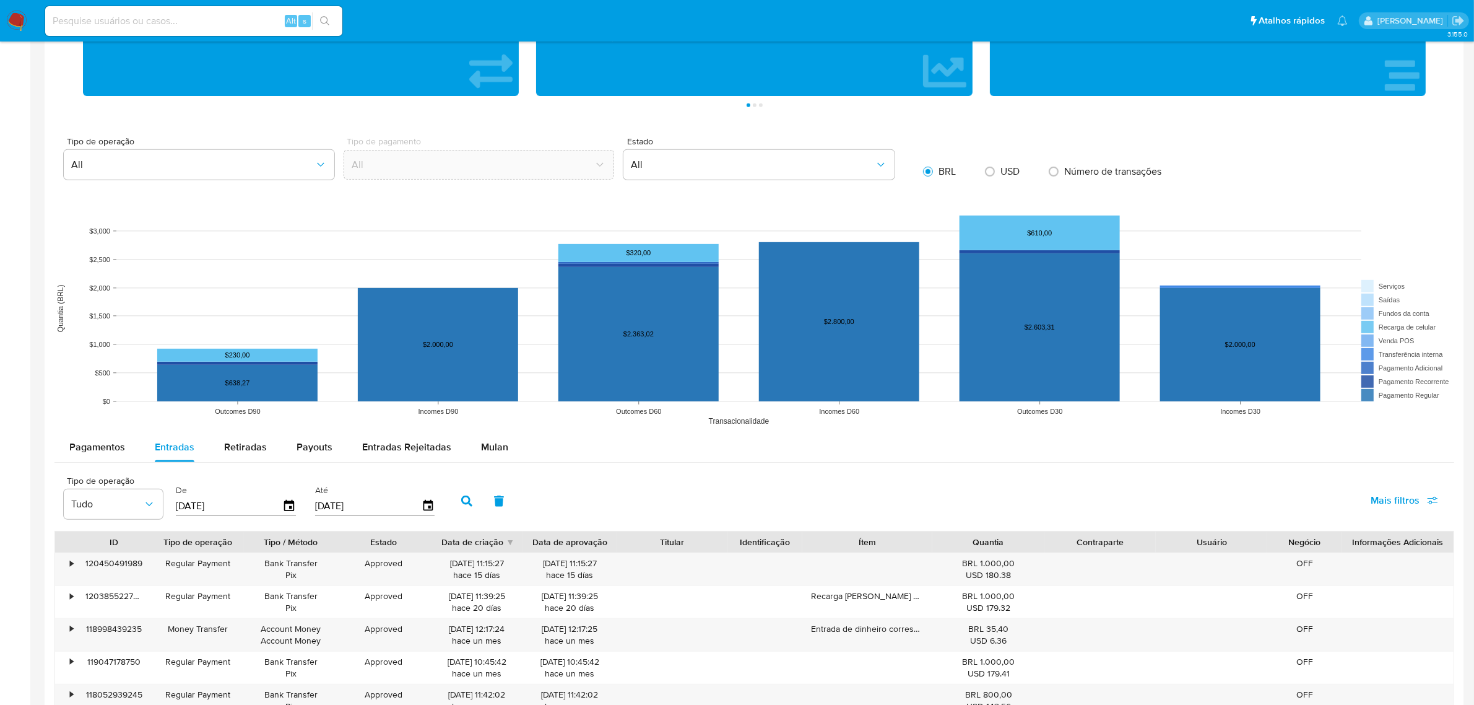
scroll to position [851, 0]
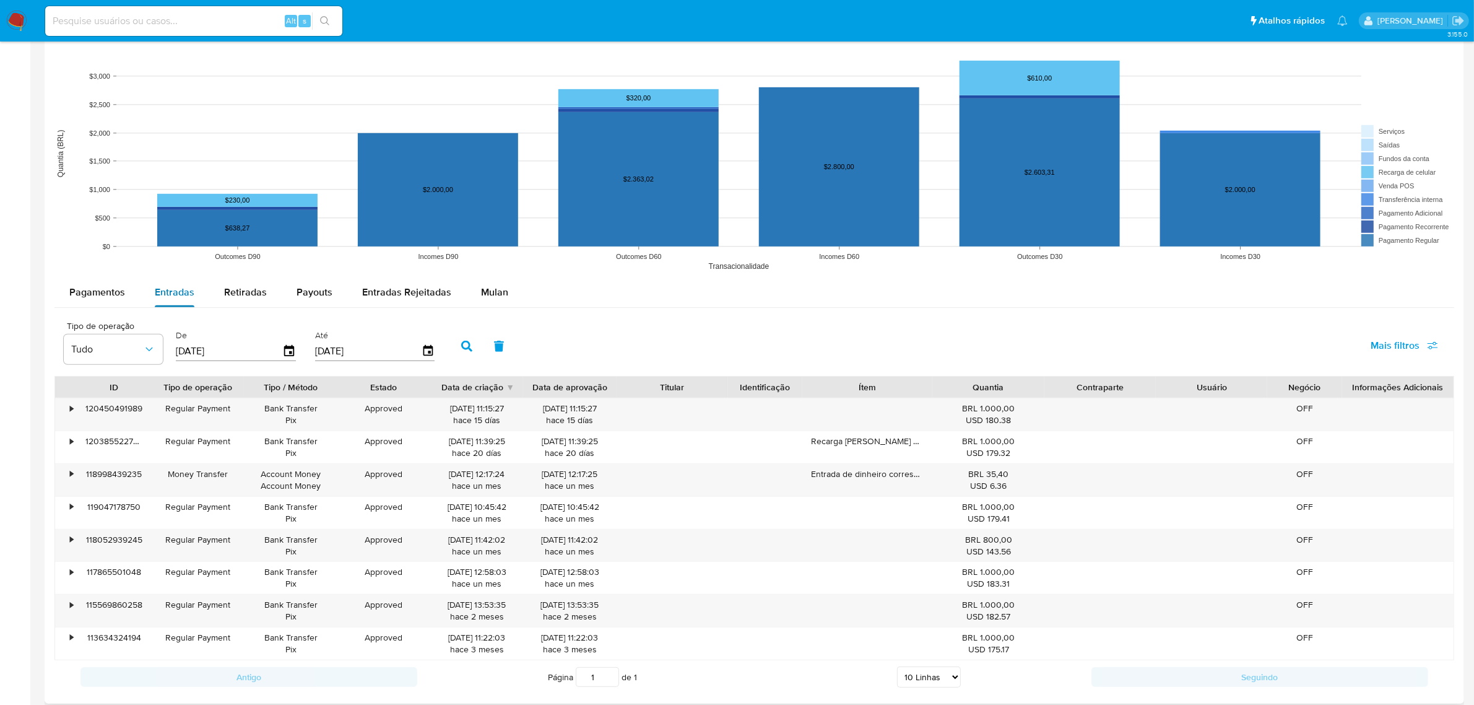
click at [184, 301] on div "Entradas" at bounding box center [175, 292] width 40 height 30
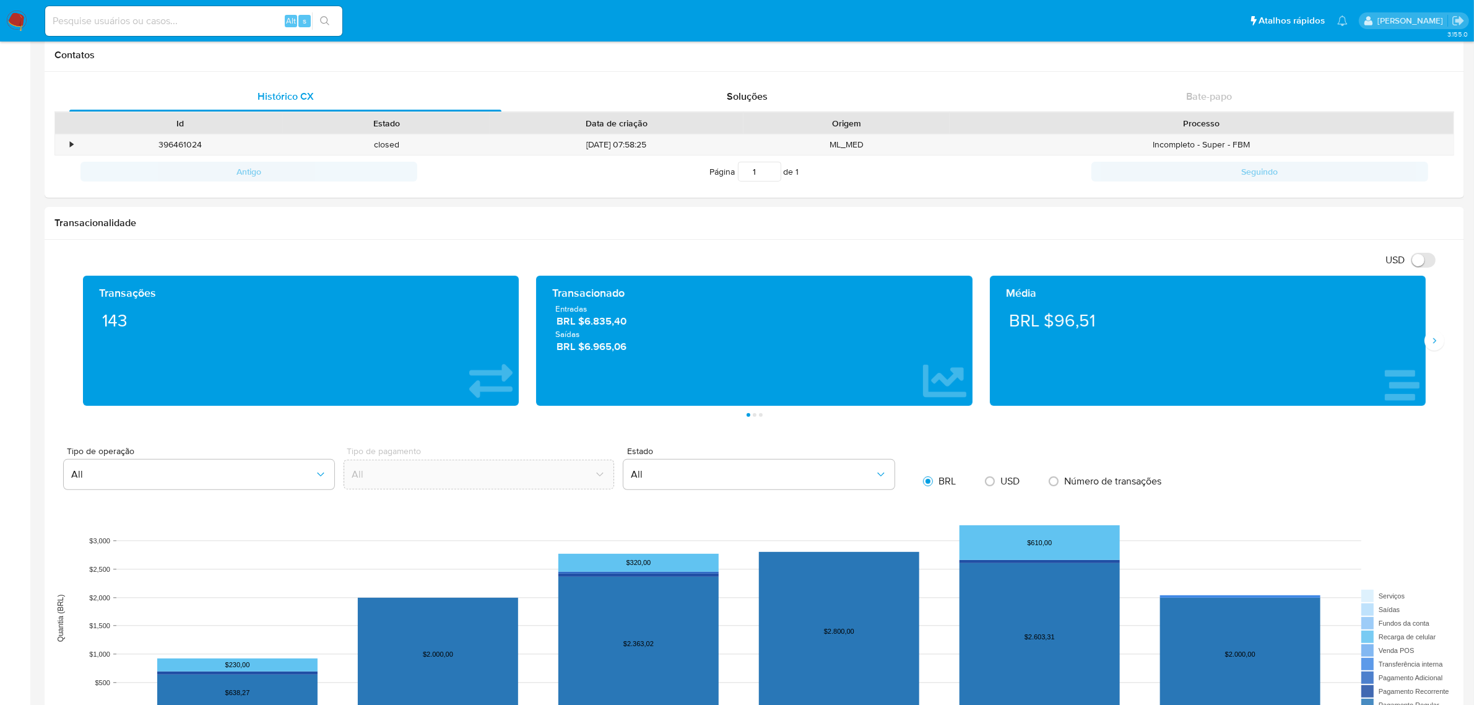
scroll to position [0, 0]
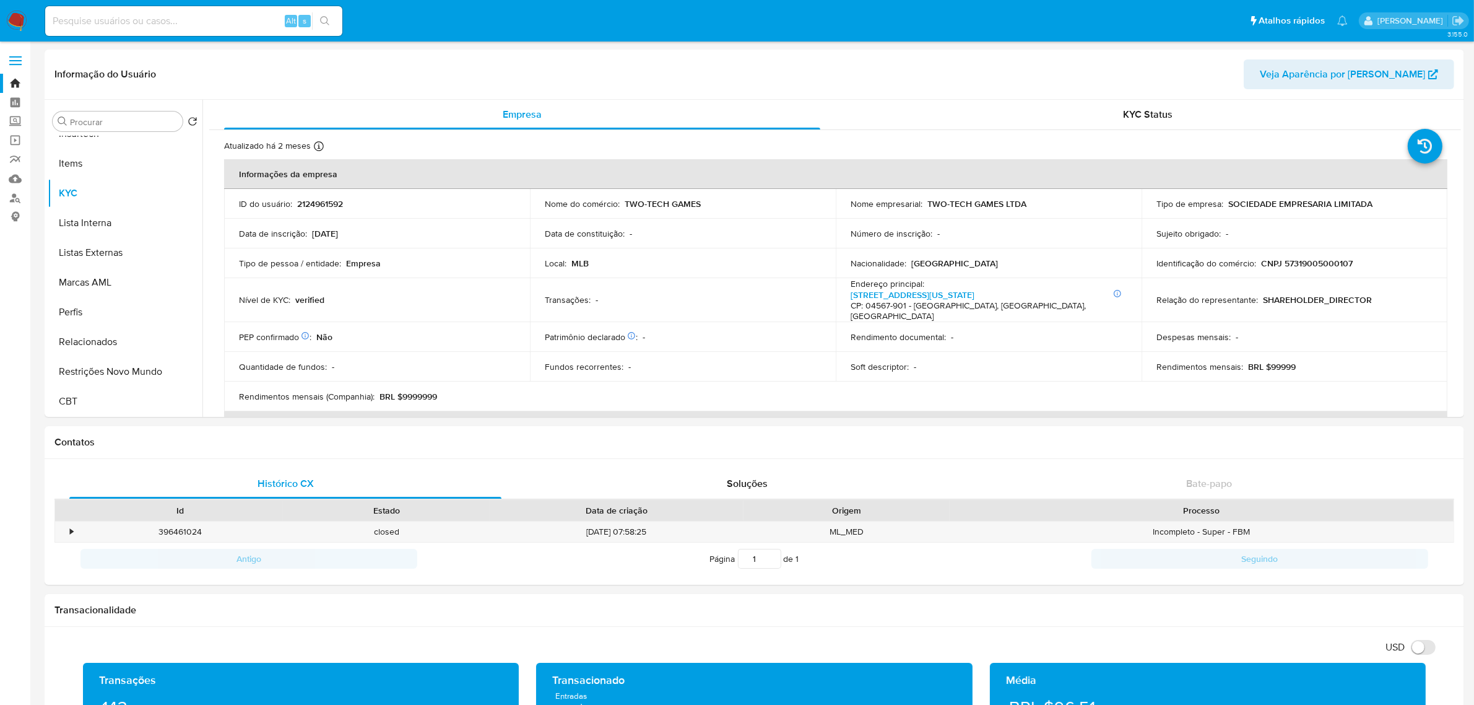
click at [123, 26] on input at bounding box center [193, 21] width 297 height 16
paste input "2265407119"
type input "2265407119"
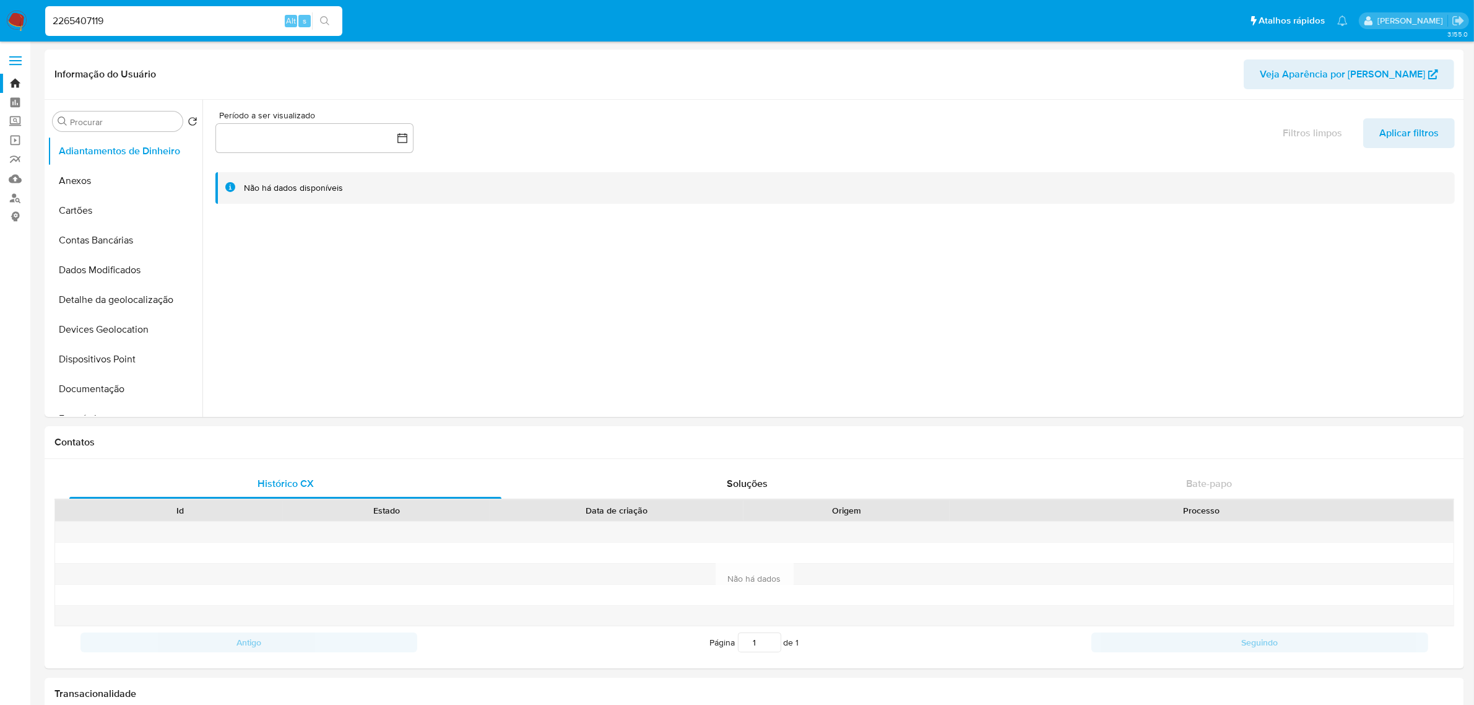
select select "10"
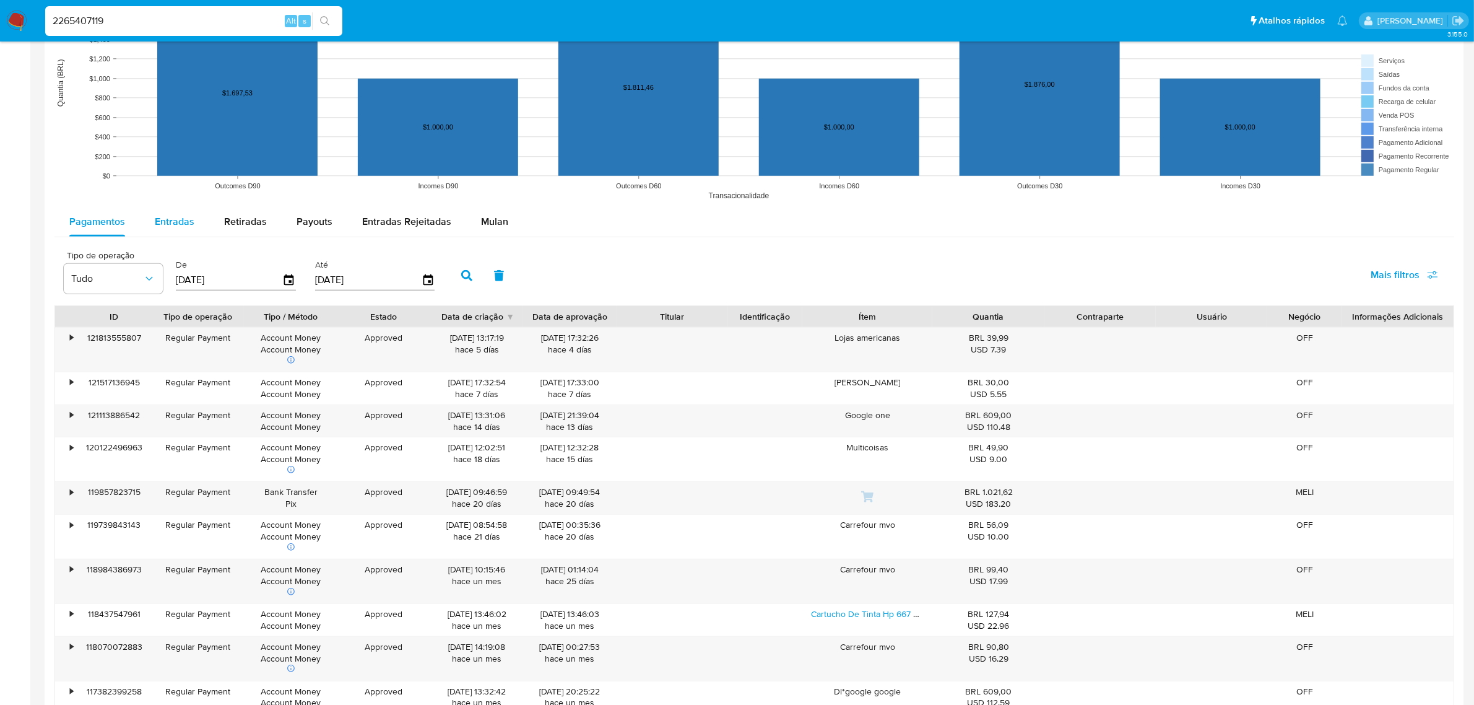
click at [153, 227] on button "Entradas" at bounding box center [174, 222] width 69 height 30
select select "10"
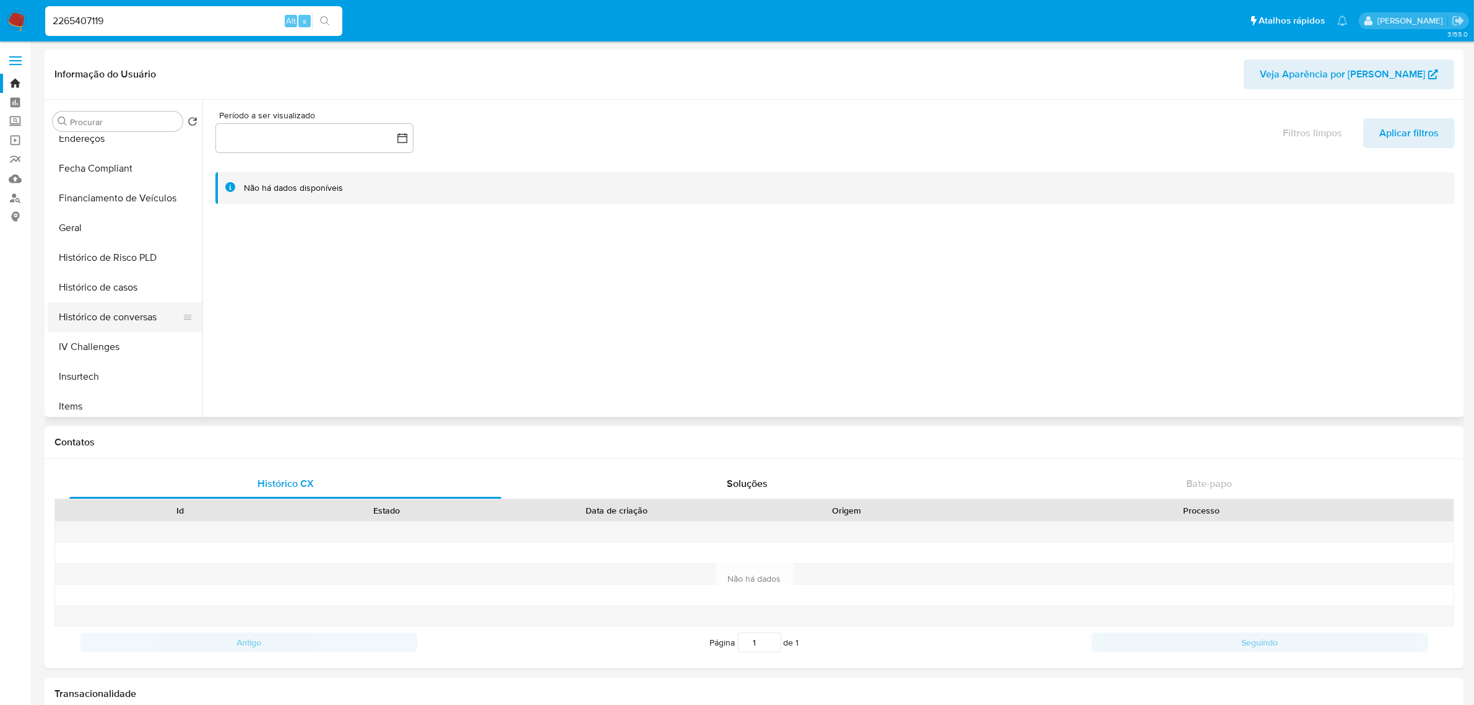
scroll to position [387, 0]
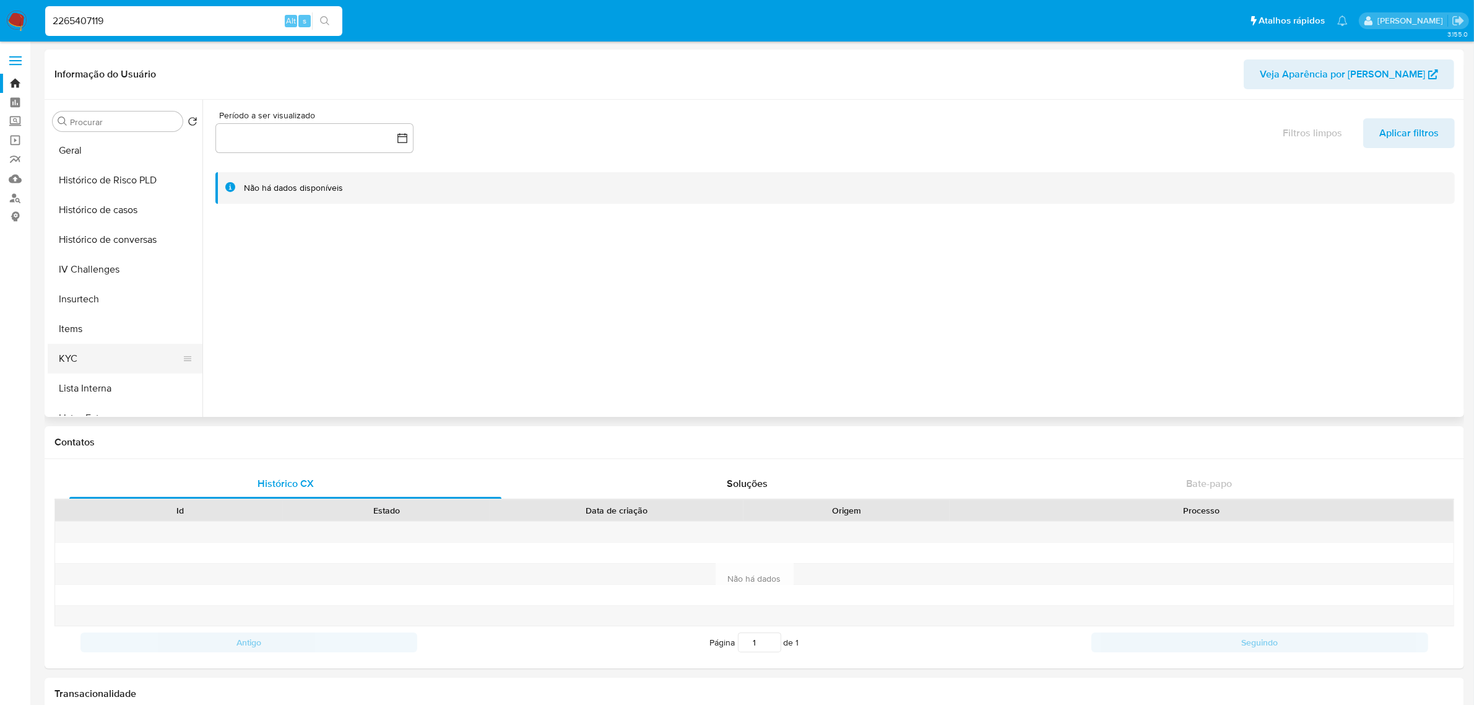
click at [87, 349] on button "KYC" at bounding box center [120, 359] width 145 height 30
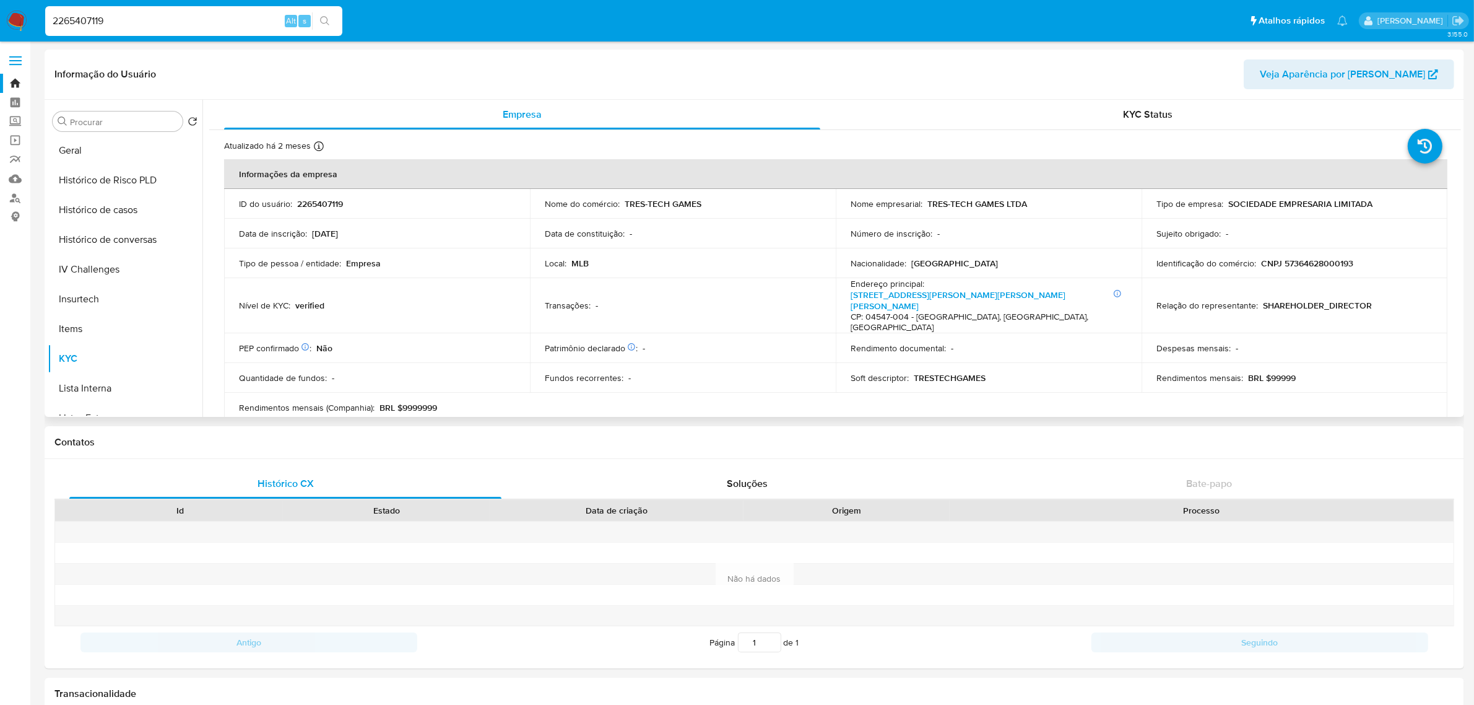
click at [1298, 261] on p "CNPJ 57364628000193" at bounding box center [1307, 263] width 92 height 11
copy p "57364628000193"
drag, startPoint x: 924, startPoint y: 206, endPoint x: 1033, endPoint y: 205, distance: 109.0
click at [1033, 205] on div "Nome empresarial : TRES-TECH GAMES LTDA" at bounding box center [989, 203] width 276 height 11
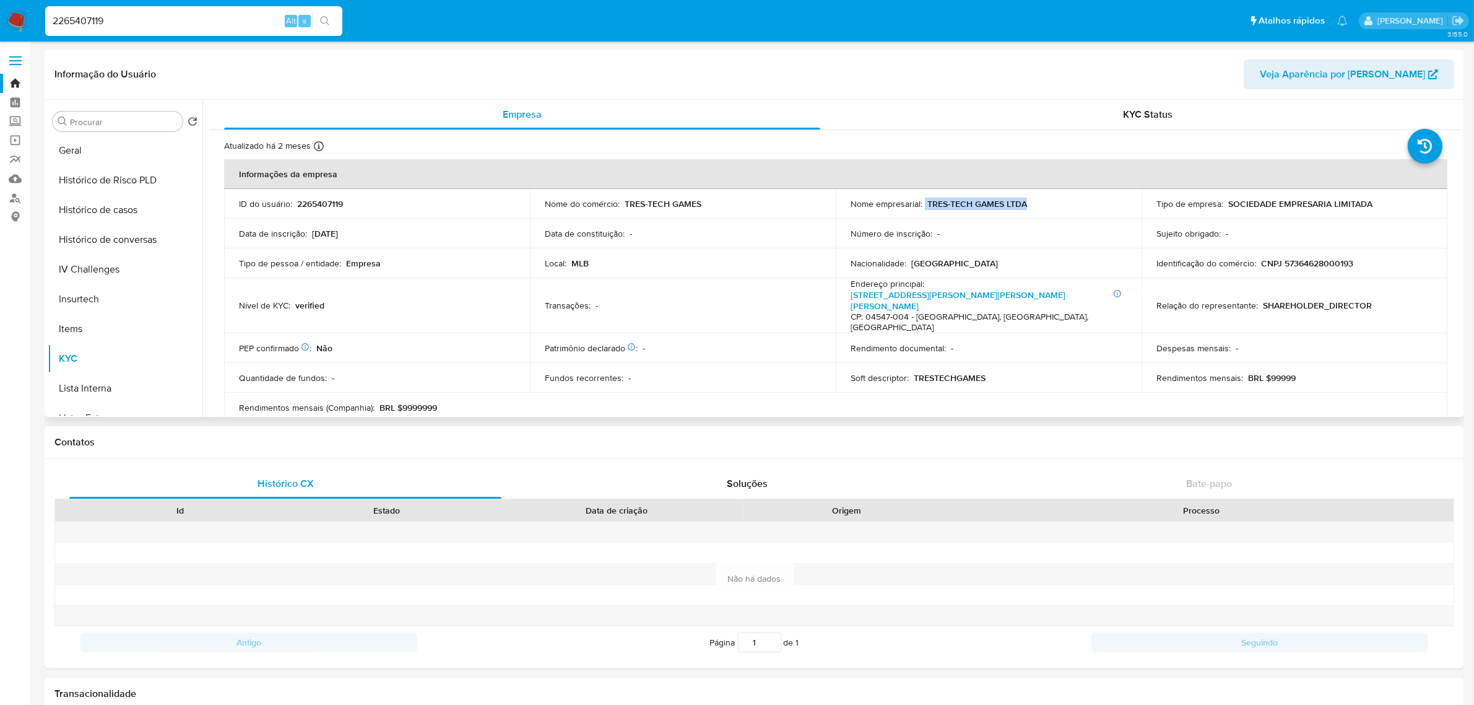
copy div "TRES-TECH GAMES LTDA"
click at [253, 20] on input "2265407119" at bounding box center [193, 21] width 297 height 16
paste input "181290429"
type input "1812904299"
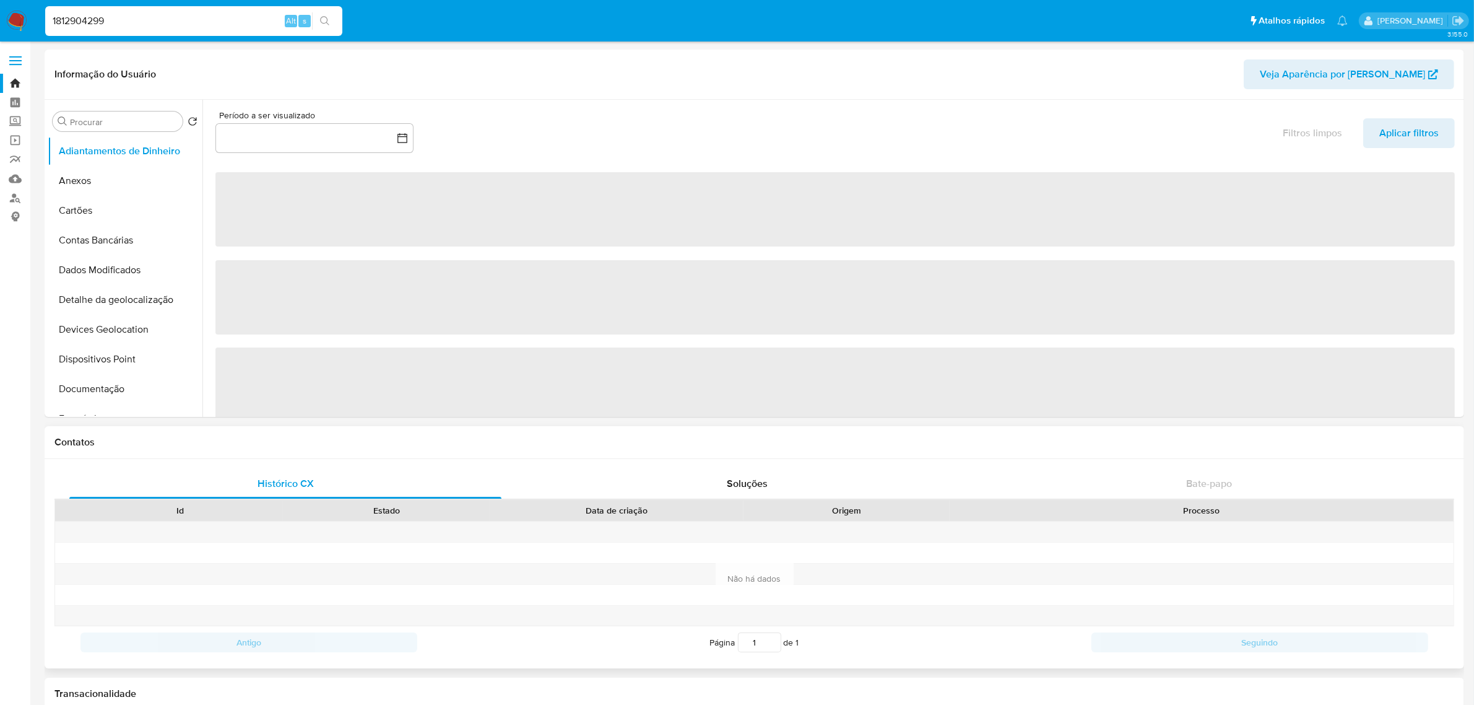
select select "10"
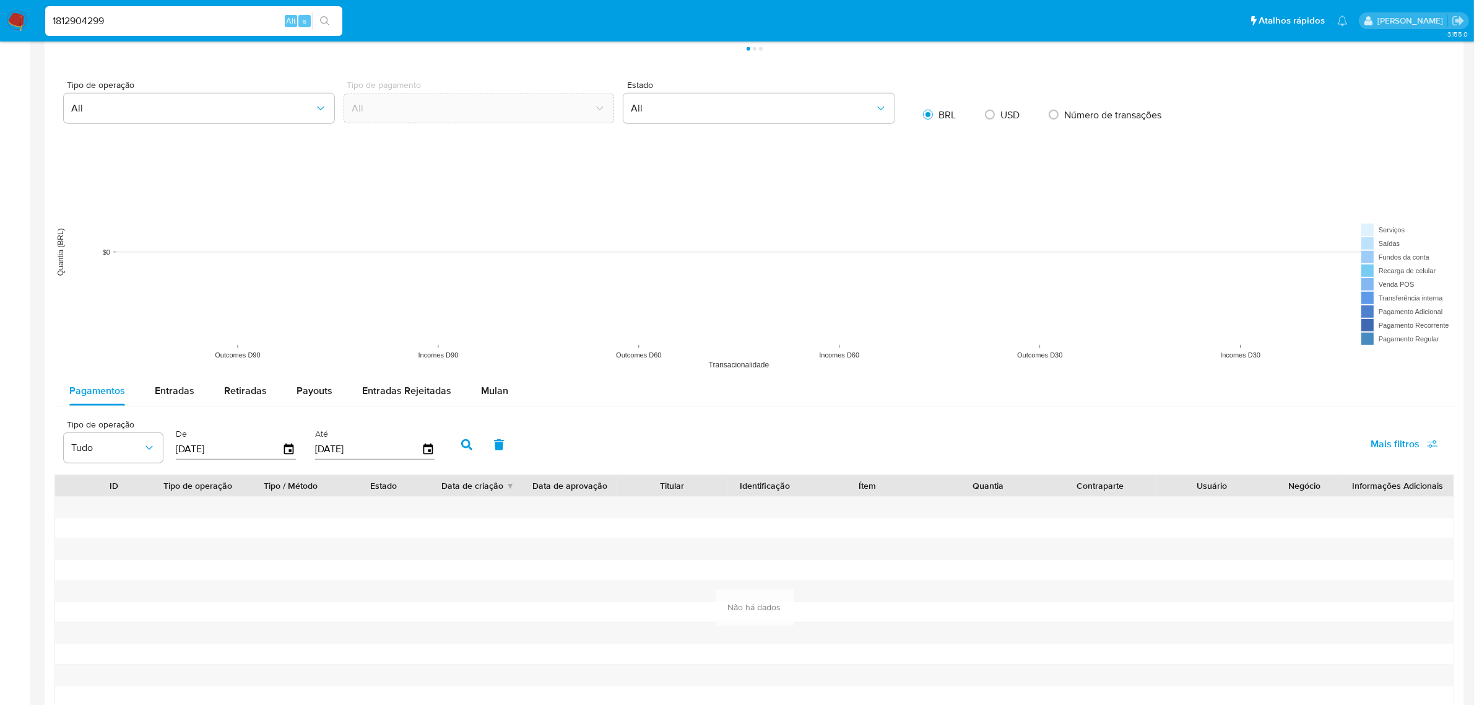
scroll to position [929, 0]
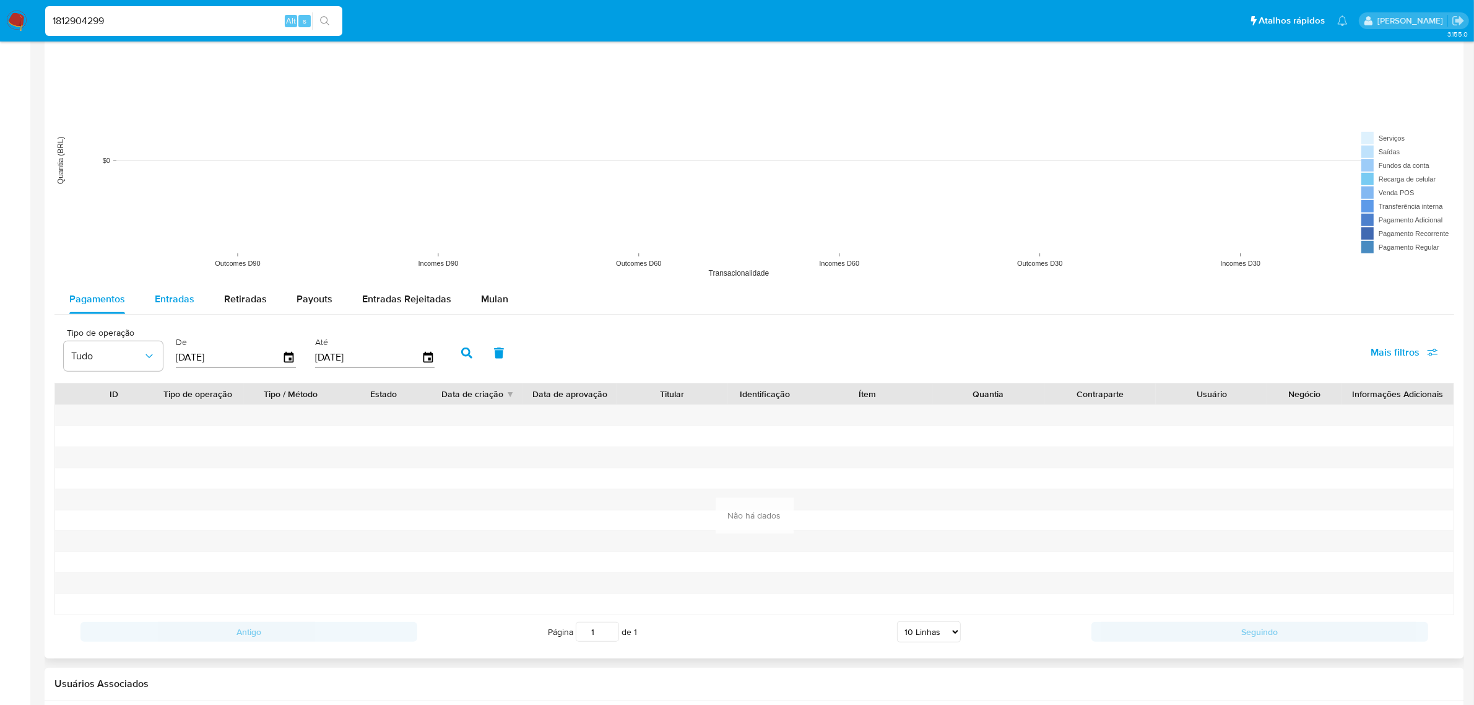
drag, startPoint x: 149, startPoint y: 299, endPoint x: 158, endPoint y: 303, distance: 10.8
click at [156, 301] on button "Entradas" at bounding box center [174, 299] width 69 height 30
select select "10"
click at [272, 359] on input "[DATE]" at bounding box center [229, 357] width 106 height 20
click at [292, 357] on icon "button" at bounding box center [290, 358] width 22 height 22
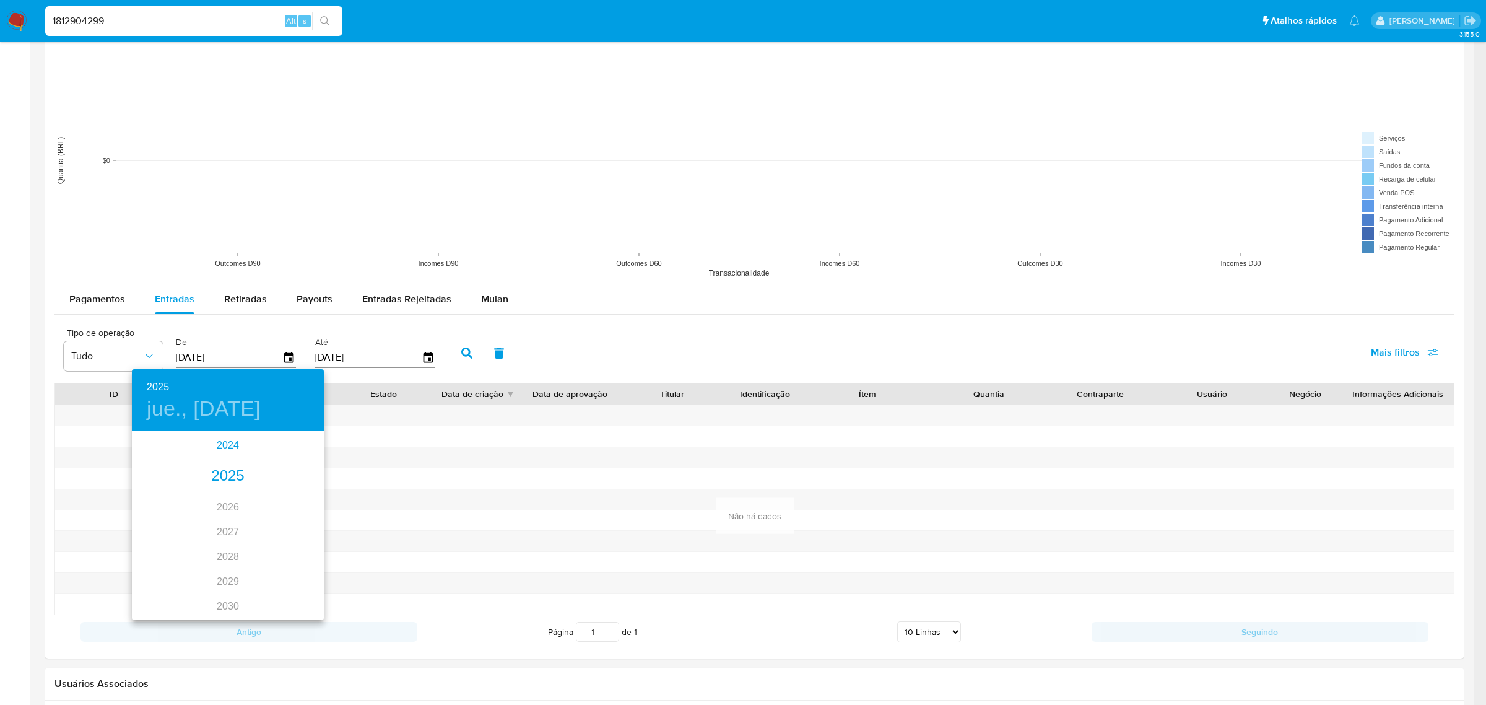
click at [228, 452] on div "2024" at bounding box center [228, 445] width 192 height 25
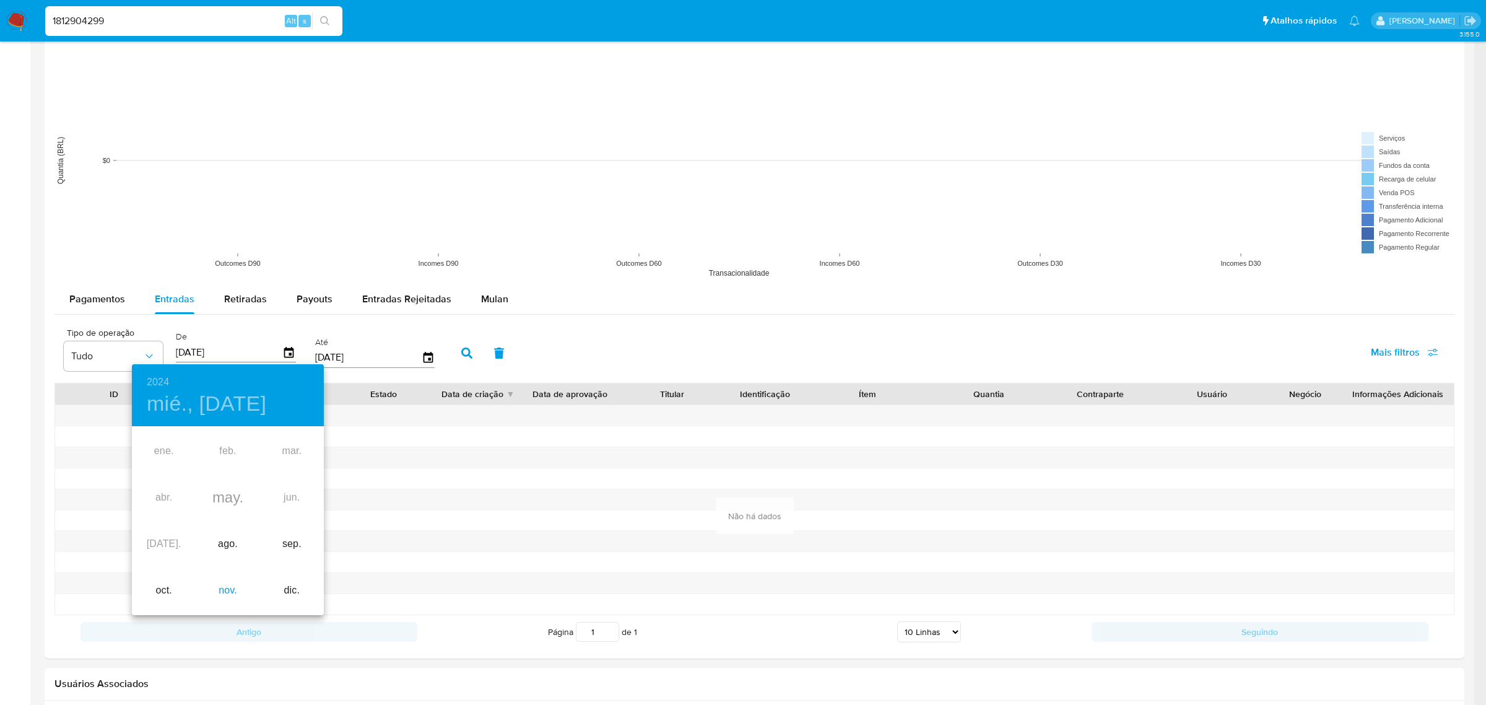
click at [222, 586] on div "nov." at bounding box center [228, 590] width 64 height 46
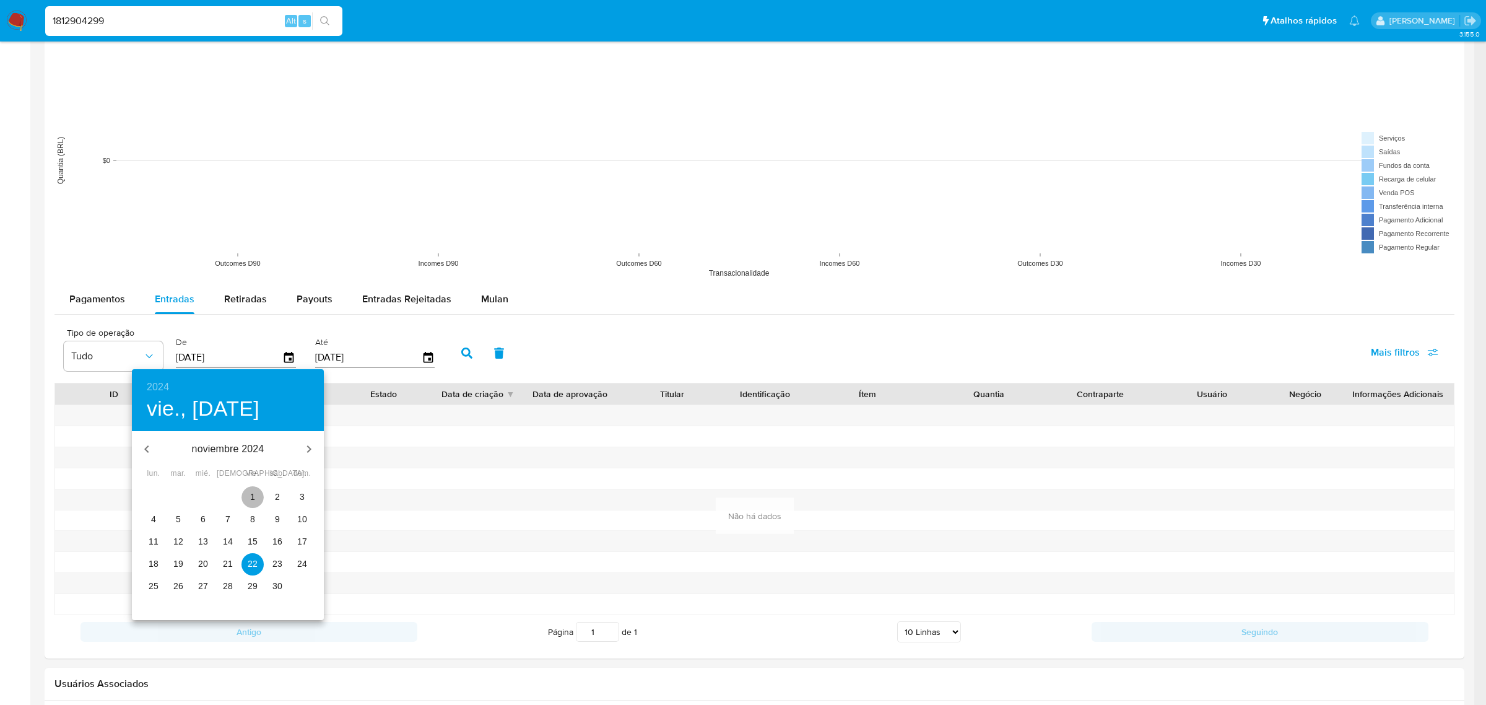
click at [259, 497] on span "1" at bounding box center [252, 496] width 22 height 12
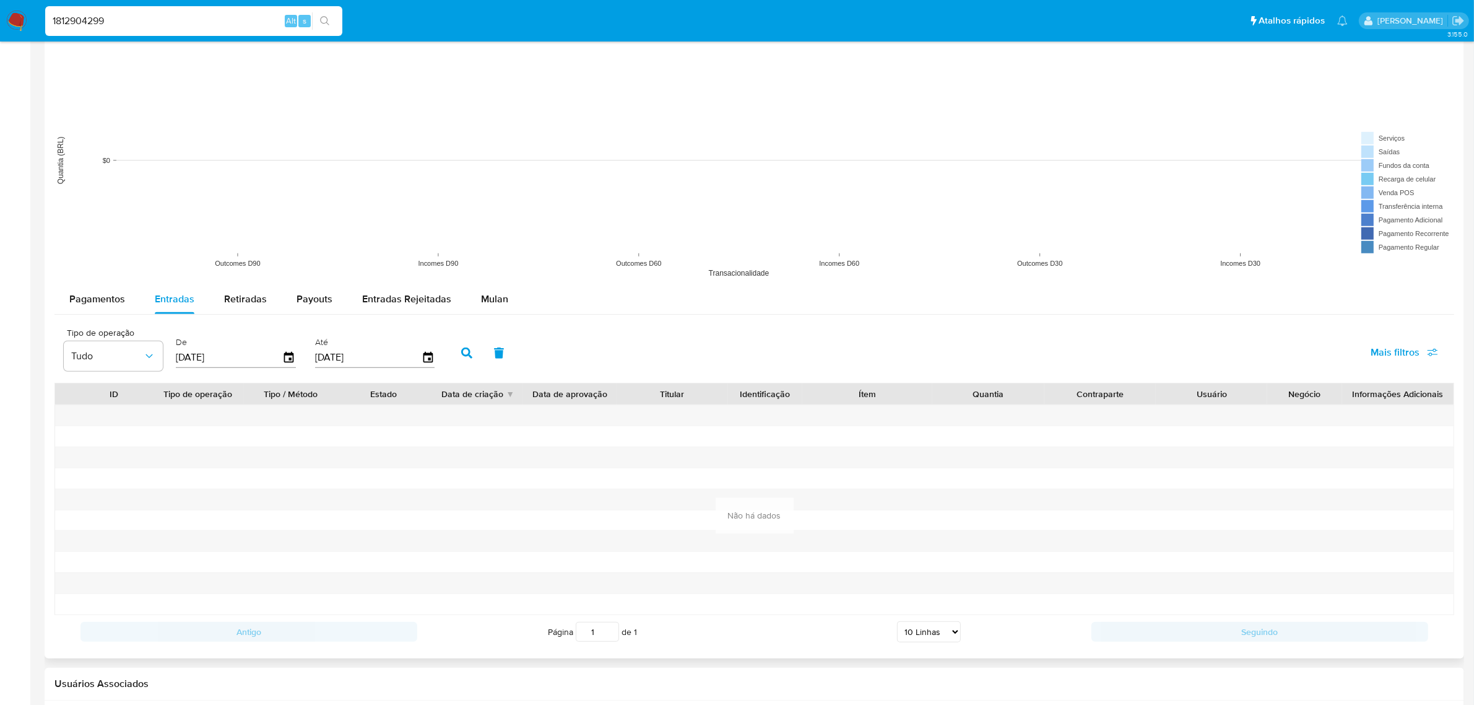
click at [466, 357] on icon "button" at bounding box center [466, 352] width 11 height 11
click at [280, 360] on icon "button" at bounding box center [290, 358] width 22 height 22
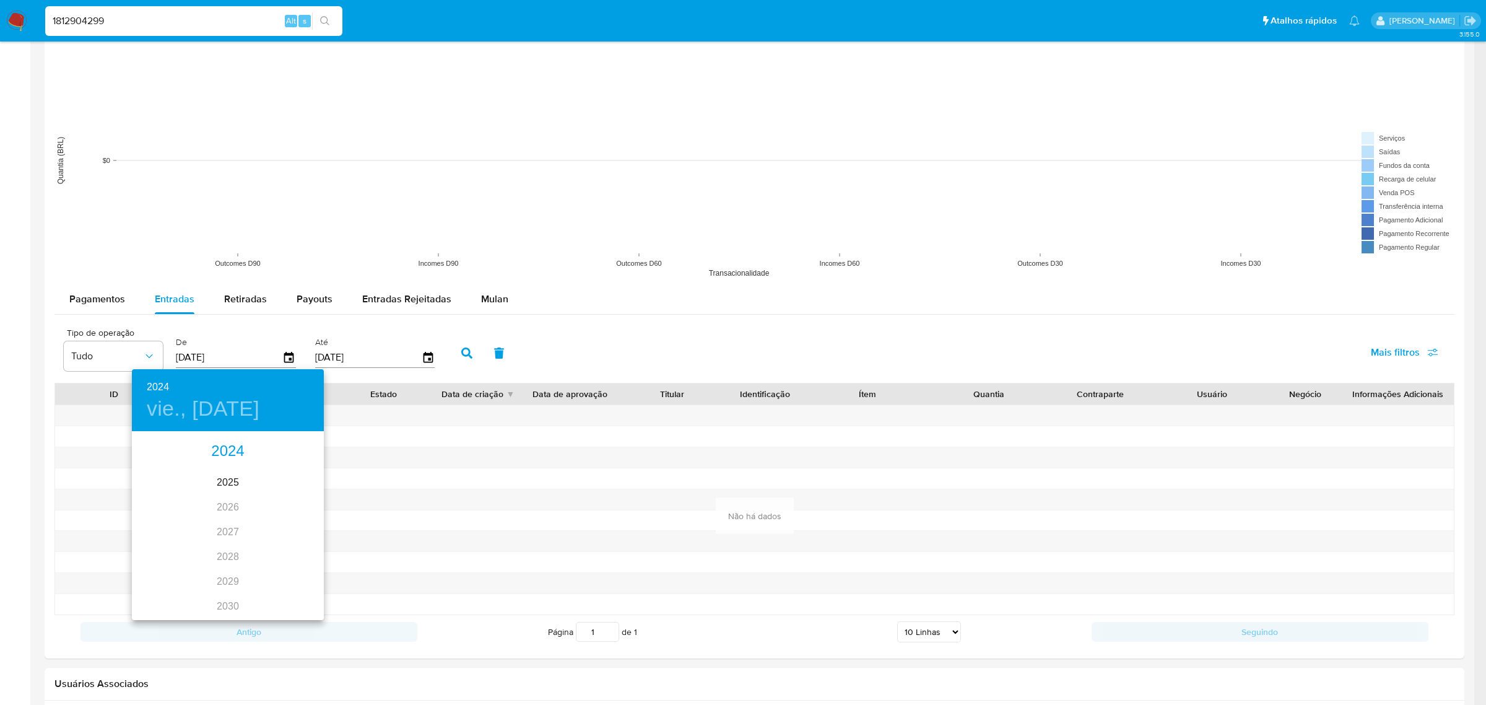
click at [217, 456] on div "2024" at bounding box center [228, 451] width 192 height 25
click at [209, 552] on div "ago." at bounding box center [228, 549] width 64 height 46
type input "19/08/2024"
click at [155, 560] on p "19" at bounding box center [154, 563] width 10 height 12
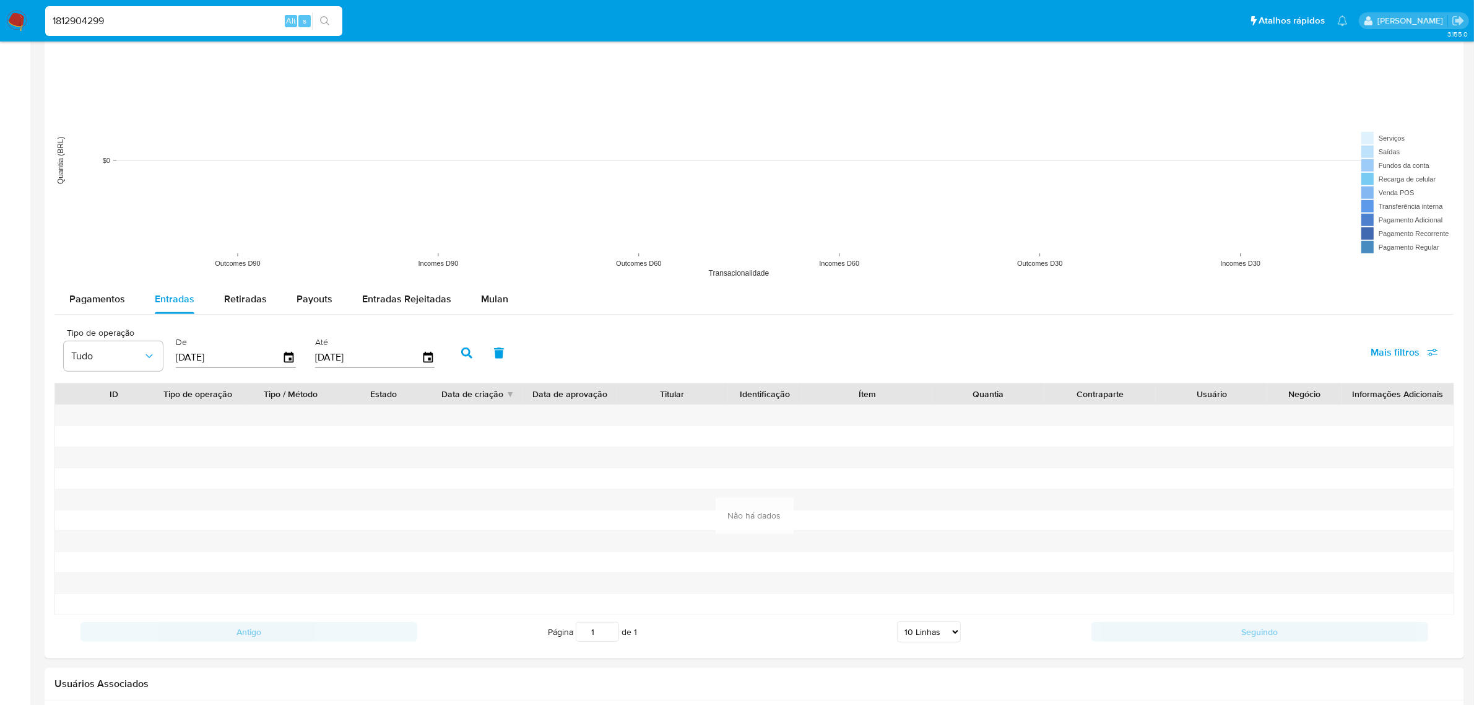
click at [453, 364] on button "button" at bounding box center [467, 353] width 32 height 30
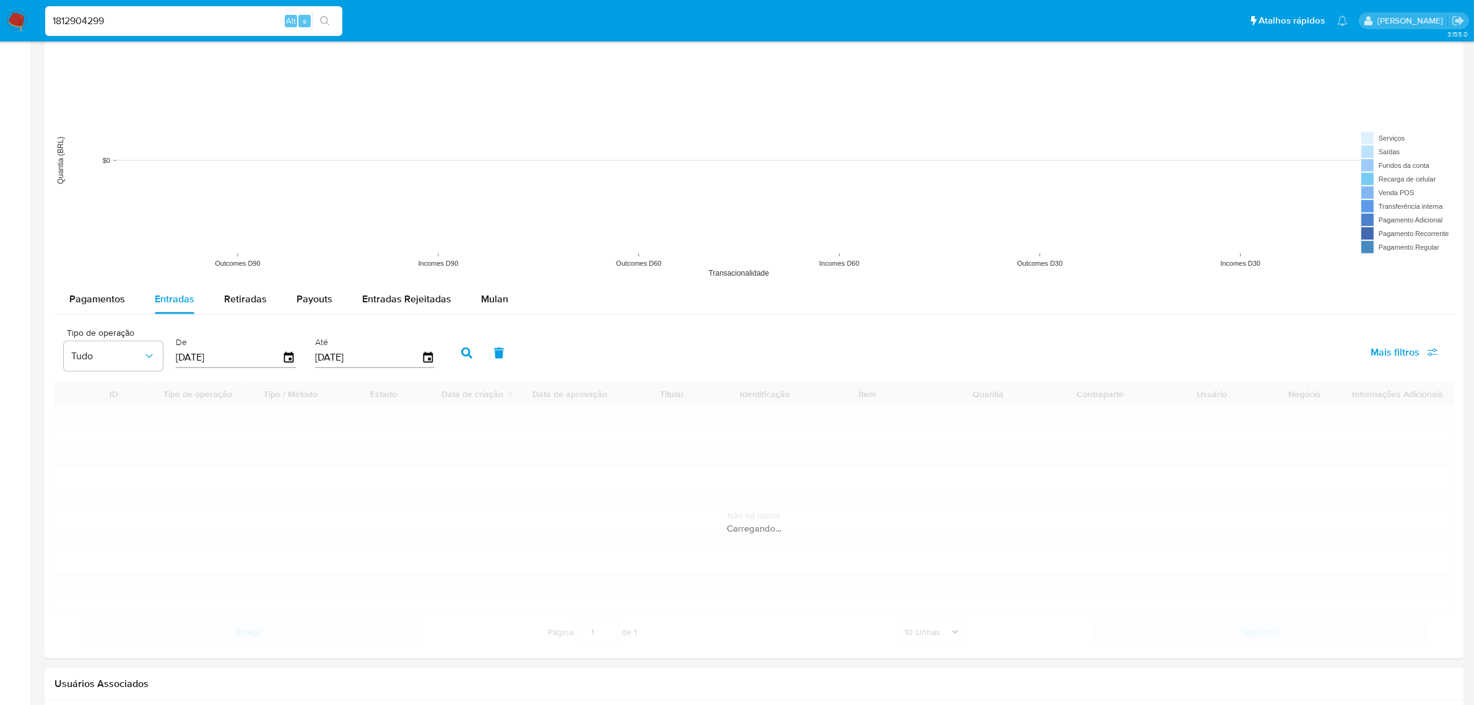
click at [469, 353] on button "button" at bounding box center [467, 353] width 32 height 30
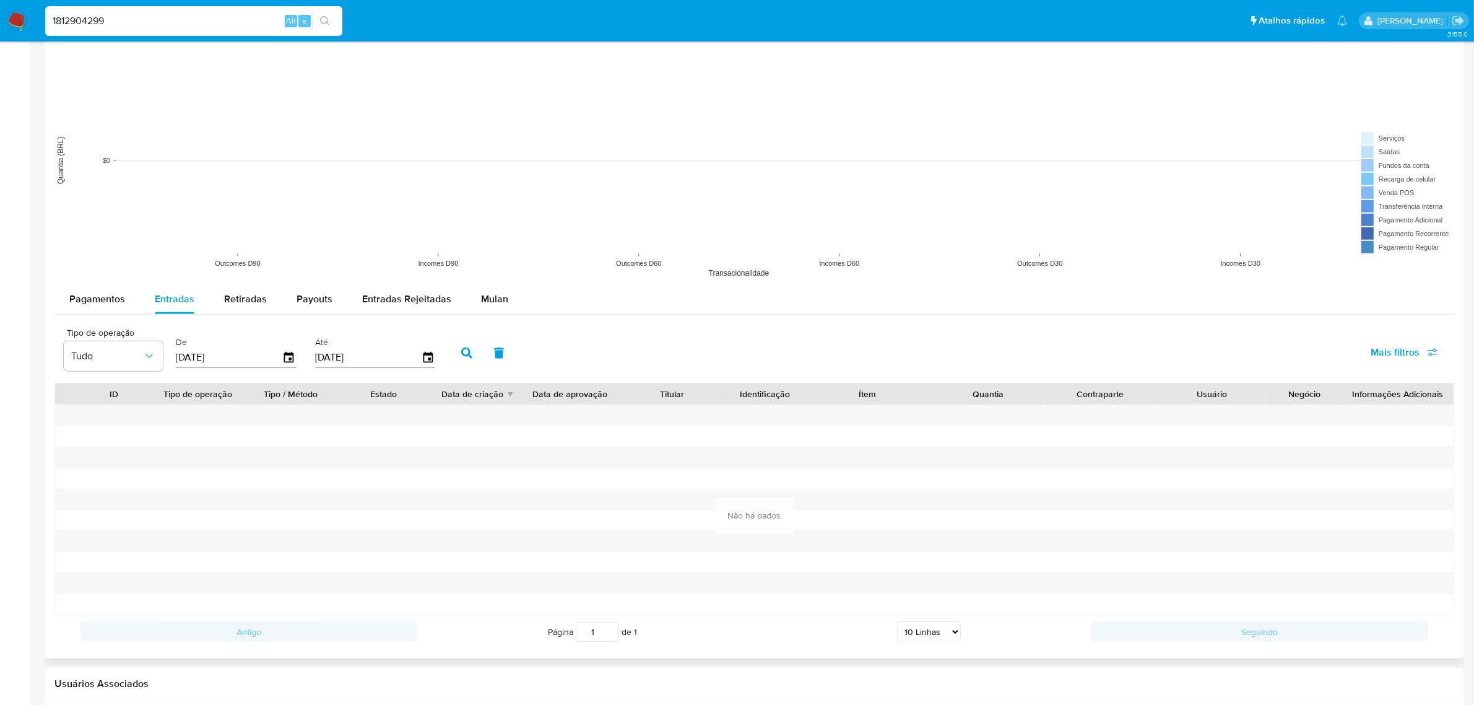
click at [121, 316] on div "Pagamentos Entradas Retiradas Payouts Entradas Rejeitadas Mulan Tipo de operaçã…" at bounding box center [754, 466] width 1400 height 364
click at [116, 293] on span "Pagamentos" at bounding box center [97, 299] width 56 height 14
click at [282, 358] on icon "button" at bounding box center [290, 358] width 22 height 22
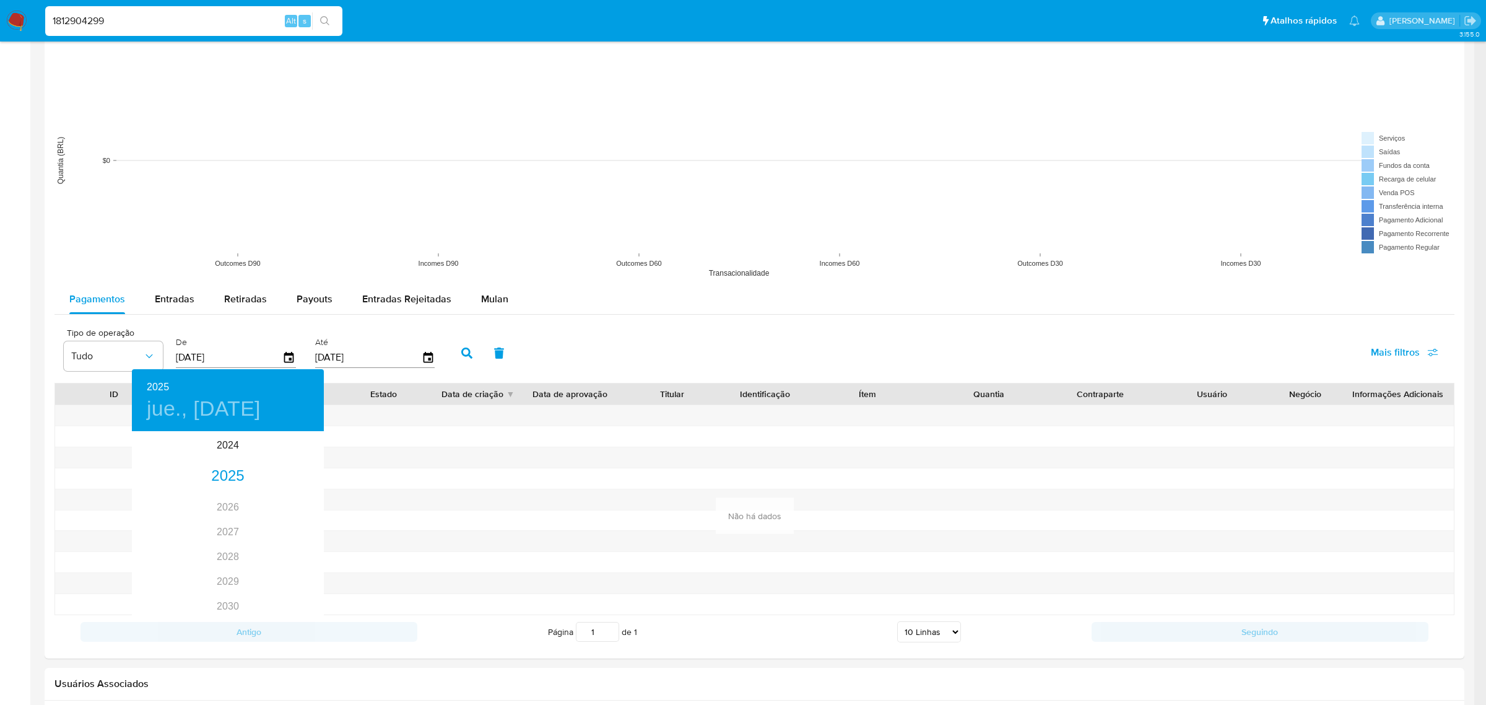
click at [67, 10] on div at bounding box center [743, 352] width 1486 height 705
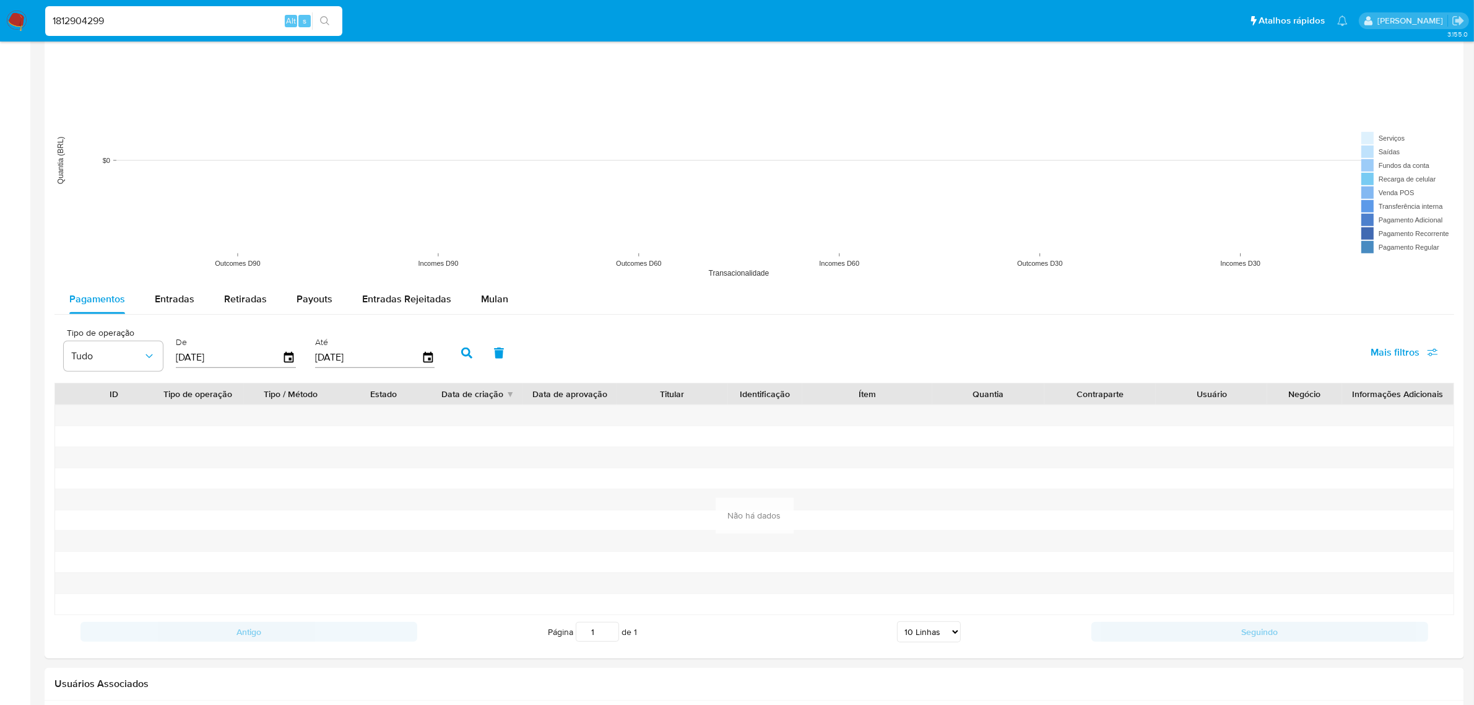
click at [65, 19] on div "2025 jue., may. 22 2024 2025 2026 2027 2028 2029 2030 2031 2032 2033 2034 2035" at bounding box center [737, 352] width 1474 height 705
click at [65, 19] on input "1812904299" at bounding box center [193, 21] width 297 height 16
click at [84, 19] on input "1812904299" at bounding box center [193, 21] width 297 height 16
paste input "93427416"
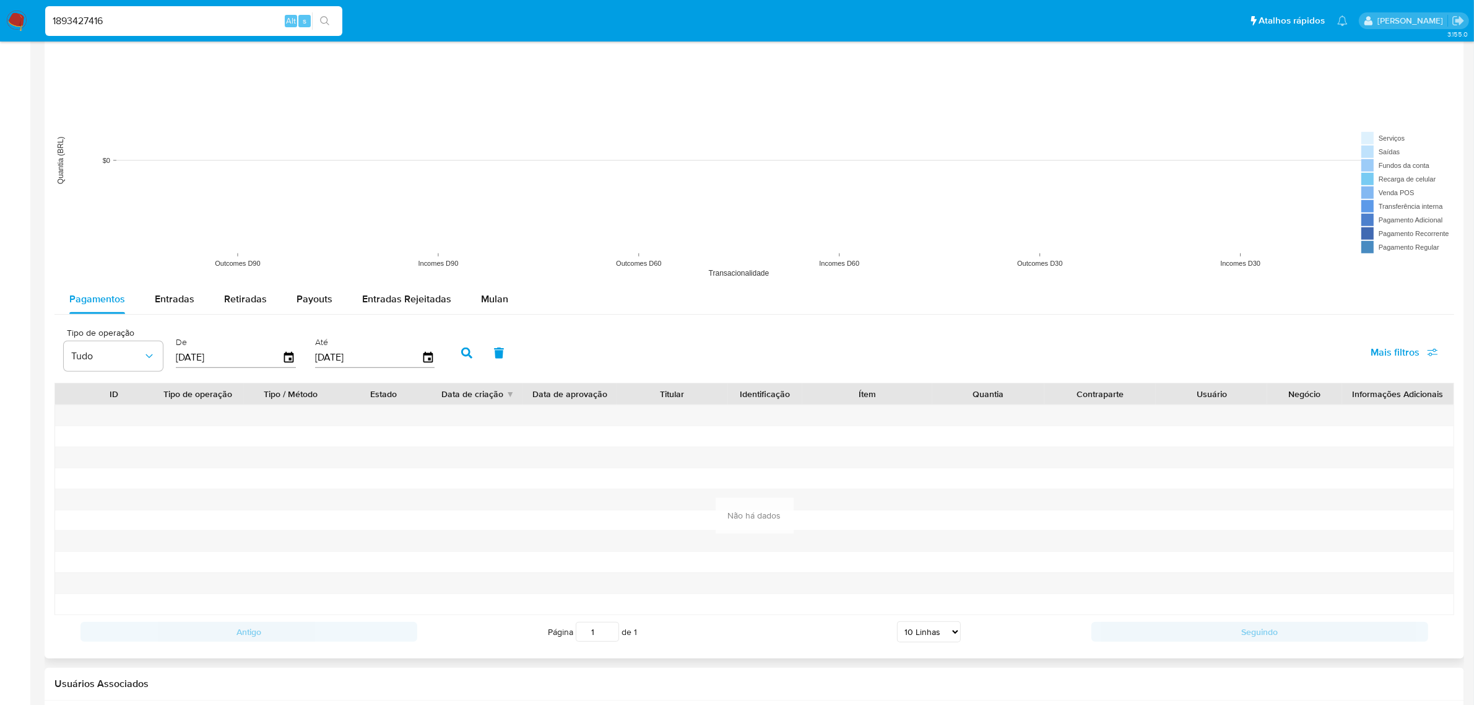
type input "1893427416"
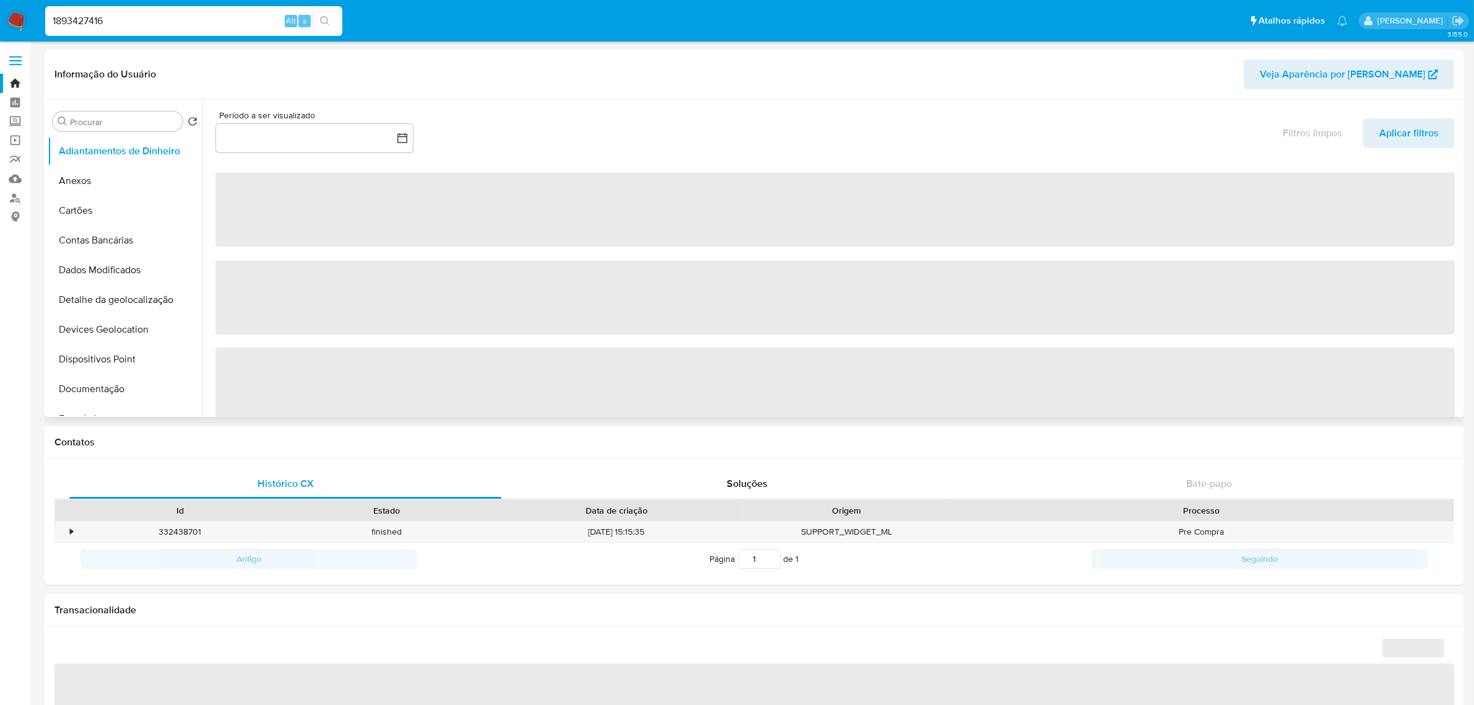
select select "10"
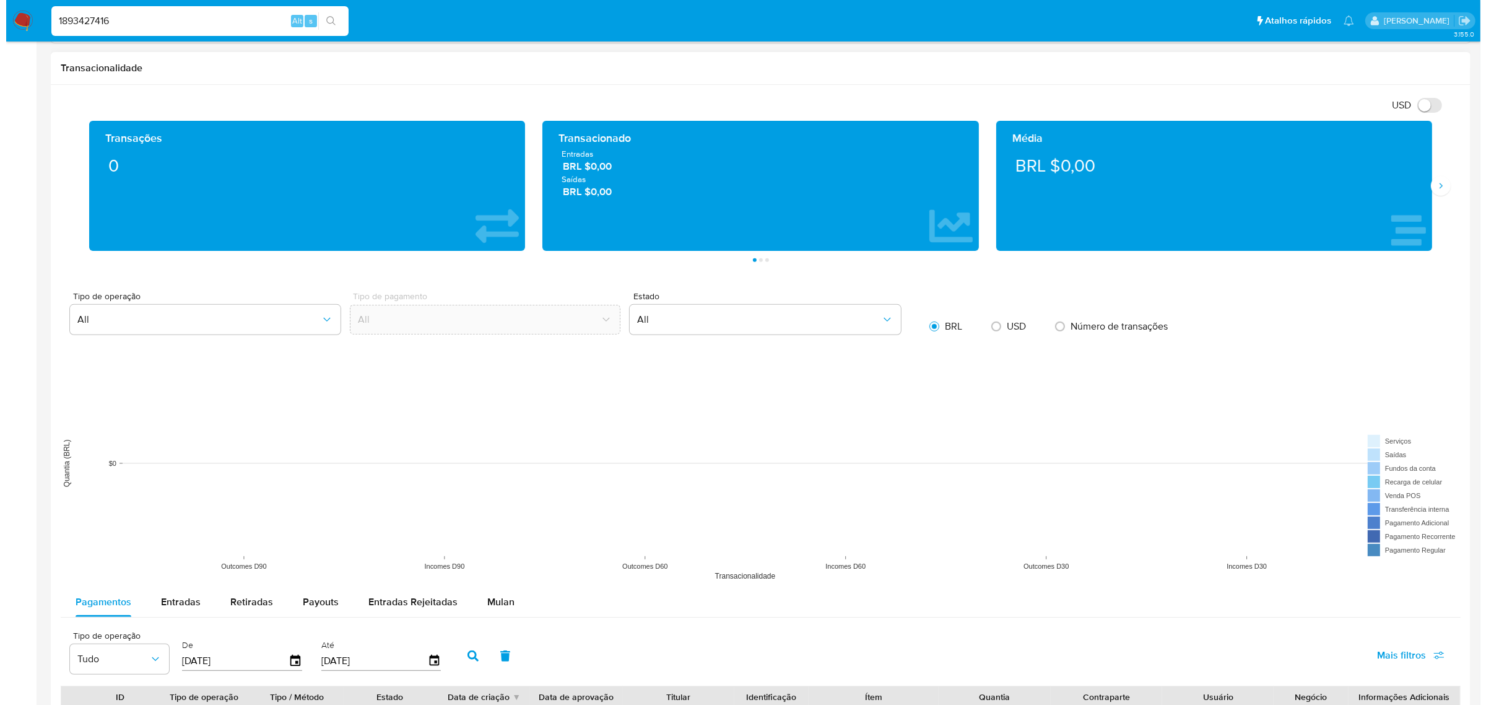
scroll to position [929, 0]
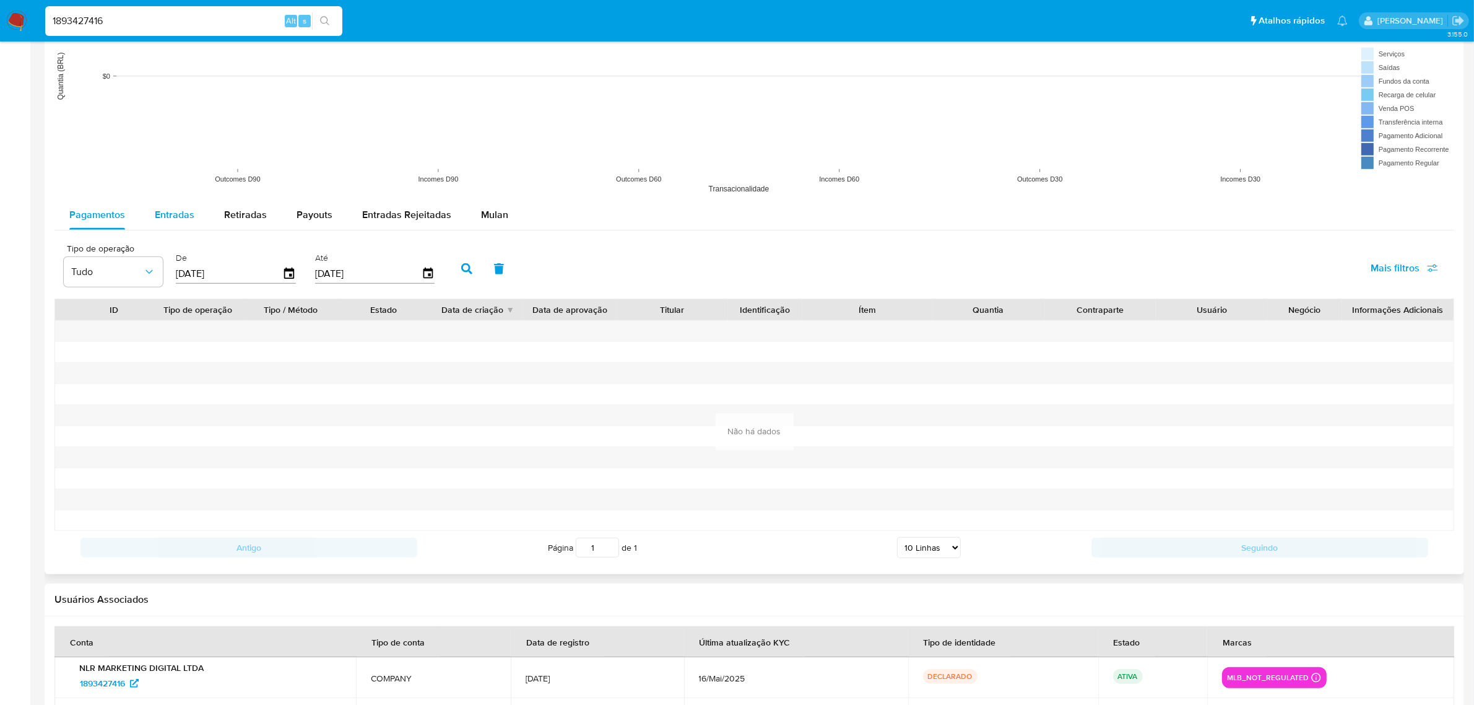
click at [160, 201] on div "Entradas" at bounding box center [175, 215] width 40 height 30
select select "10"
drag, startPoint x: 236, startPoint y: 214, endPoint x: 178, endPoint y: 215, distance: 58.2
click at [236, 214] on span "Retiradas" at bounding box center [245, 214] width 43 height 14
select select "10"
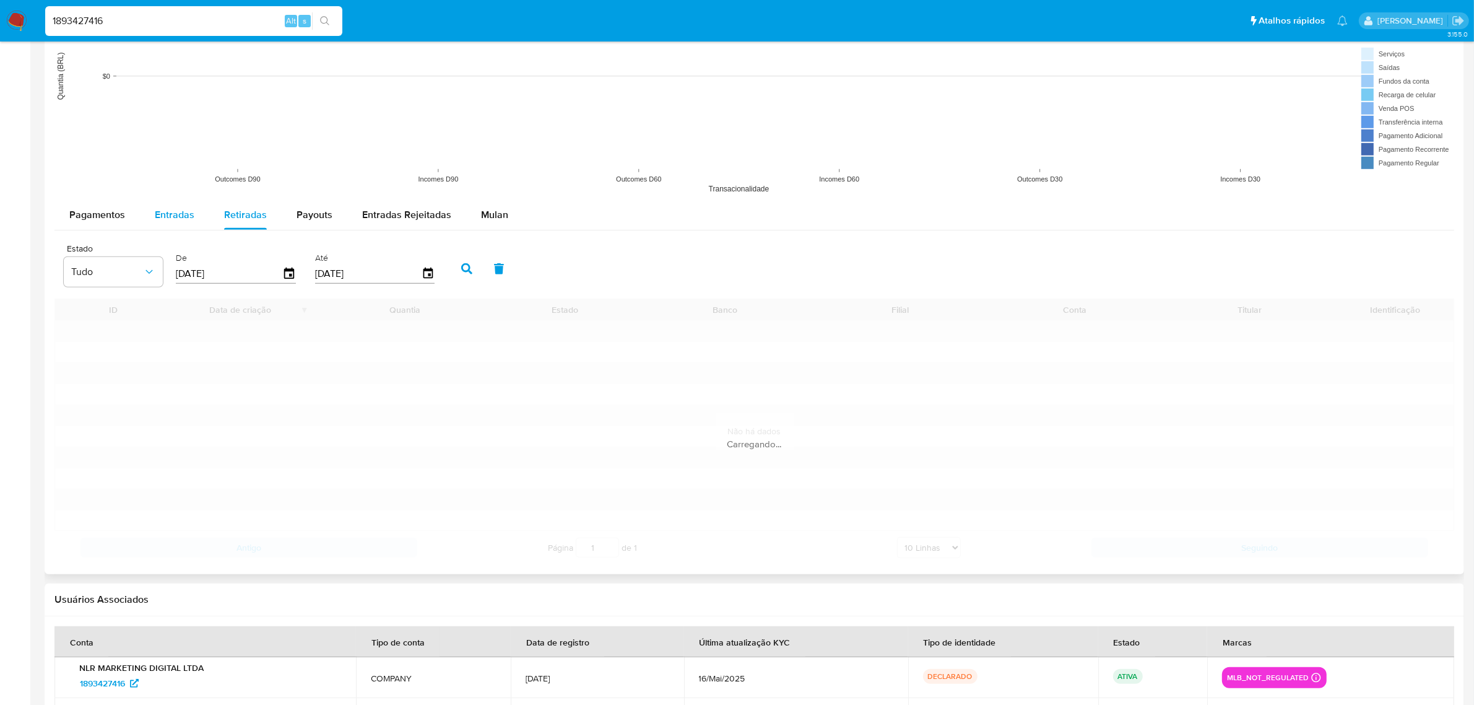
click at [163, 215] on span "Entradas" at bounding box center [175, 214] width 40 height 14
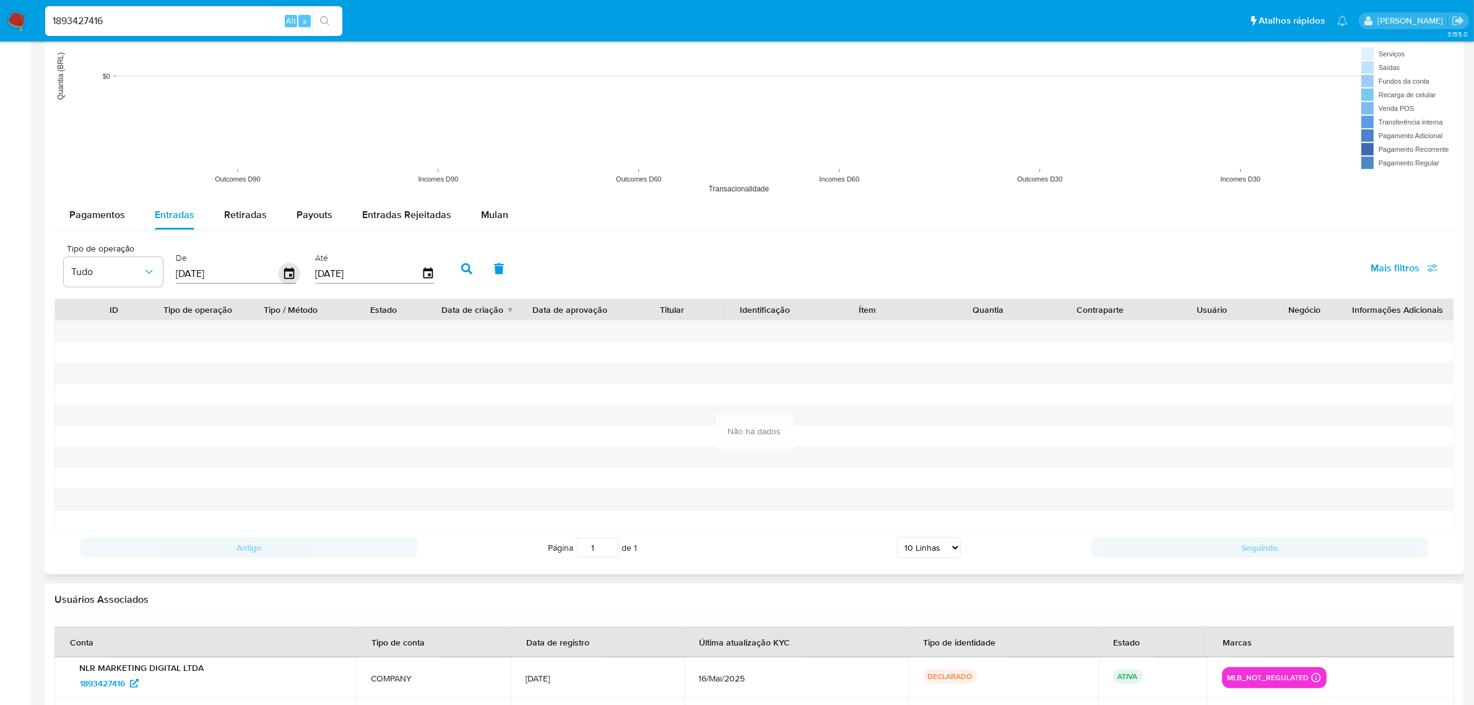
click at [280, 277] on icon "button" at bounding box center [290, 274] width 22 height 22
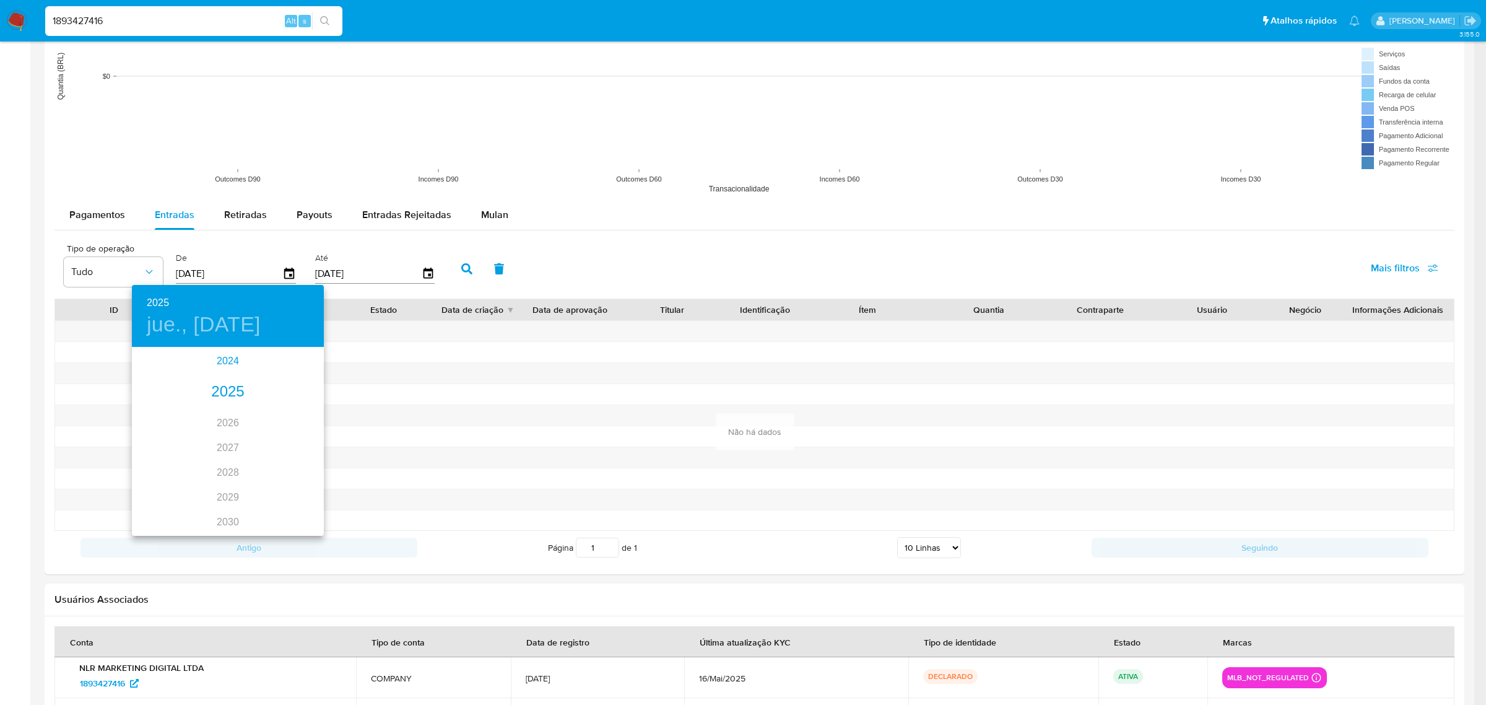
click at [217, 361] on div "2024" at bounding box center [228, 361] width 192 height 25
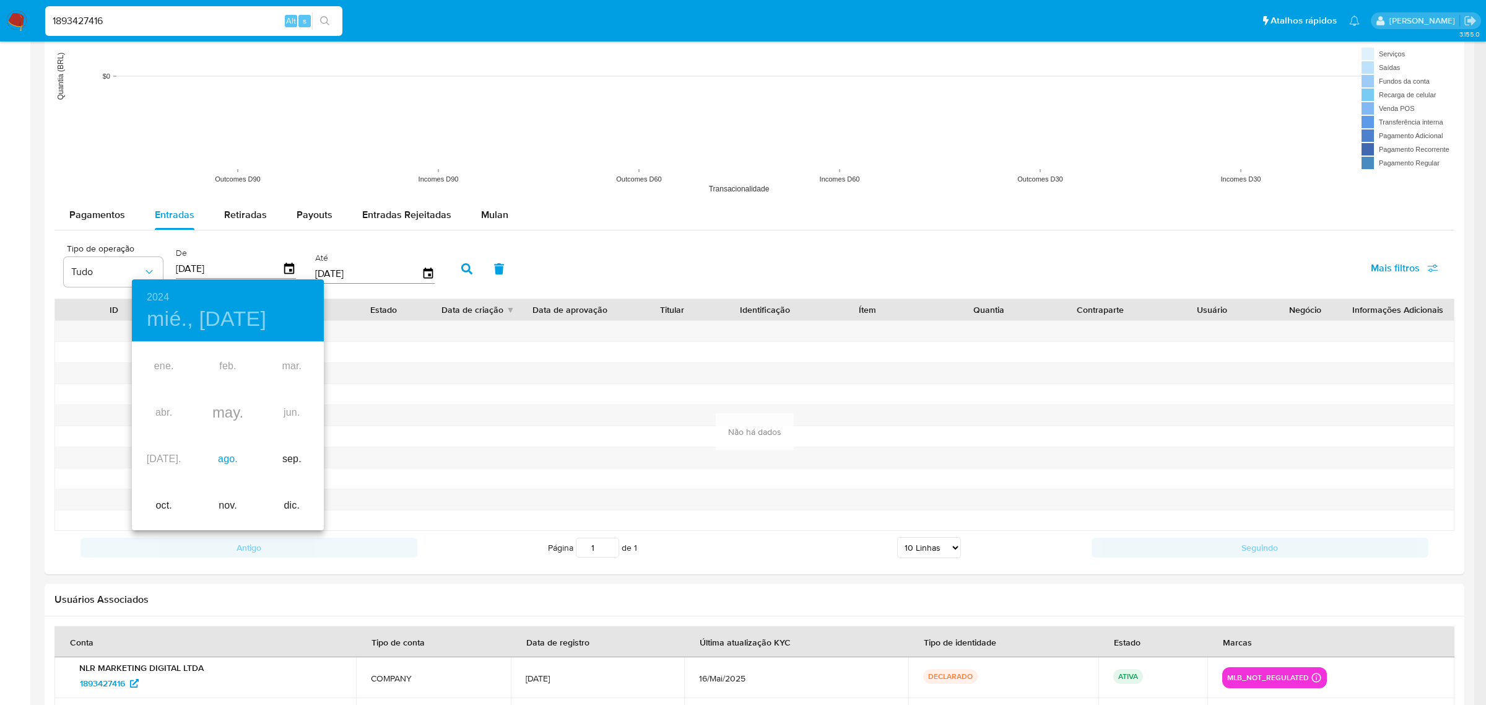
click at [229, 459] on div "ago." at bounding box center [228, 459] width 64 height 46
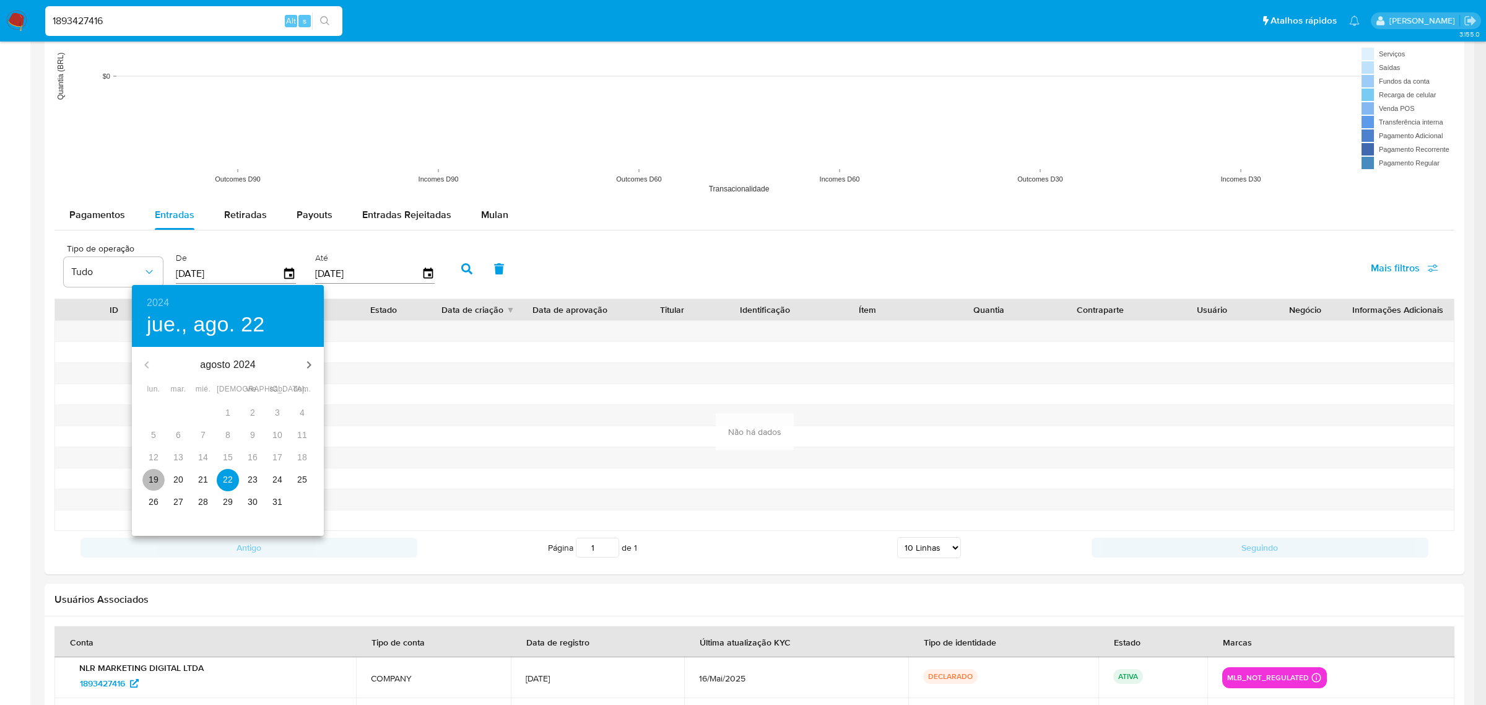
click at [145, 475] on span "19" at bounding box center [153, 479] width 22 height 12
type input "19/08/2024"
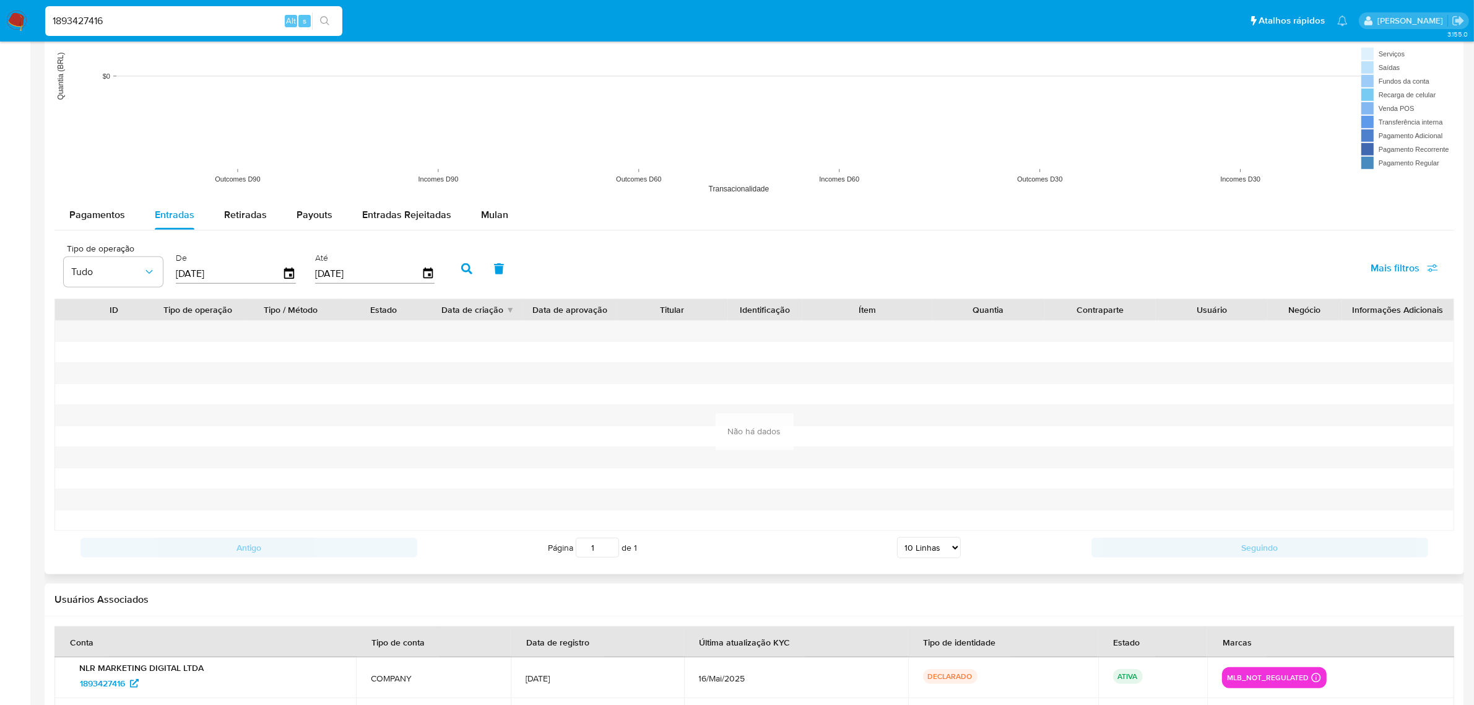
click at [463, 267] on icon "button" at bounding box center [466, 268] width 11 height 11
click at [115, 223] on div "Pagamentos" at bounding box center [97, 215] width 56 height 30
click at [288, 267] on icon "button" at bounding box center [290, 274] width 22 height 22
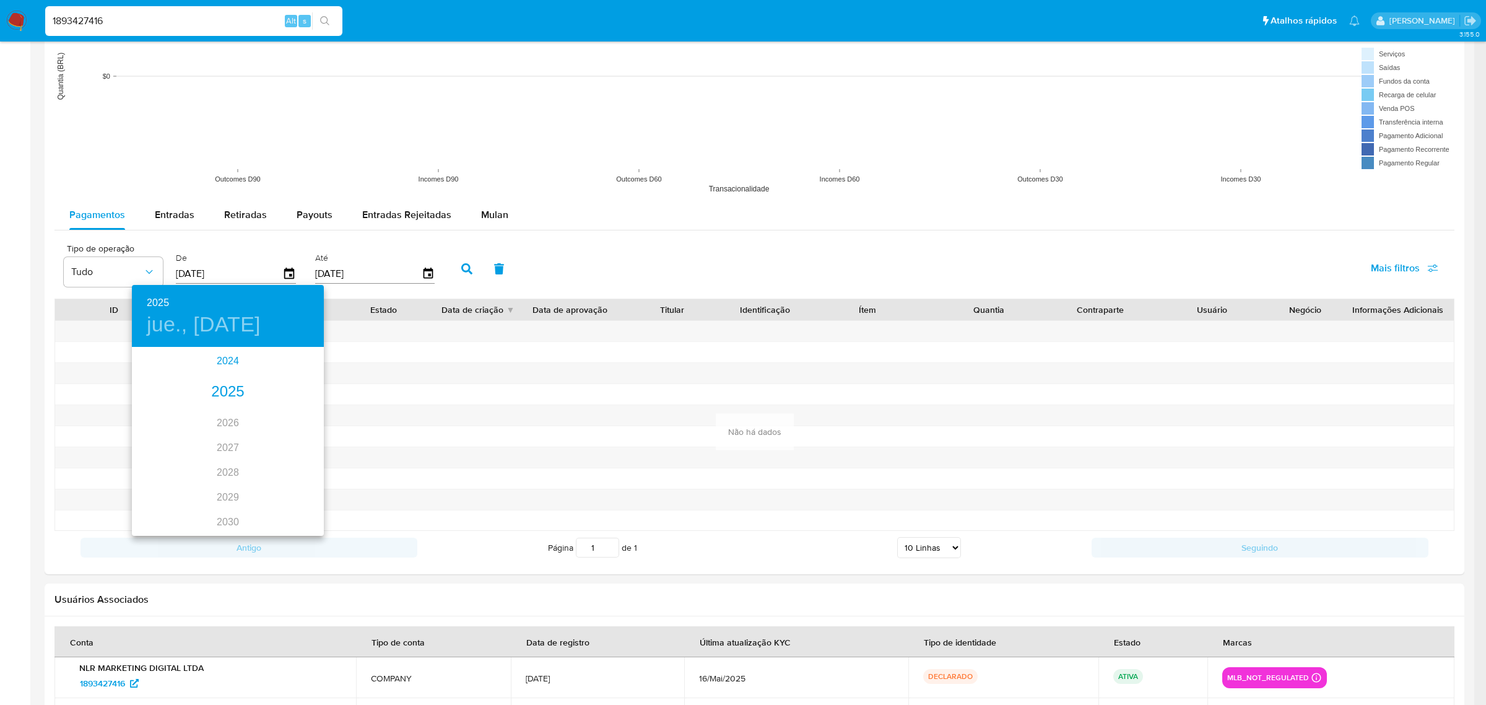
click at [222, 363] on div "2024" at bounding box center [228, 361] width 192 height 25
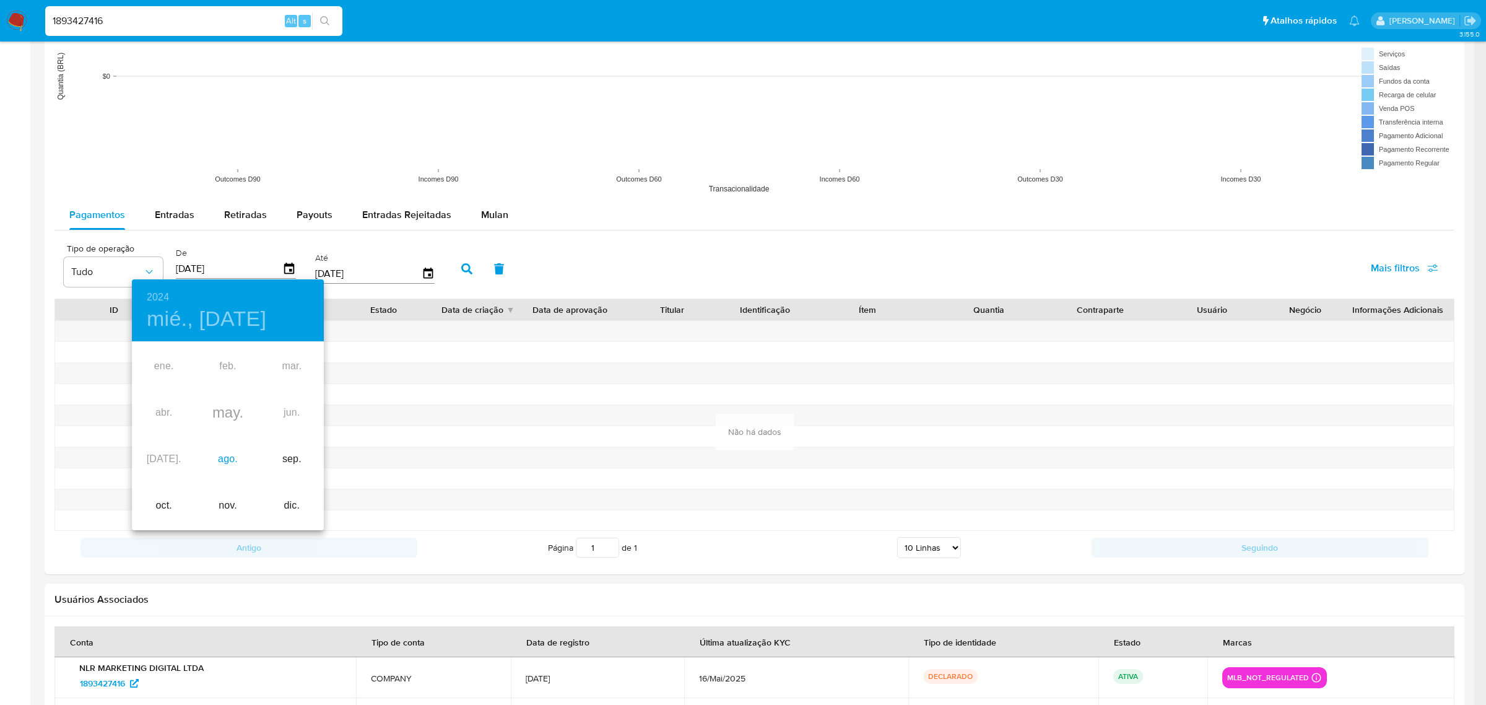
click at [237, 458] on div "ago." at bounding box center [228, 459] width 64 height 46
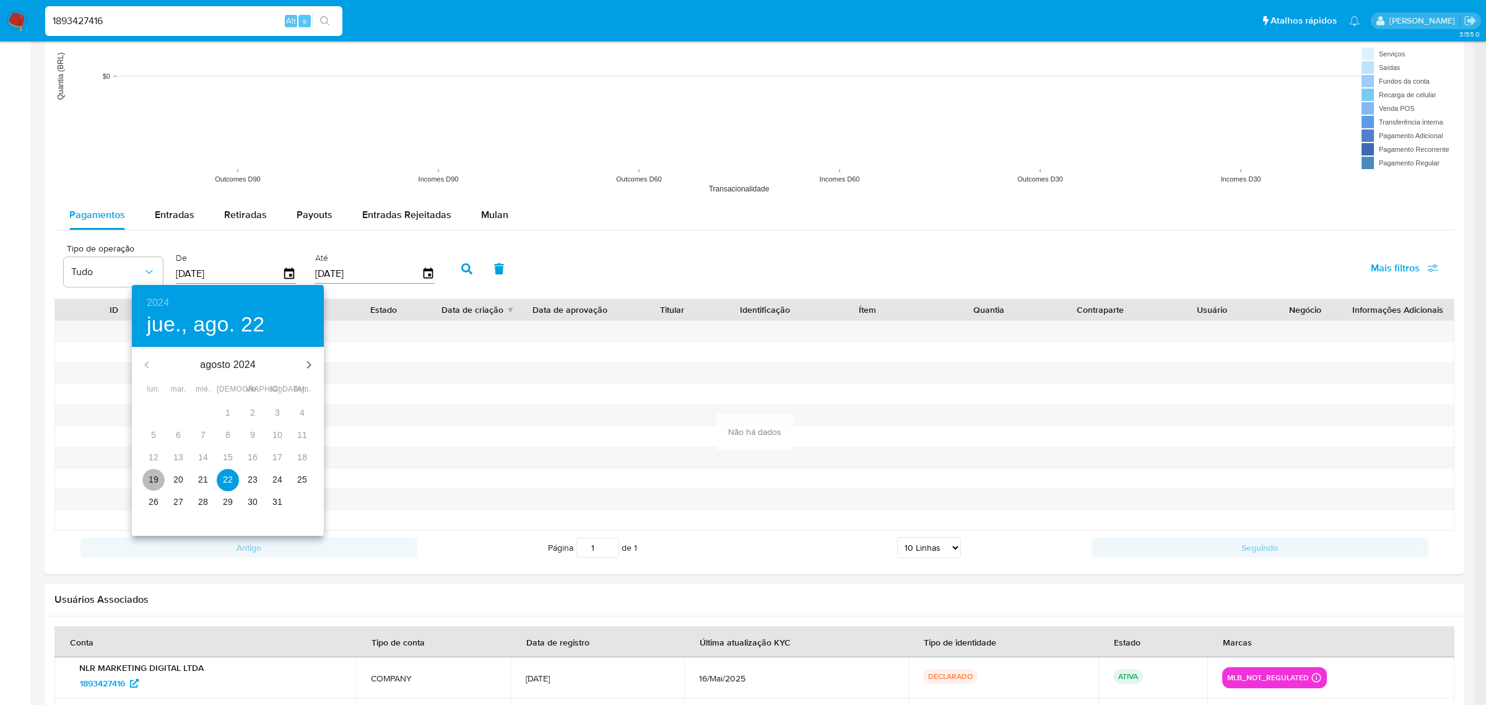
click at [152, 477] on p "19" at bounding box center [154, 479] width 10 height 12
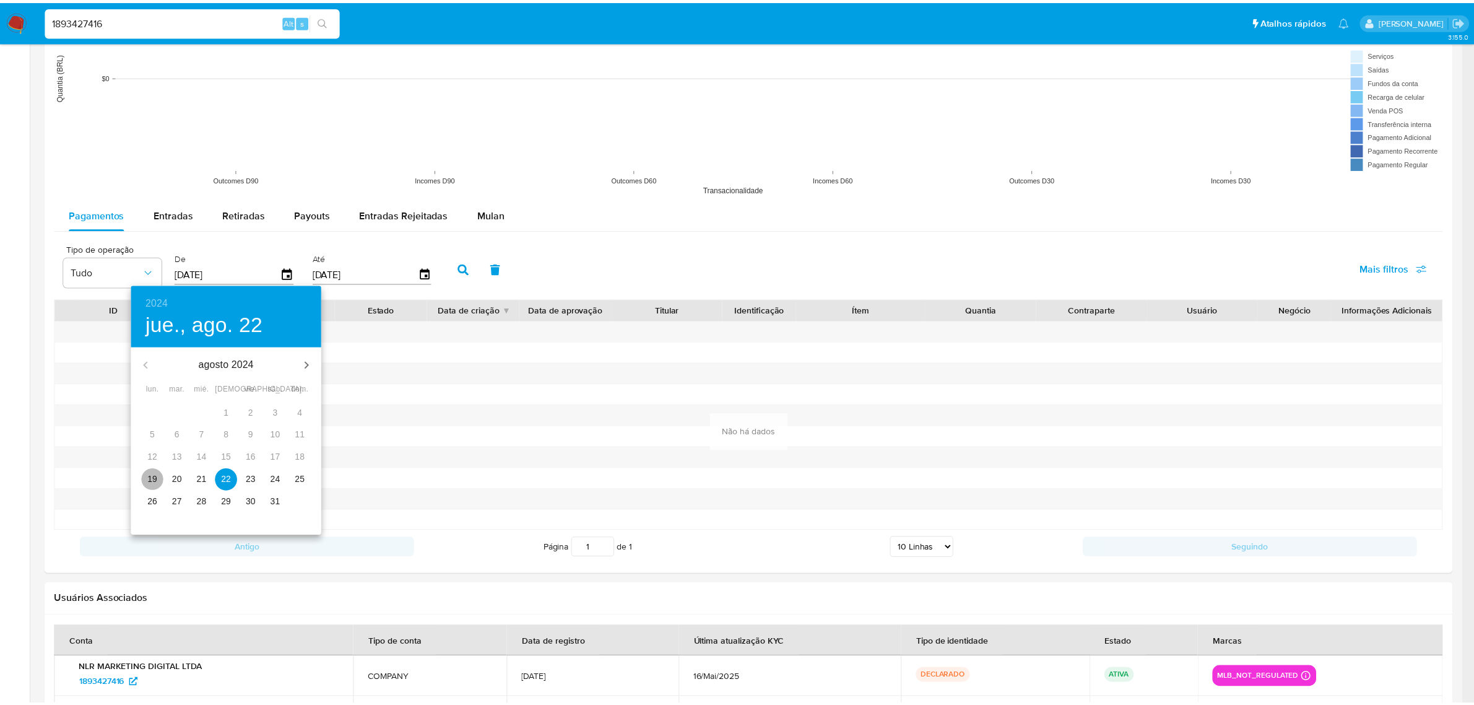
type input "19/08/2024"
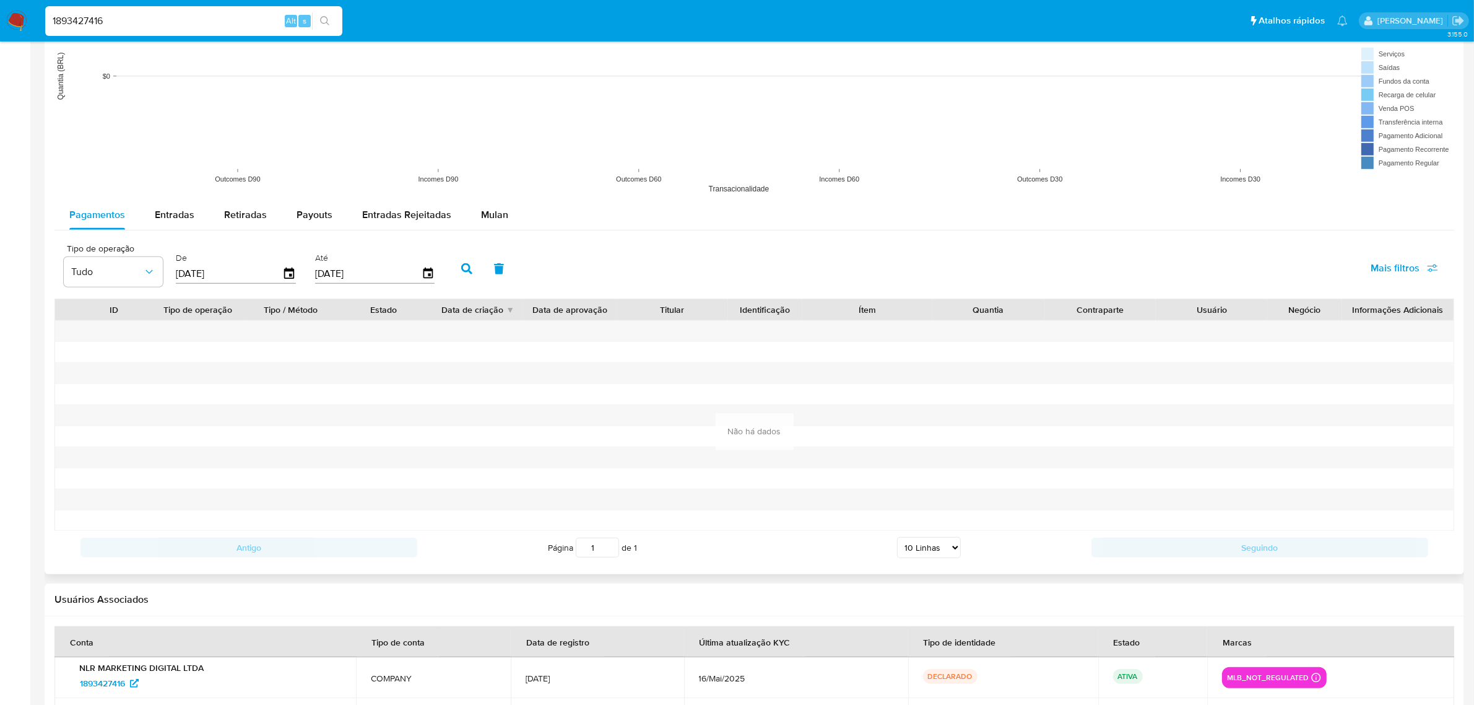
click at [445, 274] on div "Tipo de operação Tudo De 19/08/2024 Até 19/08/2025 Mais filtros" at bounding box center [754, 267] width 1400 height 62
click at [455, 270] on button "button" at bounding box center [467, 269] width 32 height 30
click at [329, 219] on span "Payouts" at bounding box center [315, 214] width 36 height 14
select select "10"
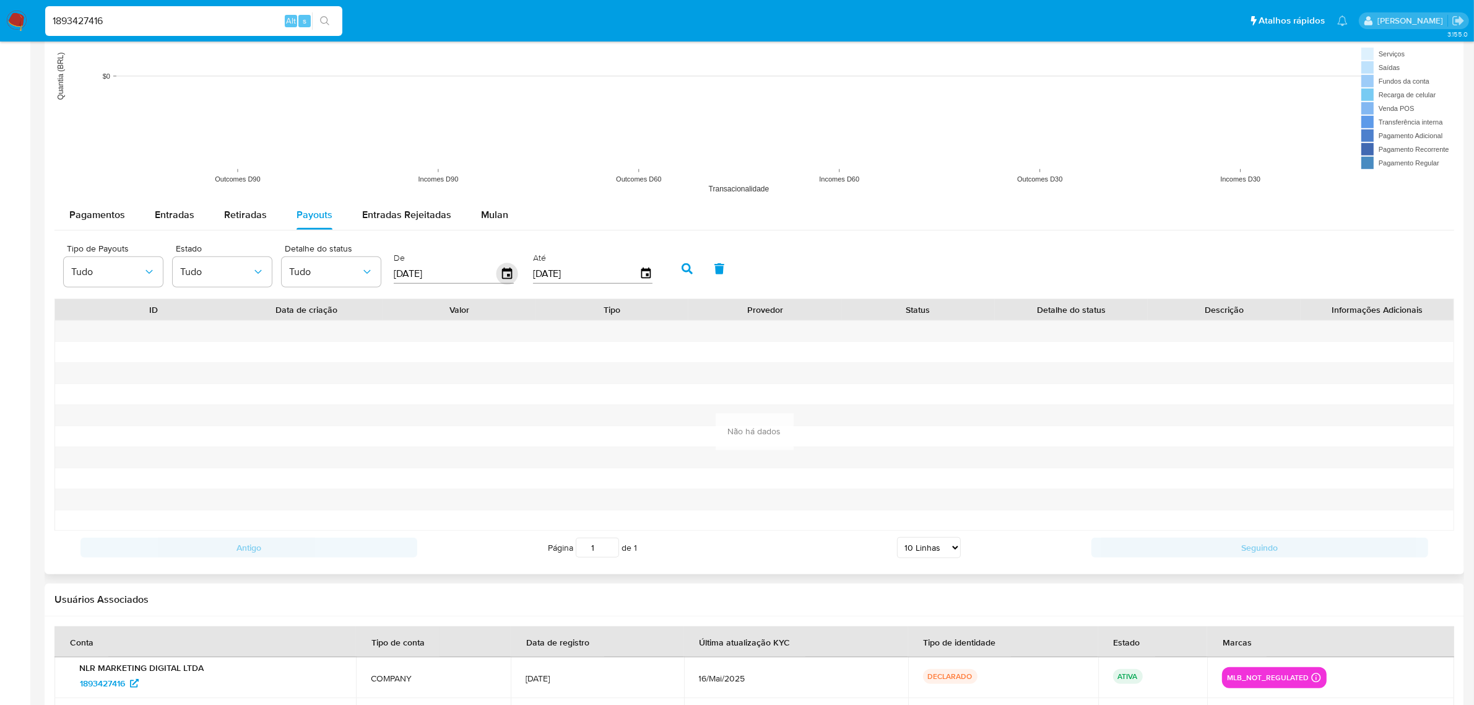
click at [510, 277] on icon "button" at bounding box center [507, 272] width 10 height 11
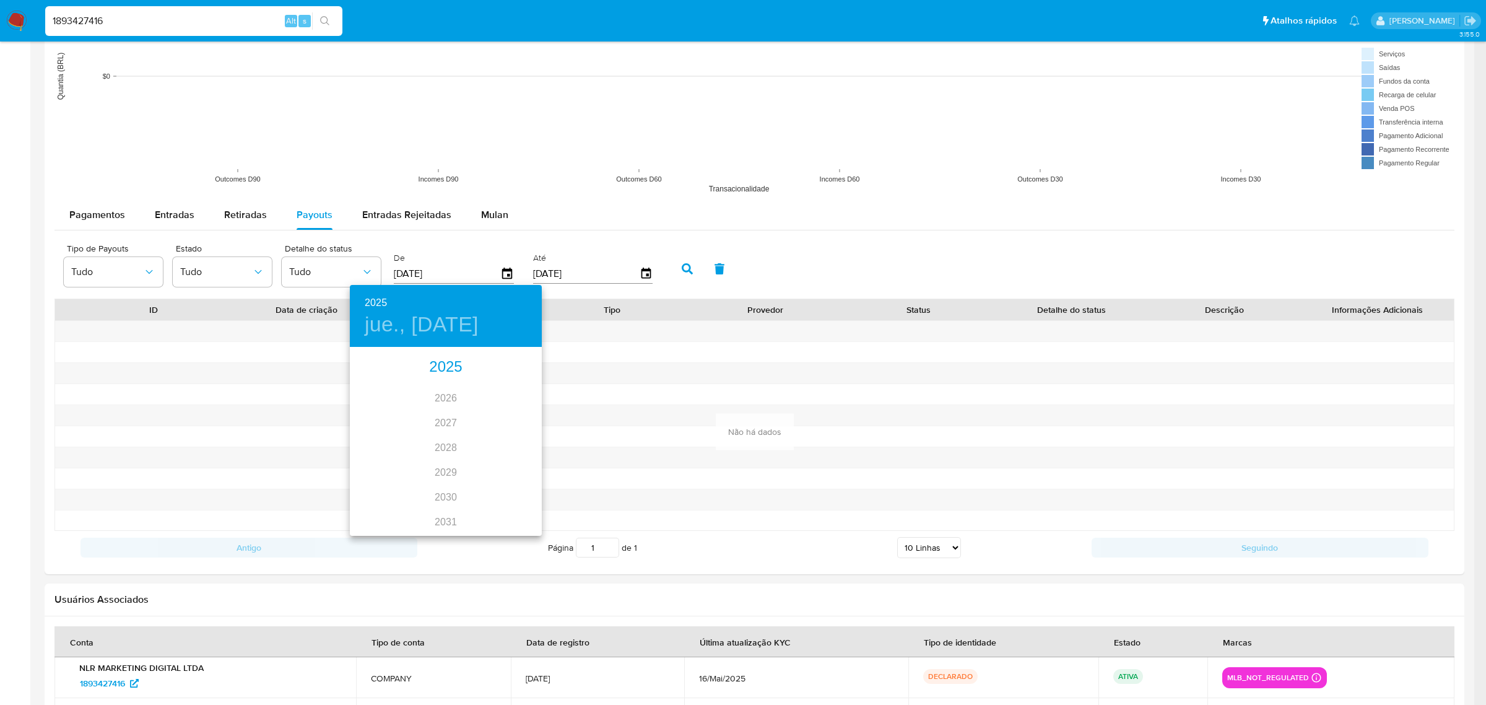
click at [443, 369] on div "2025" at bounding box center [446, 367] width 192 height 25
click at [441, 317] on h4 "jue., may. 22" at bounding box center [422, 324] width 114 height 26
click at [370, 295] on h6 "2025" at bounding box center [376, 302] width 22 height 17
click at [430, 366] on div "2025" at bounding box center [446, 367] width 192 height 25
click at [287, 347] on div at bounding box center [743, 352] width 1486 height 705
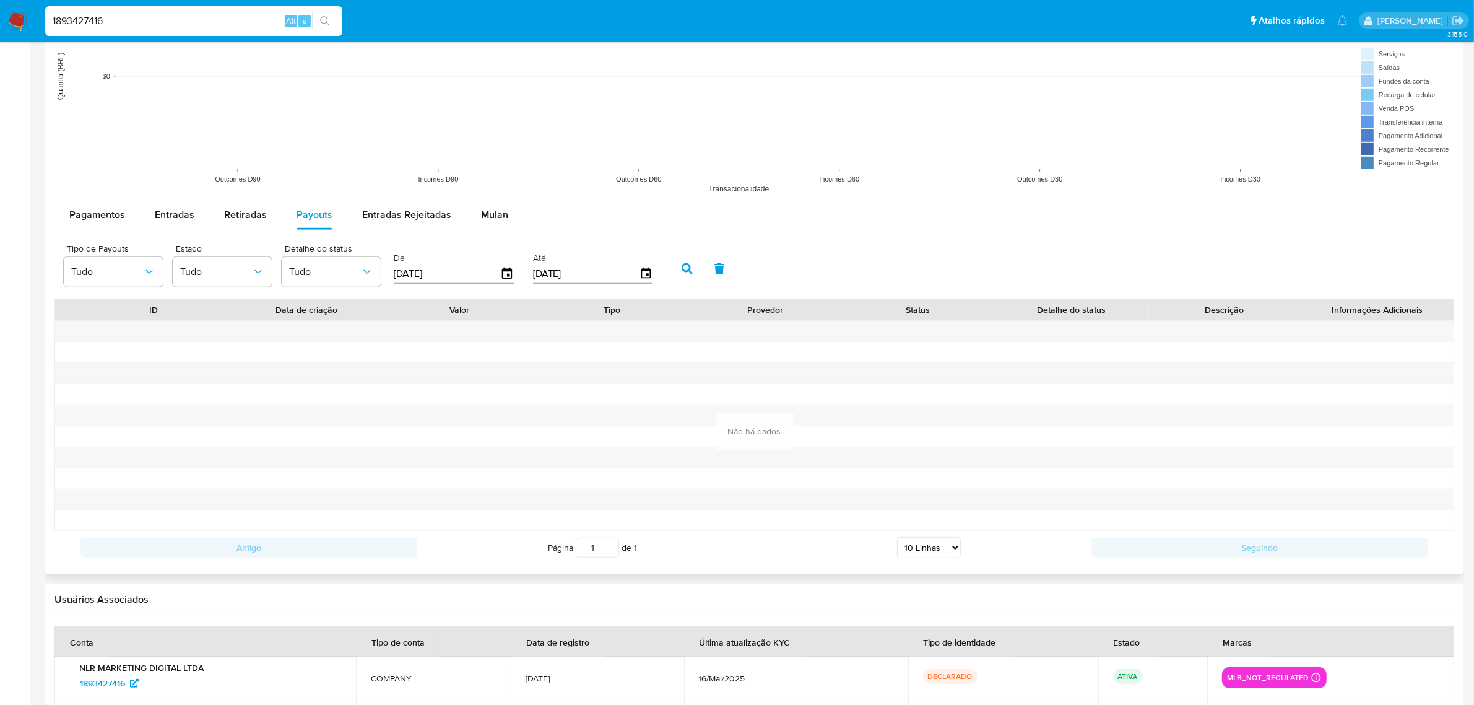
click at [496, 280] on input "[DATE]" at bounding box center [447, 274] width 106 height 20
click at [505, 277] on icon "button" at bounding box center [508, 274] width 22 height 22
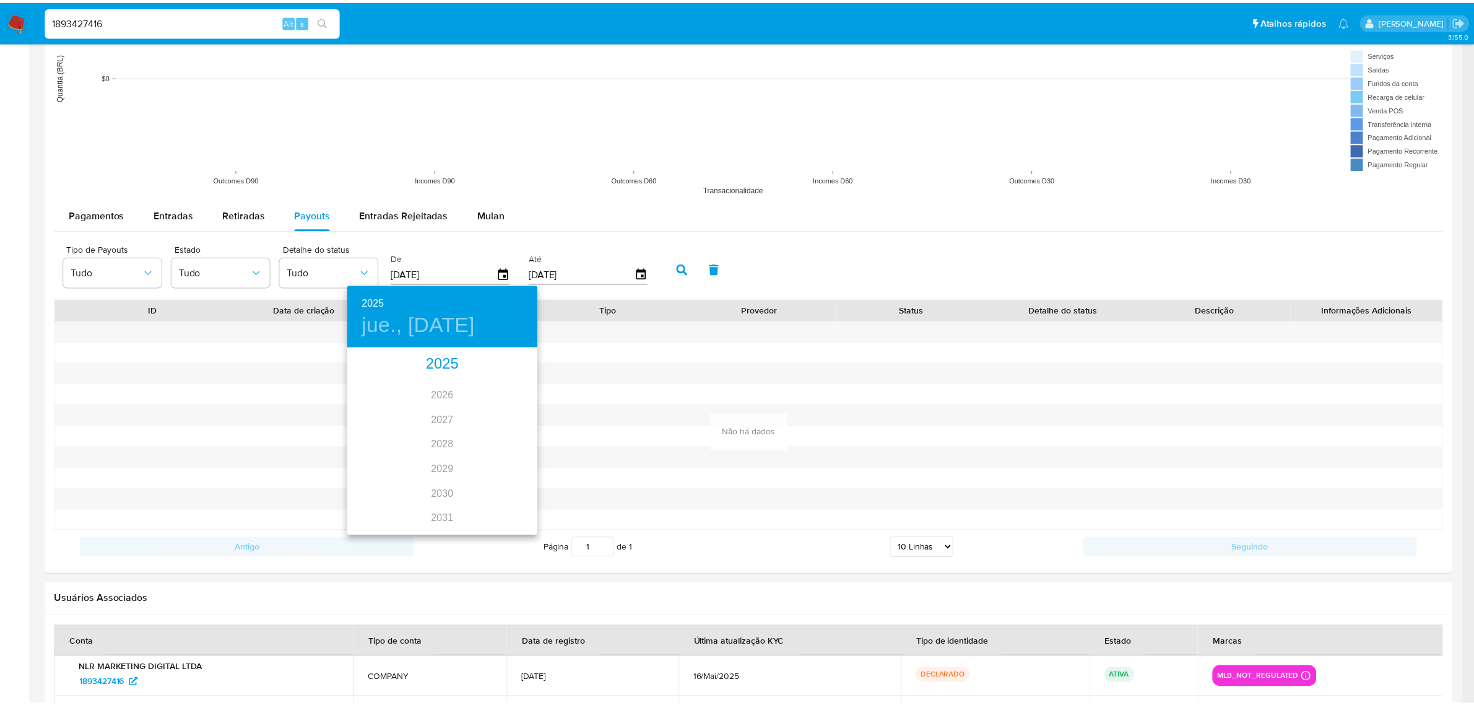
scroll to position [0, 0]
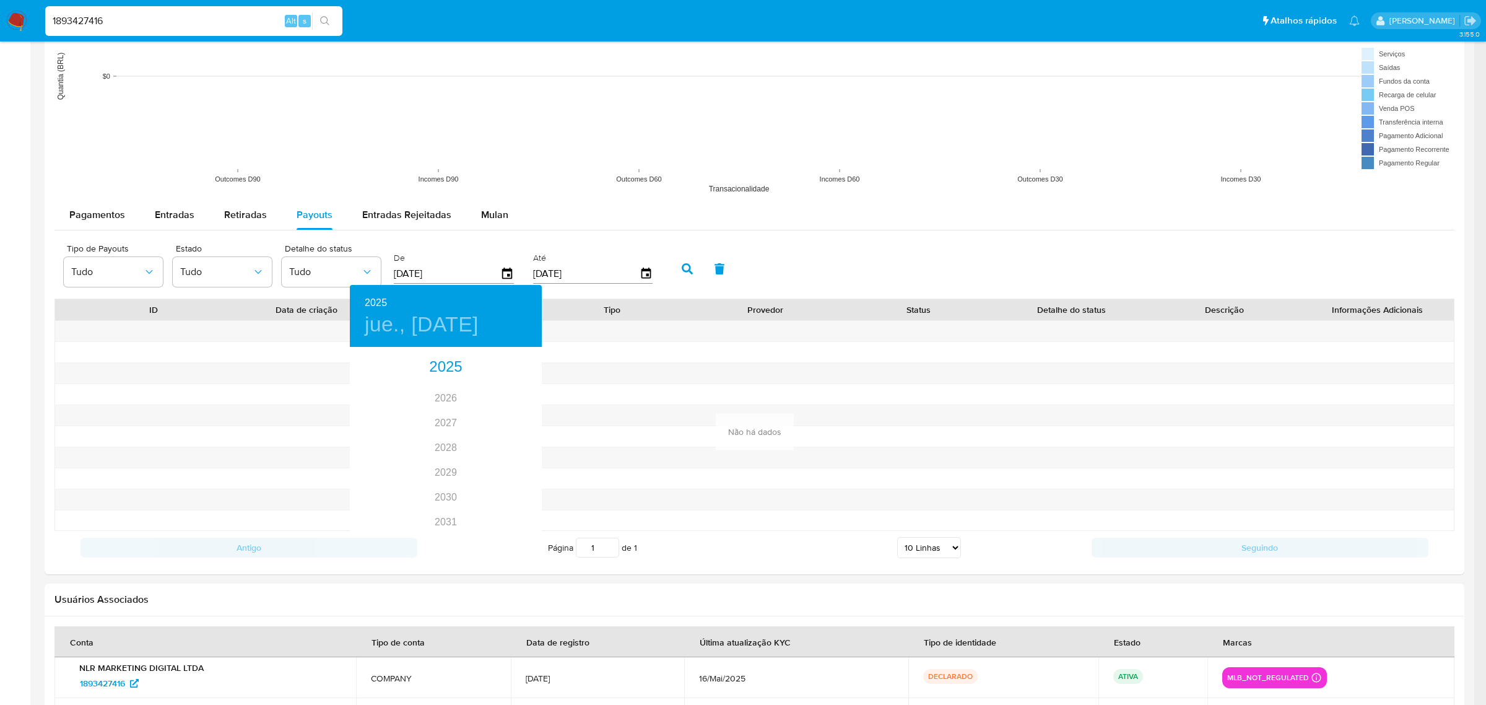
click at [220, 378] on div at bounding box center [743, 352] width 1486 height 705
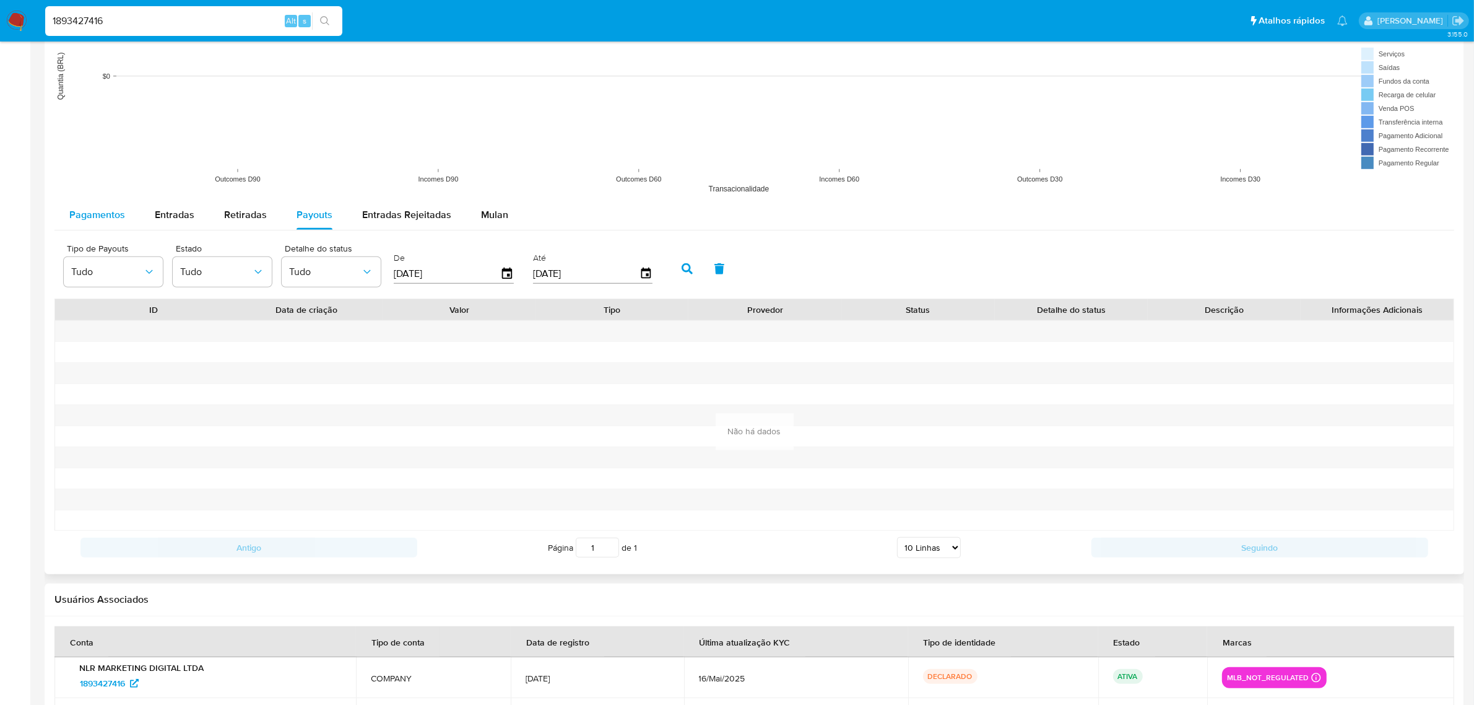
drag, startPoint x: 158, startPoint y: 208, endPoint x: 128, endPoint y: 215, distance: 31.8
click at [165, 209] on span "Entradas" at bounding box center [175, 214] width 40 height 14
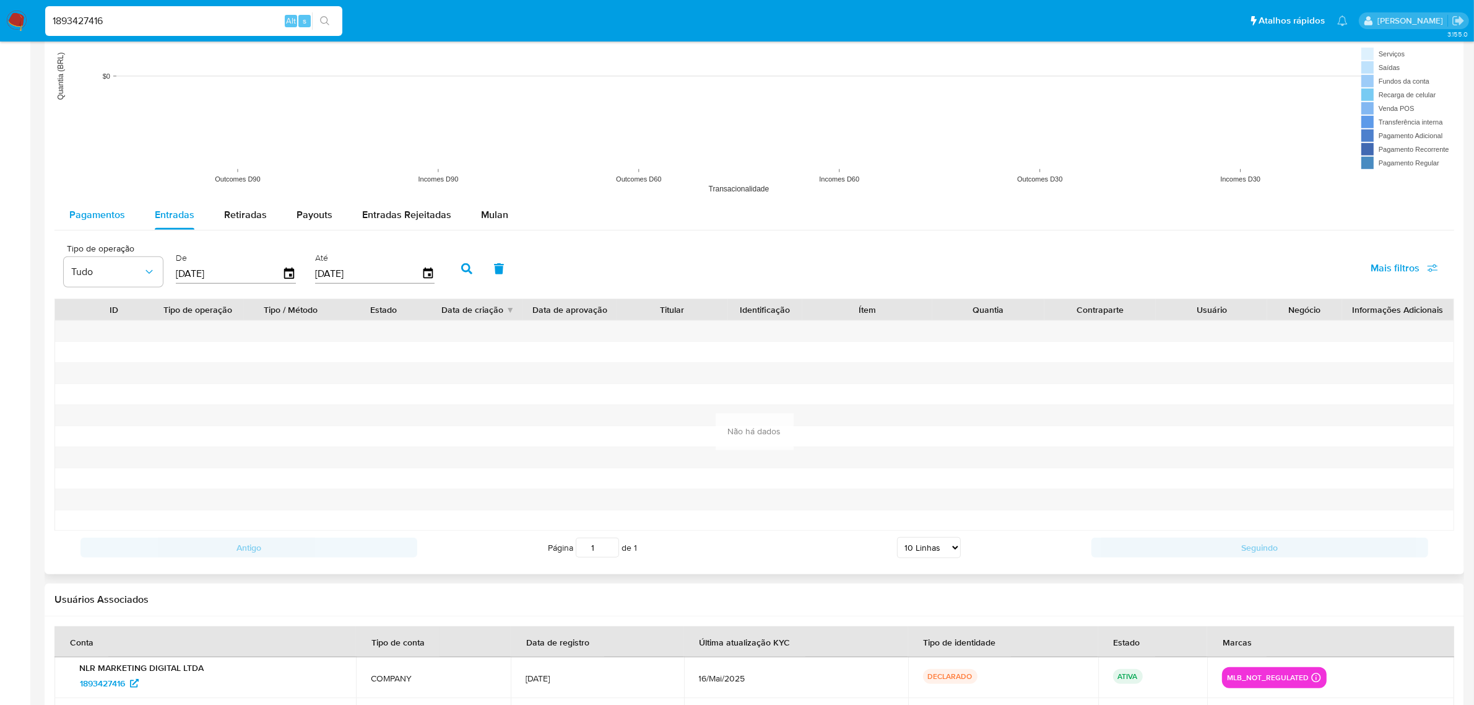
click at [95, 215] on span "Pagamentos" at bounding box center [97, 214] width 56 height 14
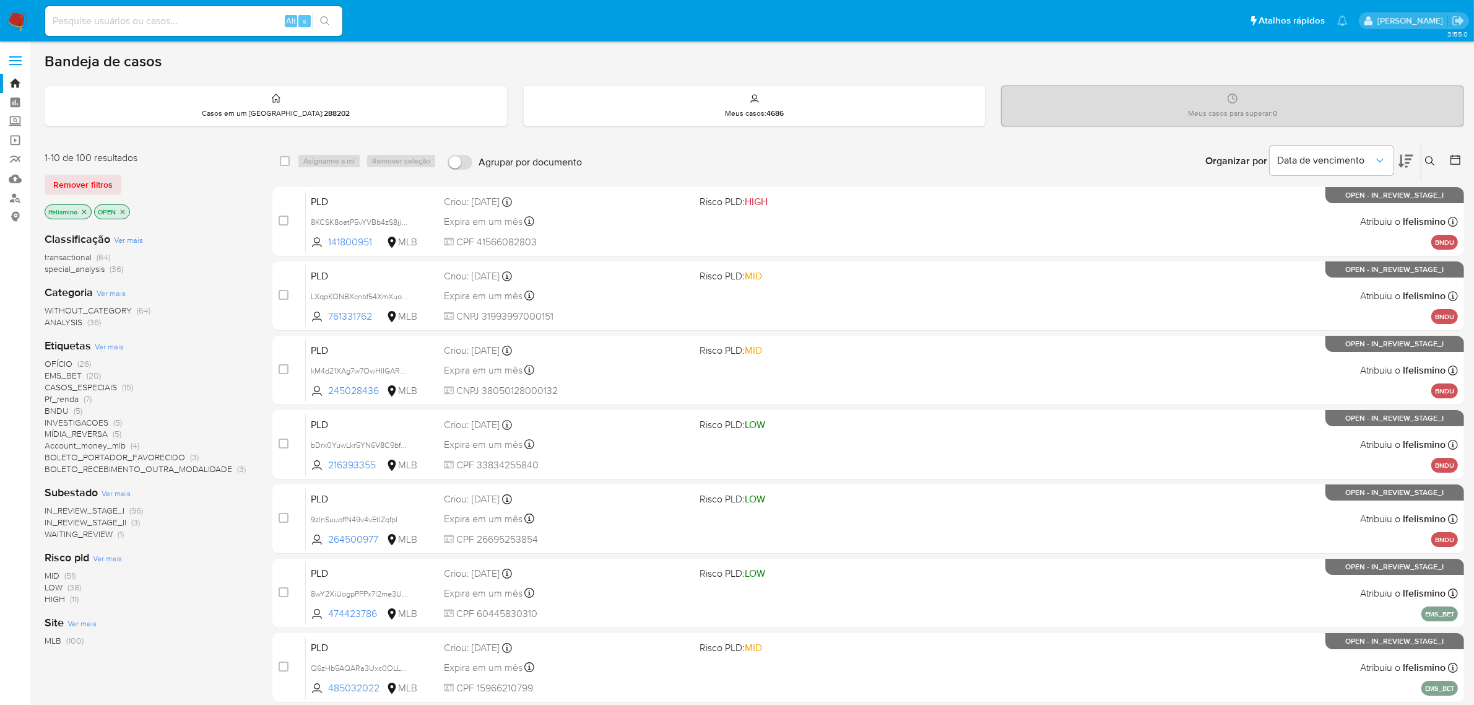
click at [45, 414] on span "BNDU" at bounding box center [57, 410] width 24 height 12
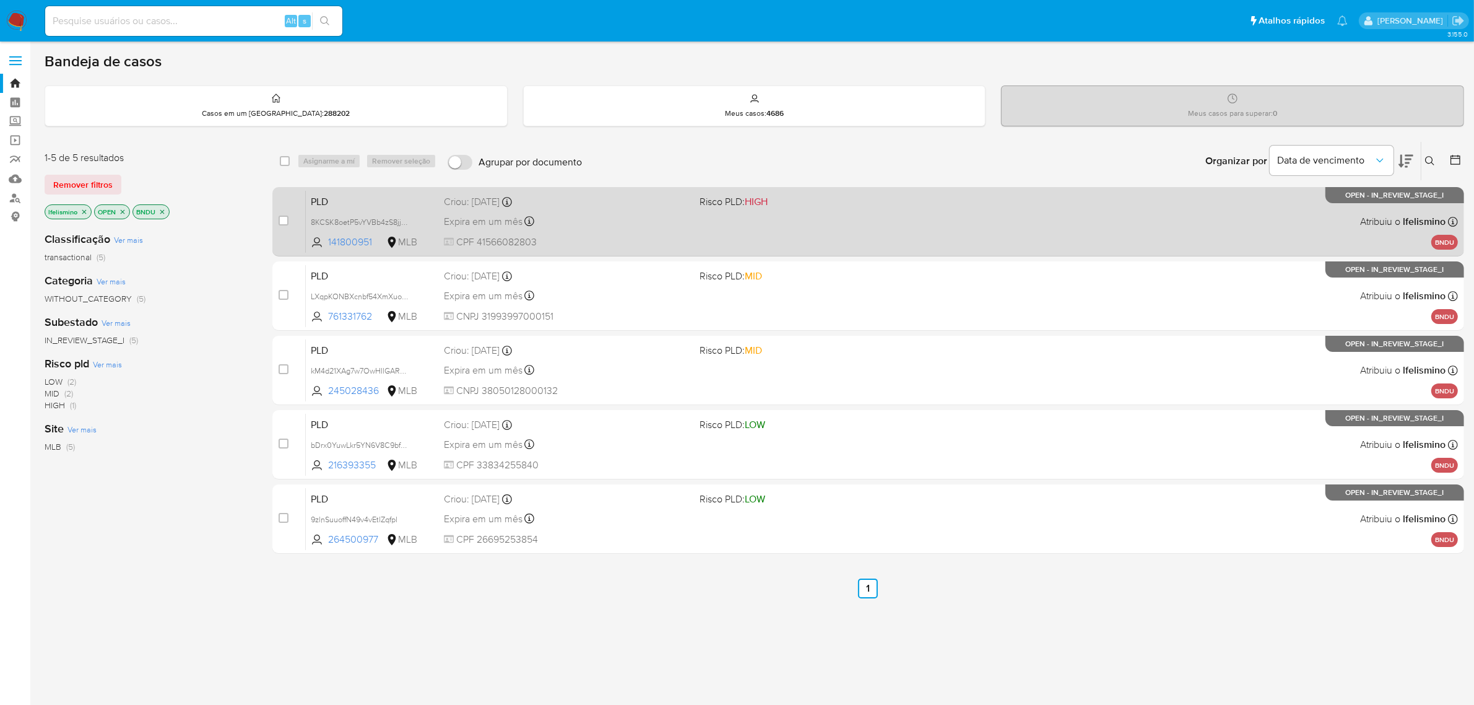
click at [685, 246] on span "CPF 41566082803" at bounding box center [567, 242] width 246 height 14
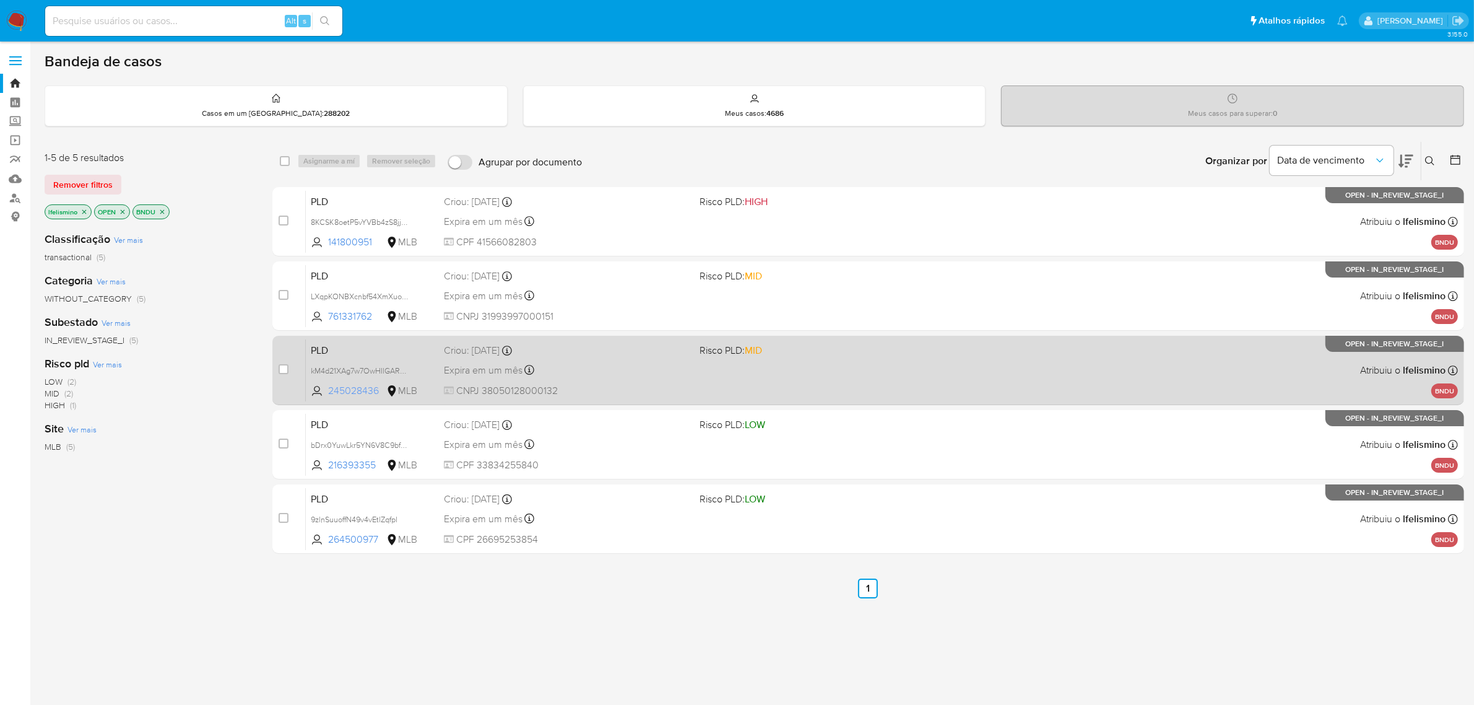
click at [381, 395] on span "245028436" at bounding box center [356, 391] width 56 height 14
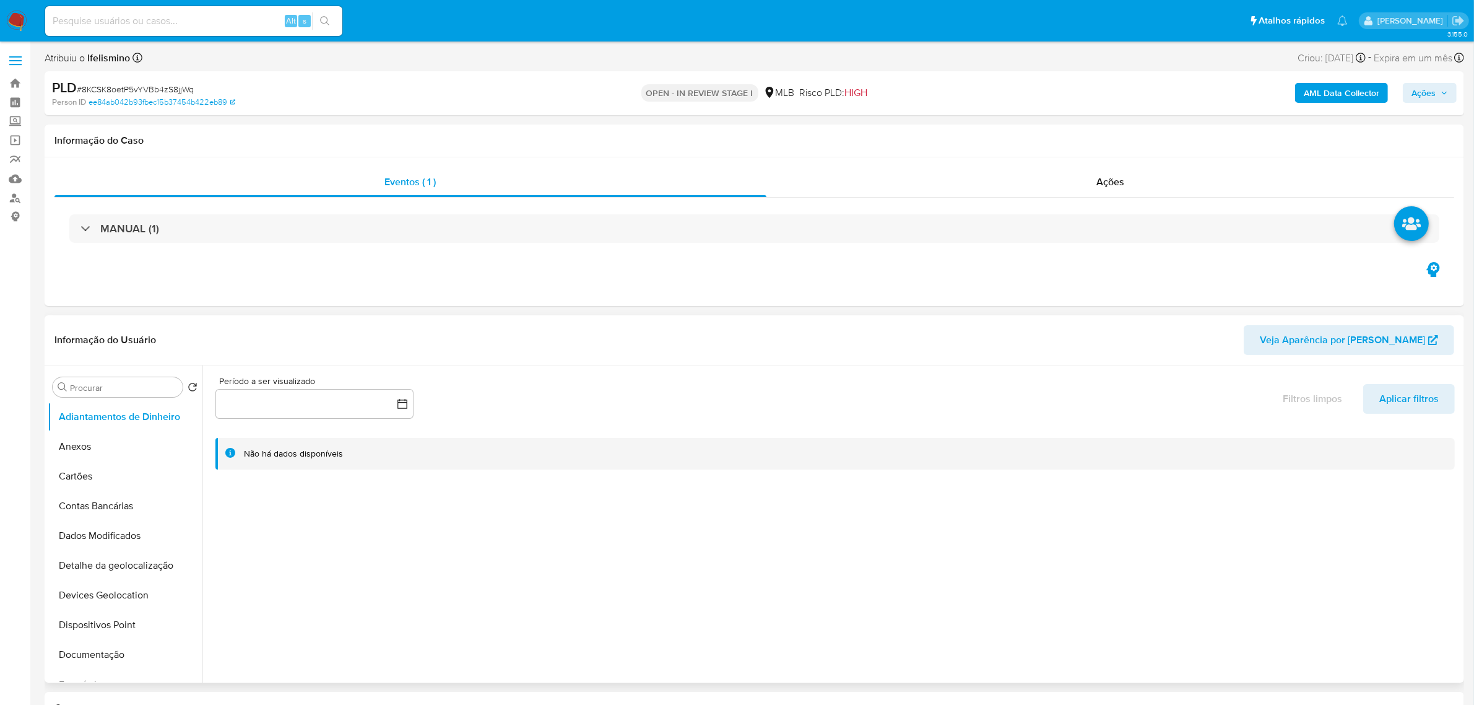
select select "10"
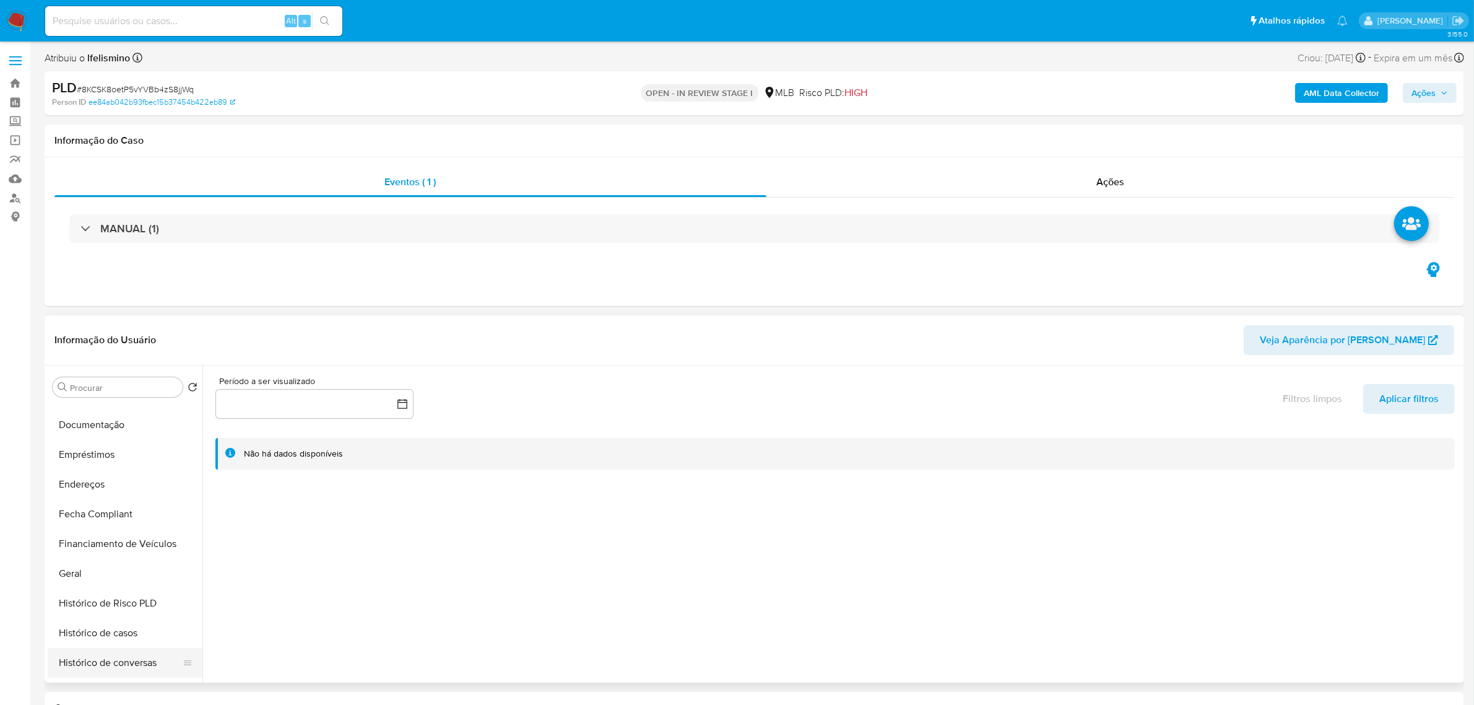
scroll to position [387, 0]
click at [89, 630] on button "KYC" at bounding box center [120, 624] width 145 height 30
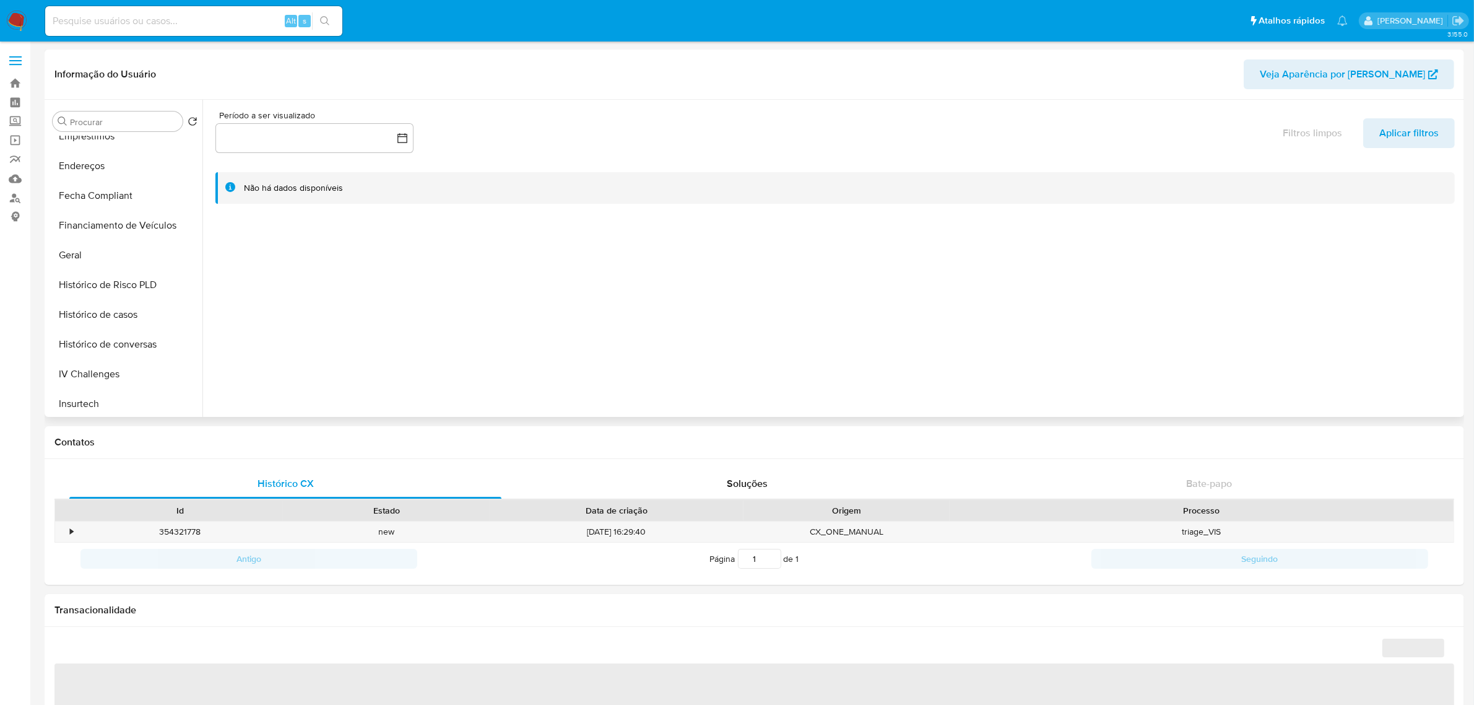
select select "10"
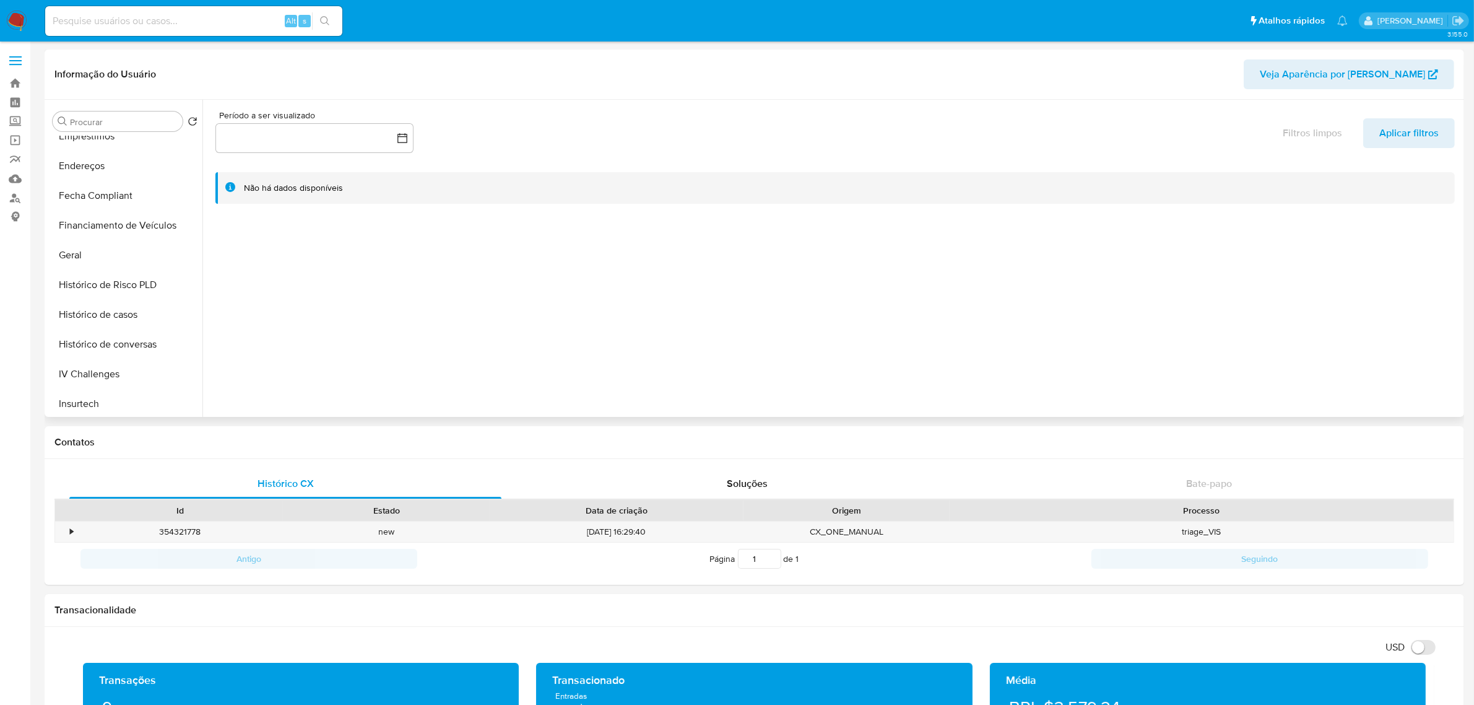
scroll to position [464, 0]
click at [123, 279] on button "KYC" at bounding box center [120, 281] width 145 height 30
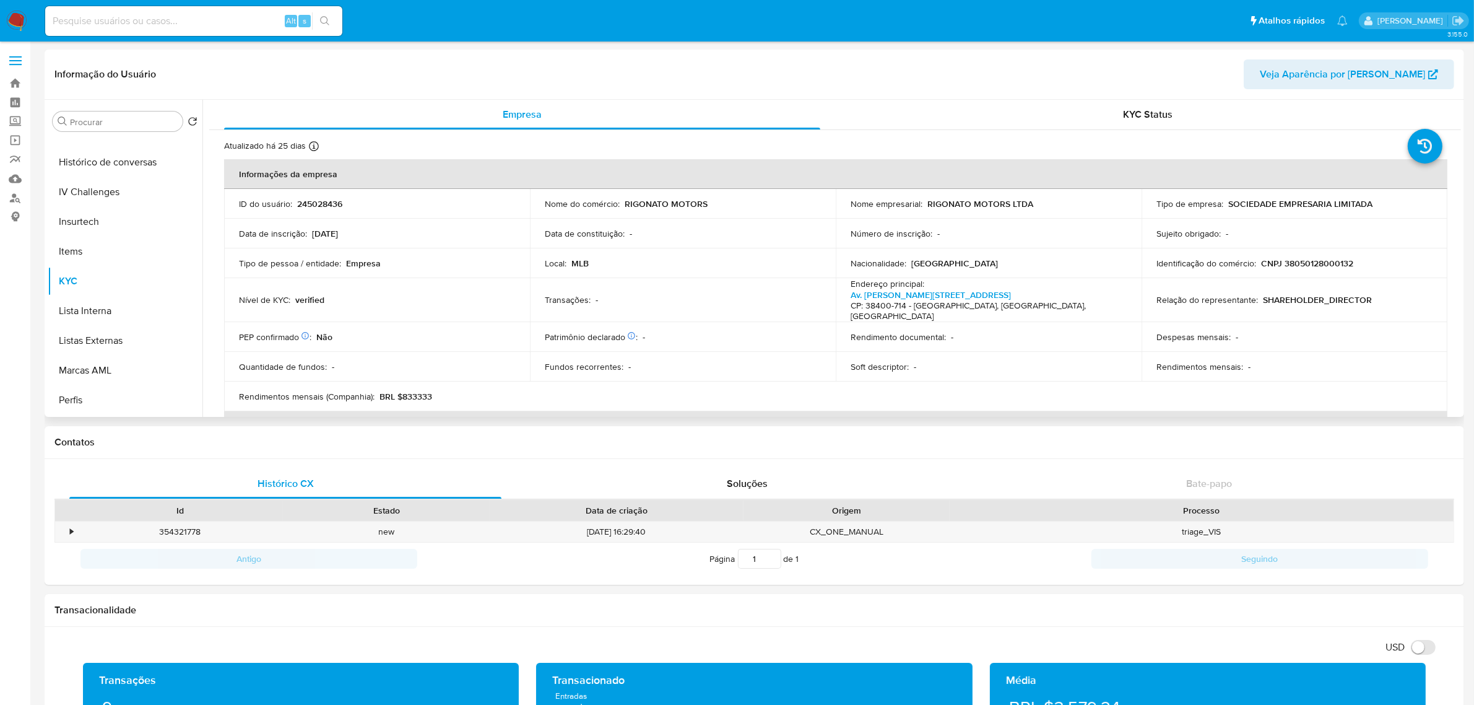
click at [1324, 262] on p "CNPJ 38050128000132" at bounding box center [1307, 263] width 92 height 11
click at [1323, 262] on p "CNPJ 38050128000132" at bounding box center [1307, 263] width 92 height 11
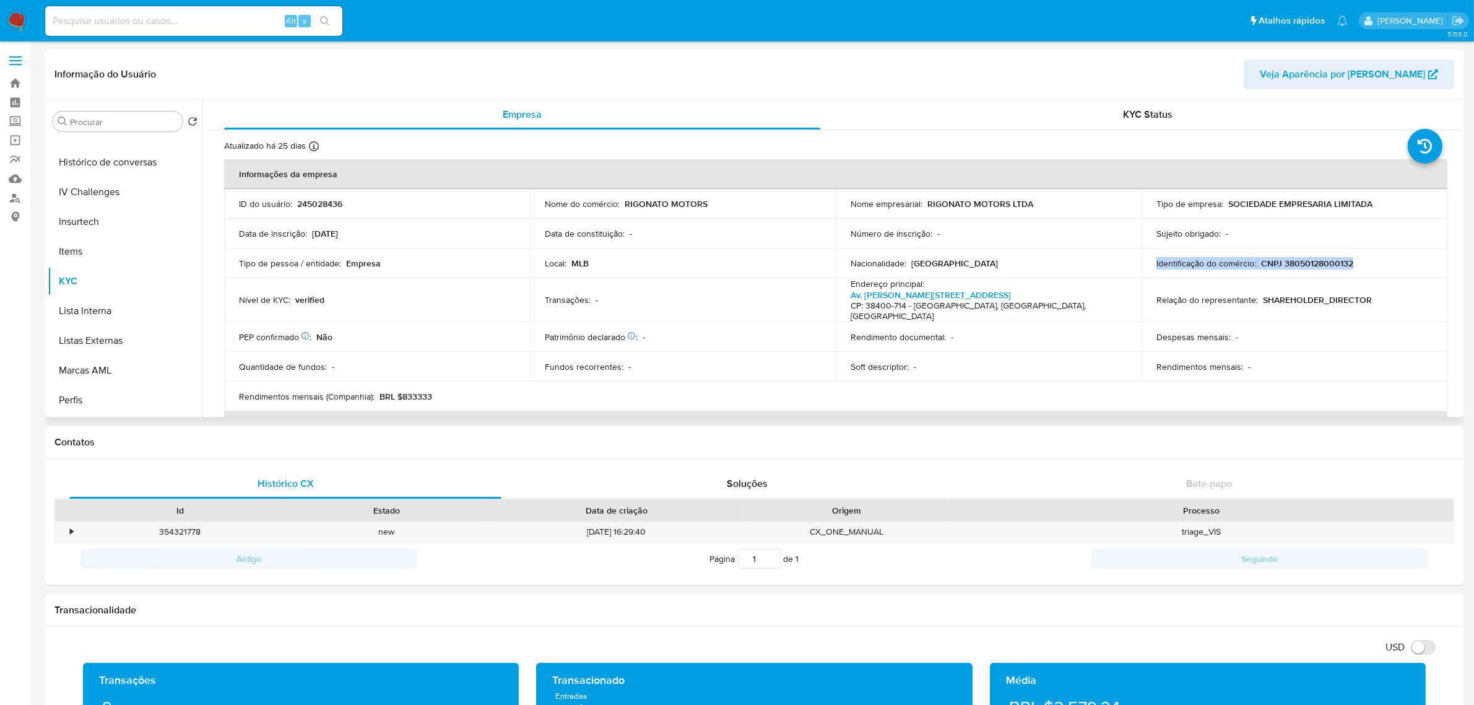
drag, startPoint x: 1323, startPoint y: 262, endPoint x: 1358, endPoint y: 266, distance: 34.9
click at [1409, 267] on div "Identificação do comércio : CNPJ 38050128000132" at bounding box center [1294, 263] width 276 height 11
click at [1338, 266] on p "CNPJ 38050128000132" at bounding box center [1307, 263] width 92 height 11
copy p "38050128000132"
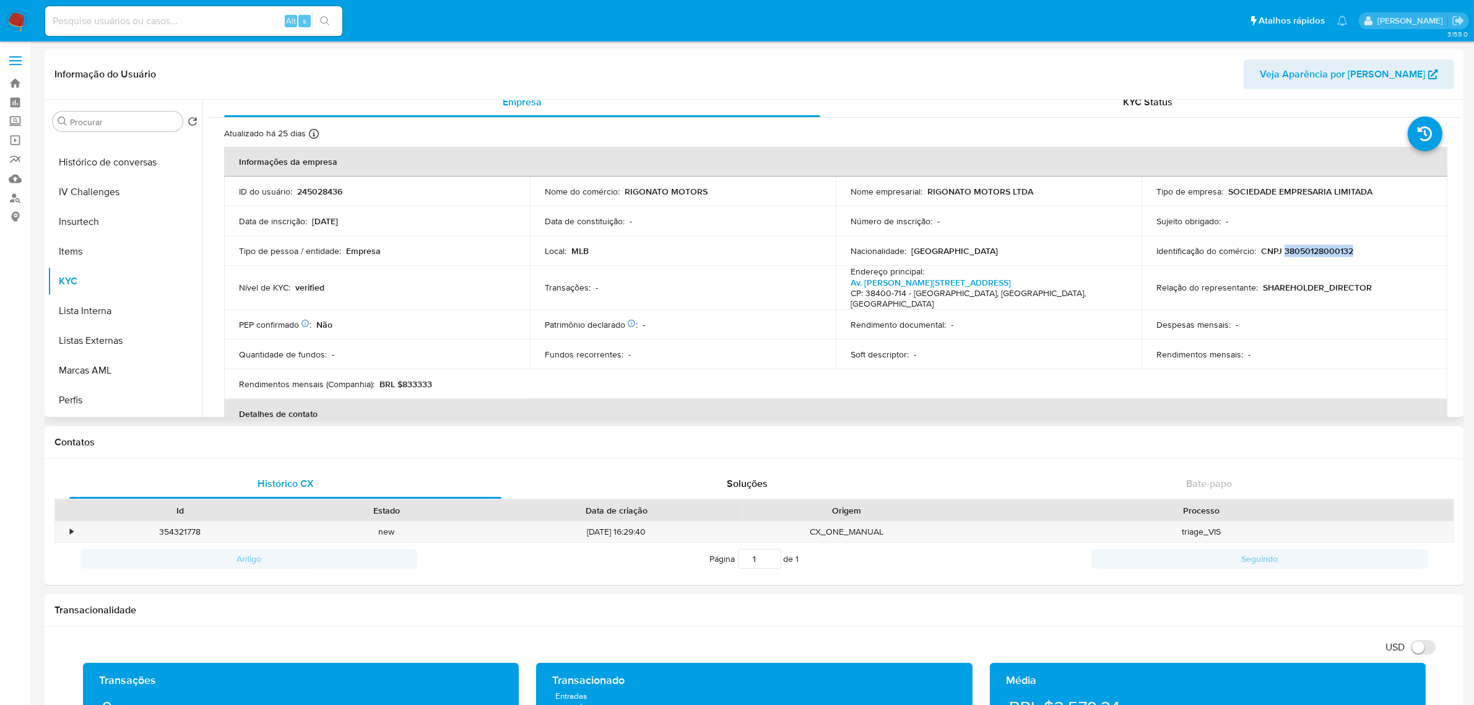
scroll to position [0, 0]
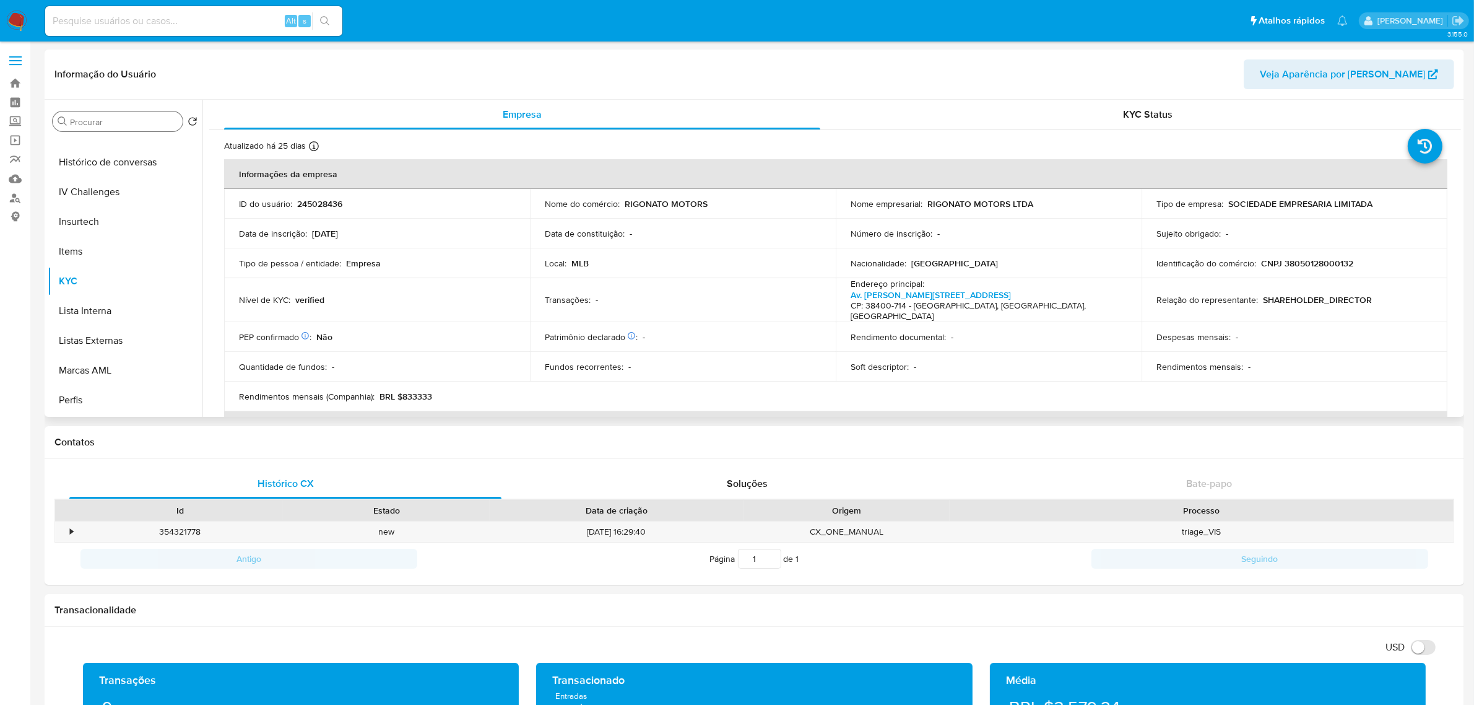
click at [145, 123] on input "Procurar" at bounding box center [124, 121] width 108 height 11
type input "cas"
click at [134, 158] on button "Histórico de casos" at bounding box center [120, 151] width 145 height 30
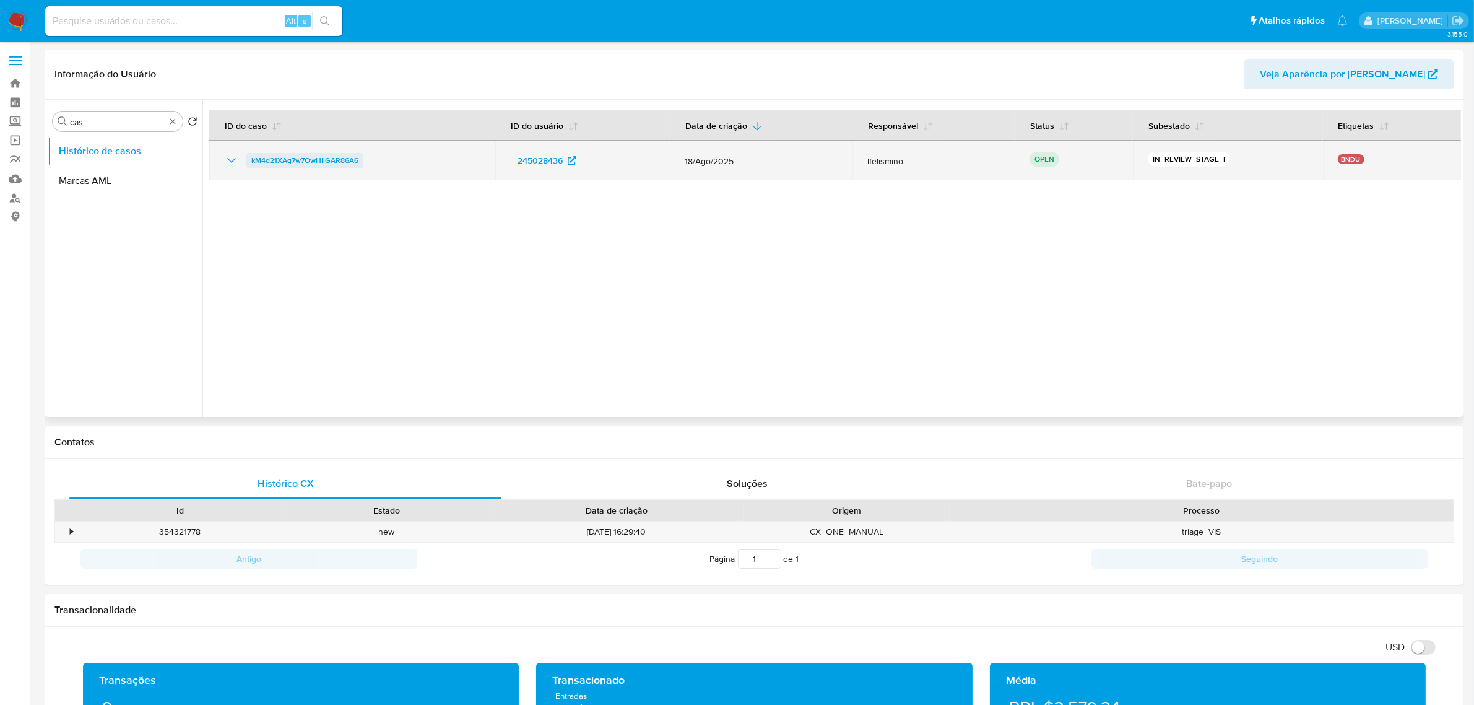
click at [313, 162] on span "kM4d21XAg7w7OwHIlGAR86A6" at bounding box center [304, 160] width 107 height 15
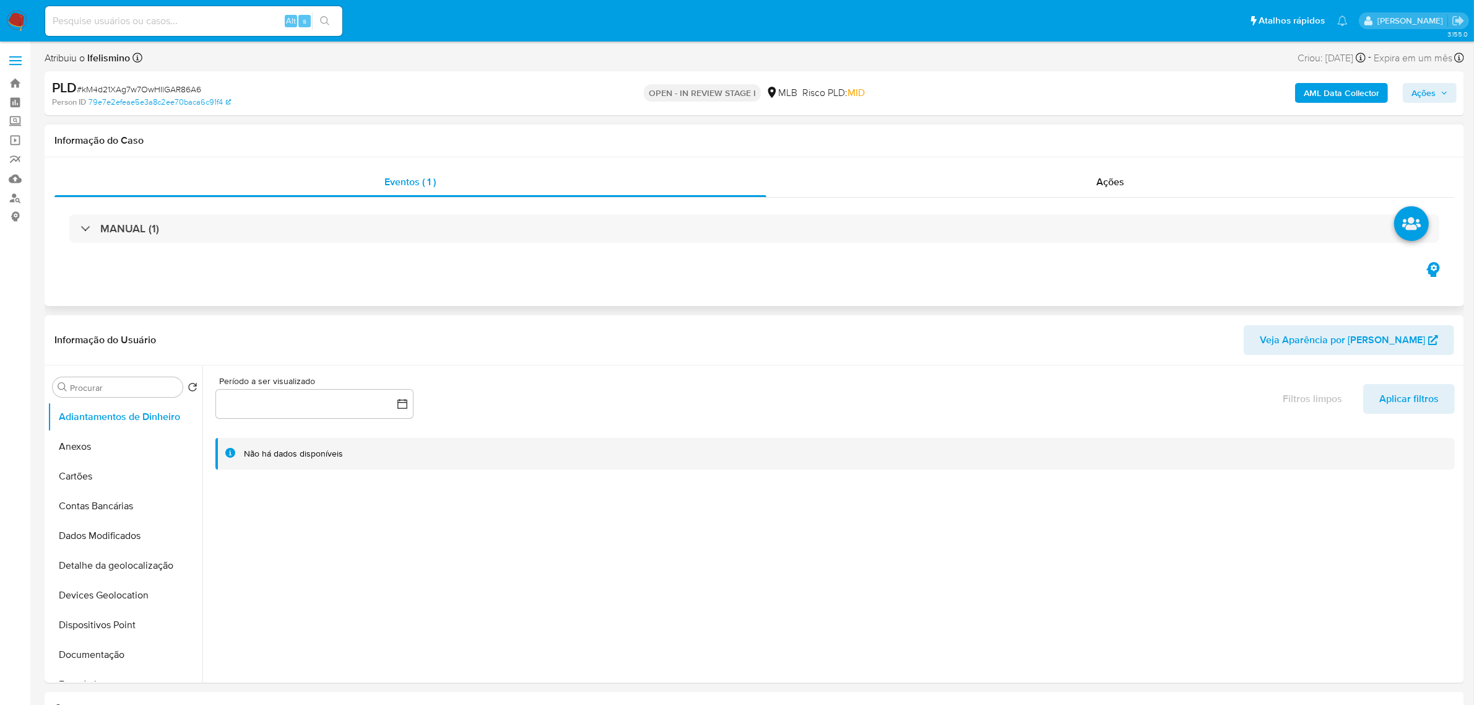
select select "10"
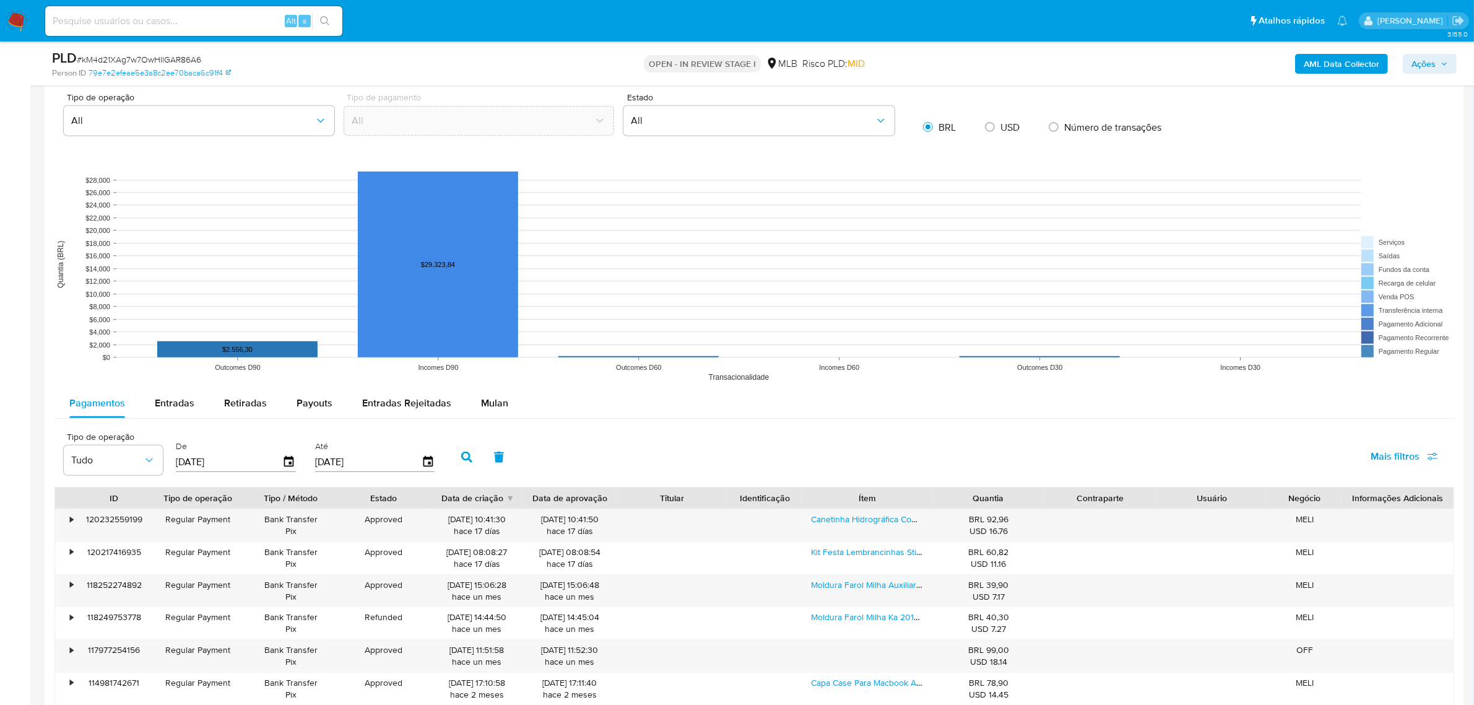
scroll to position [1006, 0]
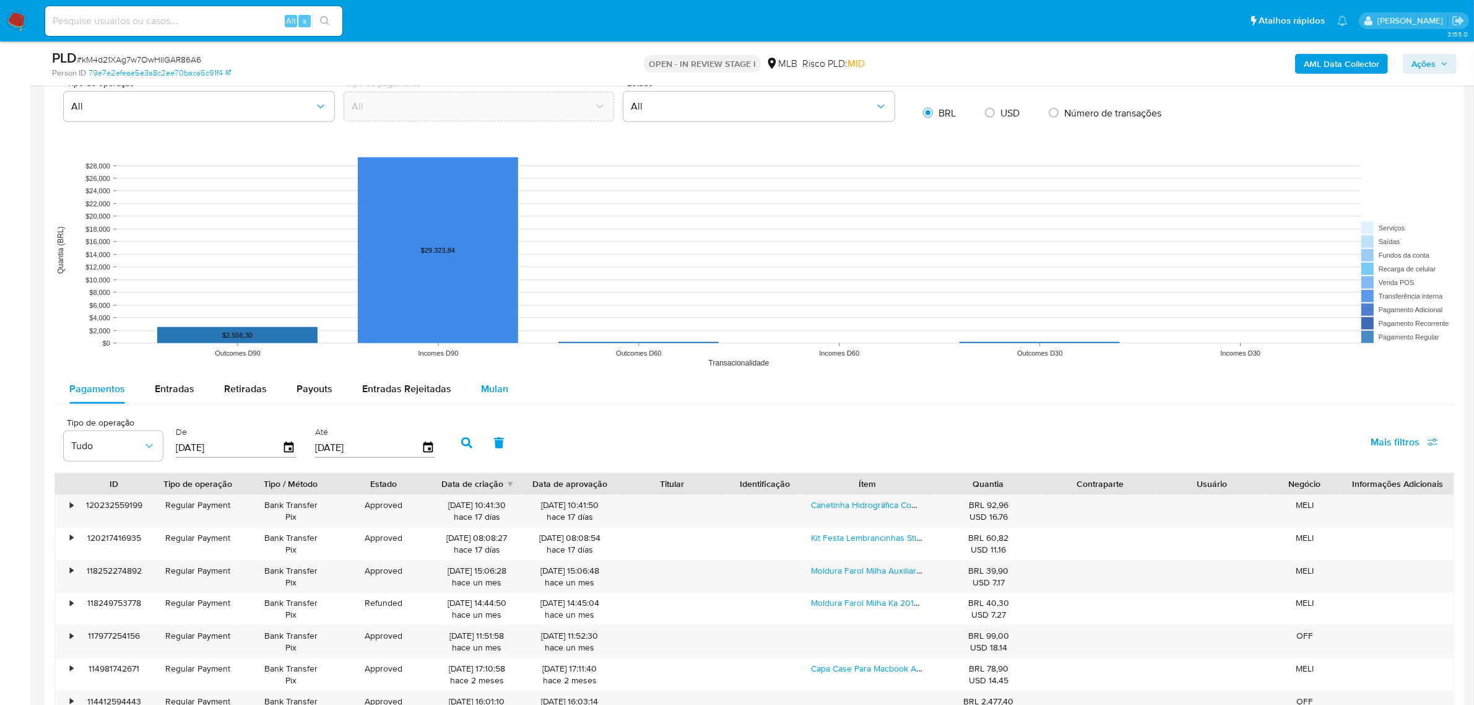
drag, startPoint x: 500, startPoint y: 387, endPoint x: 496, endPoint y: 401, distance: 14.3
click at [501, 385] on span "Mulan" at bounding box center [494, 388] width 27 height 14
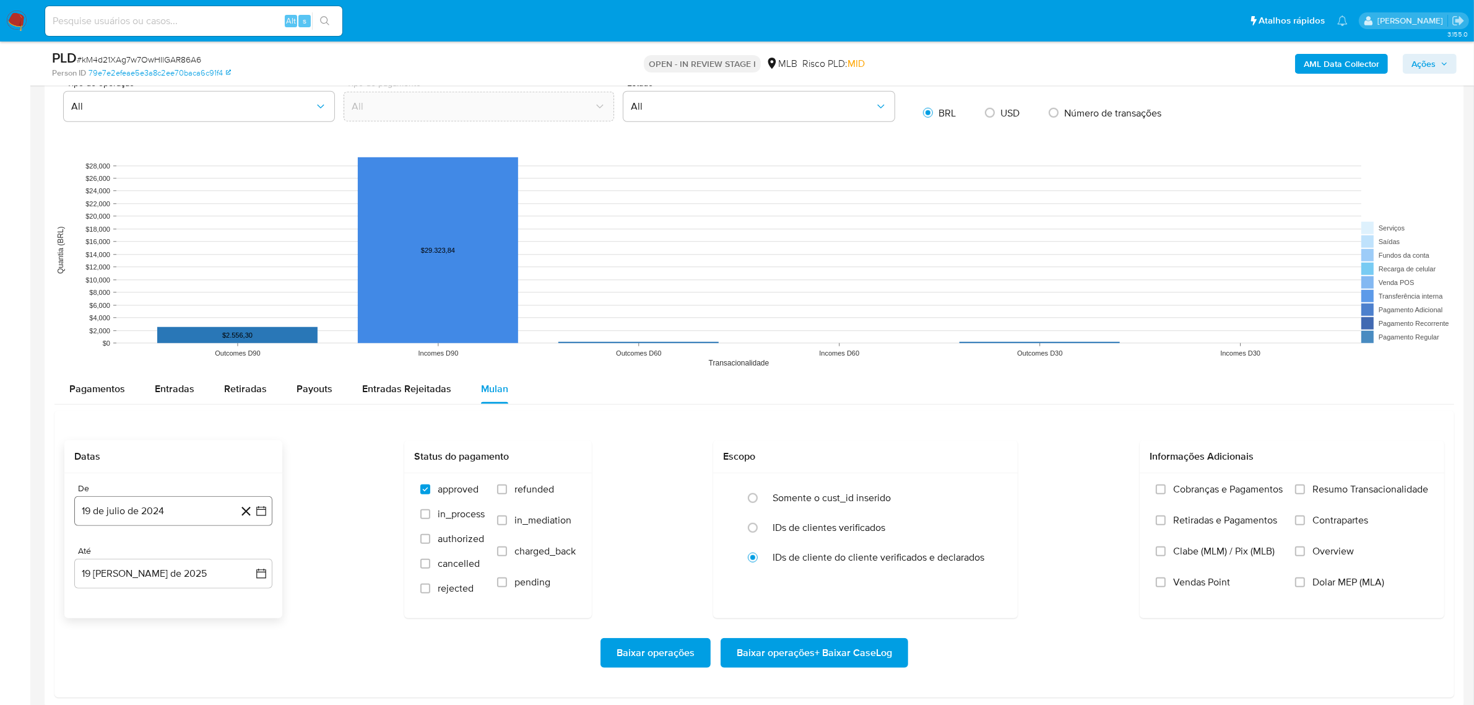
click at [172, 512] on button "19 de julio de 2024" at bounding box center [173, 511] width 198 height 30
click at [178, 330] on div "julio 2024" at bounding box center [173, 322] width 168 height 15
click at [246, 326] on icon "Mes siguiente" at bounding box center [250, 322] width 15 height 15
click at [183, 323] on span "agosto 2024" at bounding box center [167, 322] width 56 height 12
click at [249, 313] on icon "Año siguiente" at bounding box center [247, 308] width 15 height 15
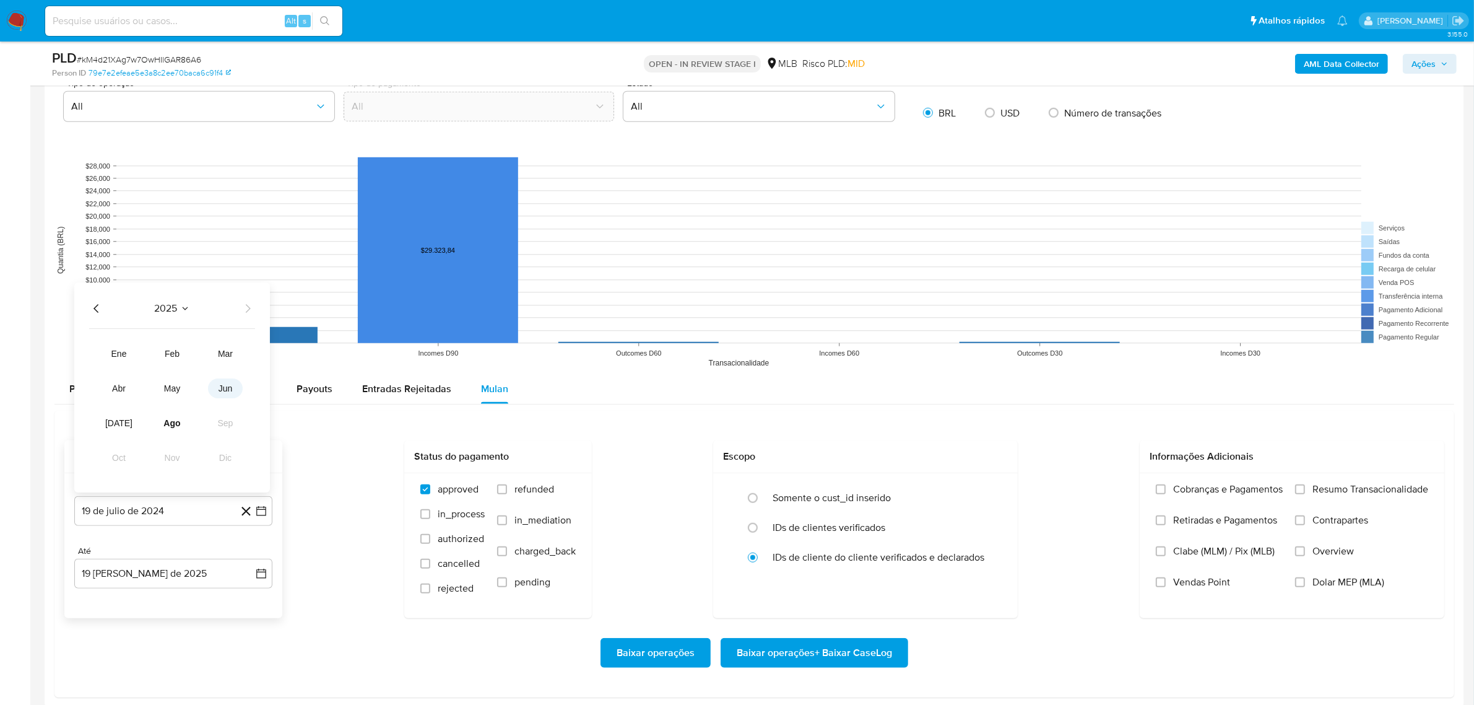
click at [221, 397] on button "jun" at bounding box center [225, 388] width 35 height 20
click at [245, 350] on button "1" at bounding box center [248, 344] width 20 height 20
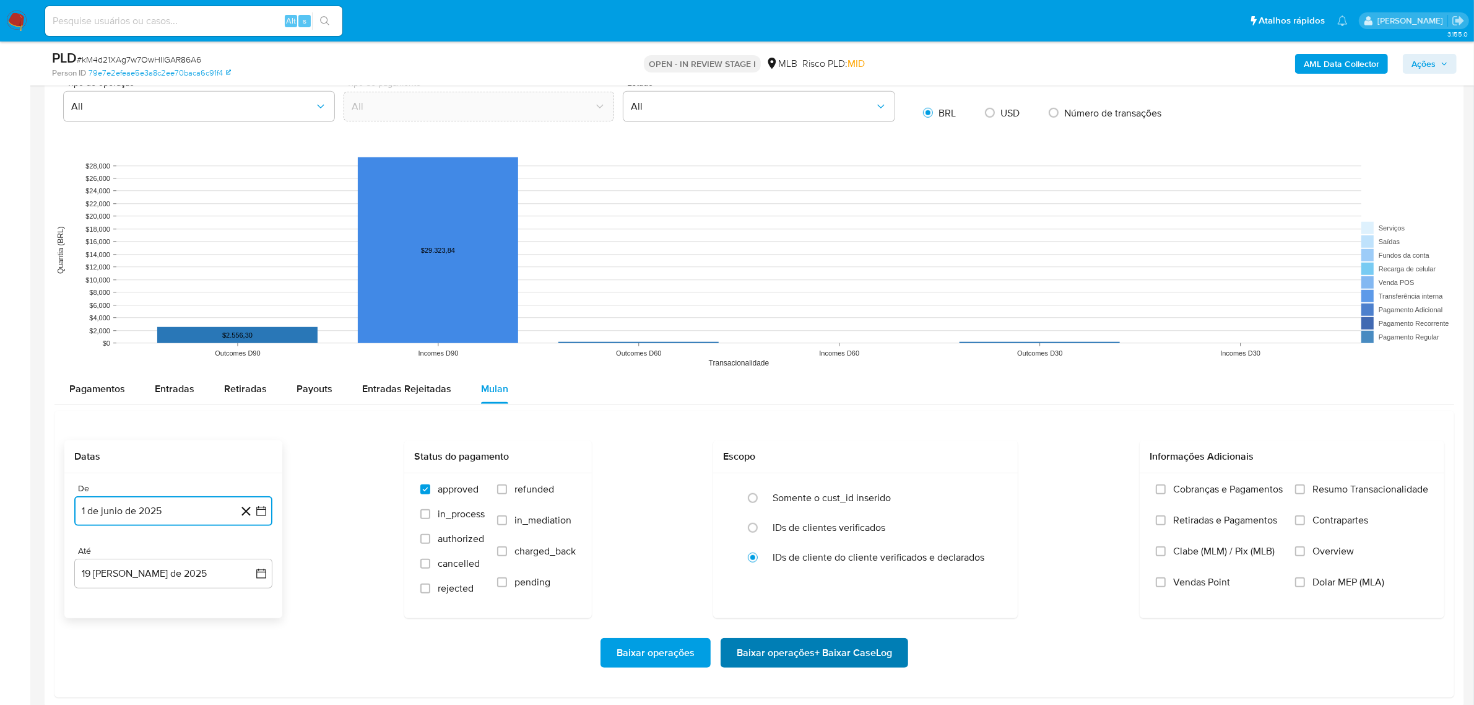
click at [846, 648] on span "Baixar operações + Baixar CaseLog" at bounding box center [814, 652] width 155 height 27
